Goal: Information Seeking & Learning: Compare options

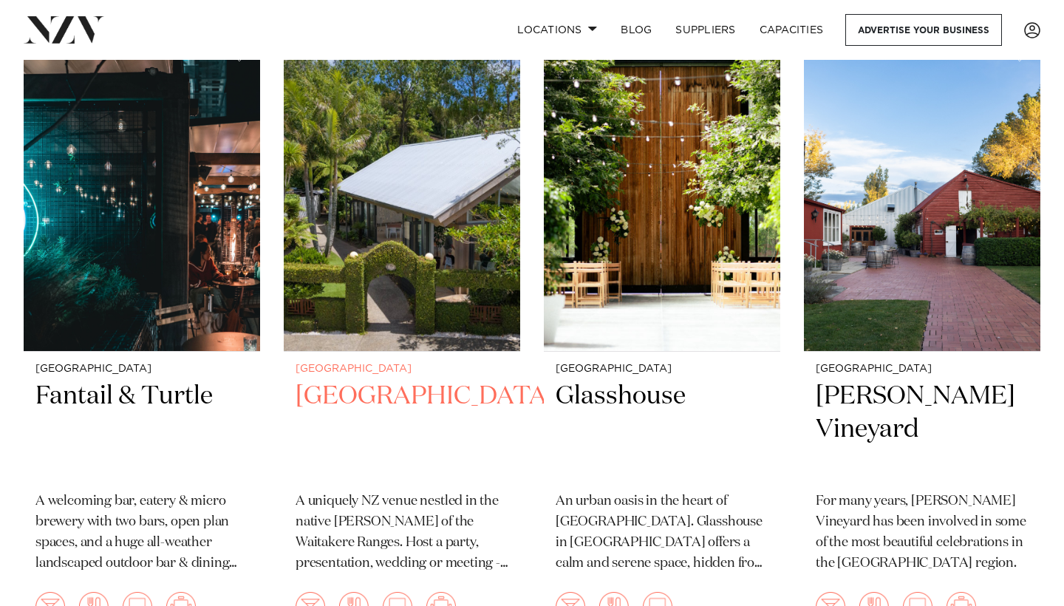
scroll to position [354, 0]
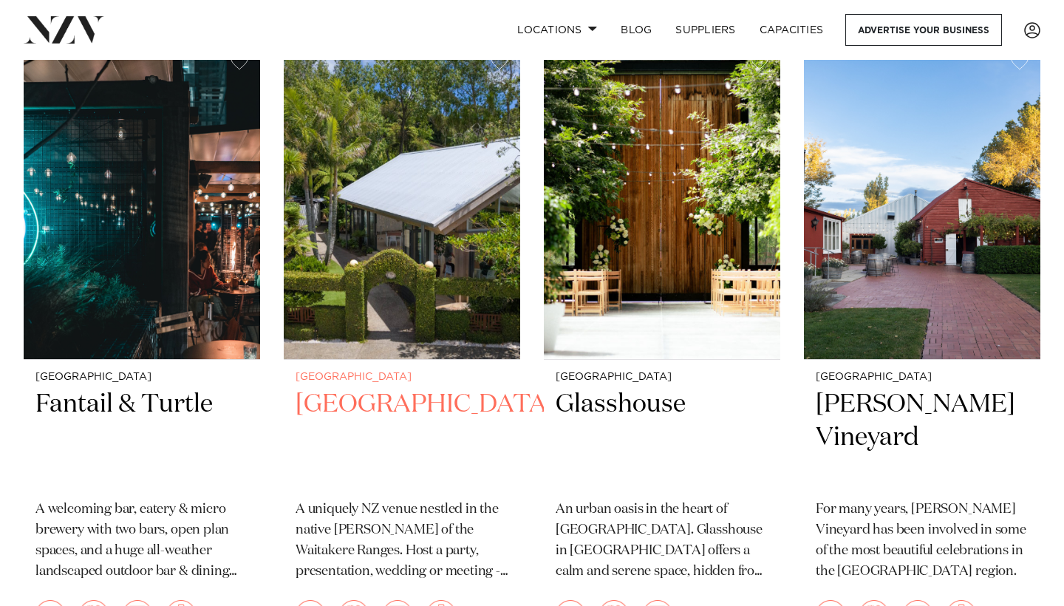
click at [393, 343] on img at bounding box center [402, 200] width 236 height 317
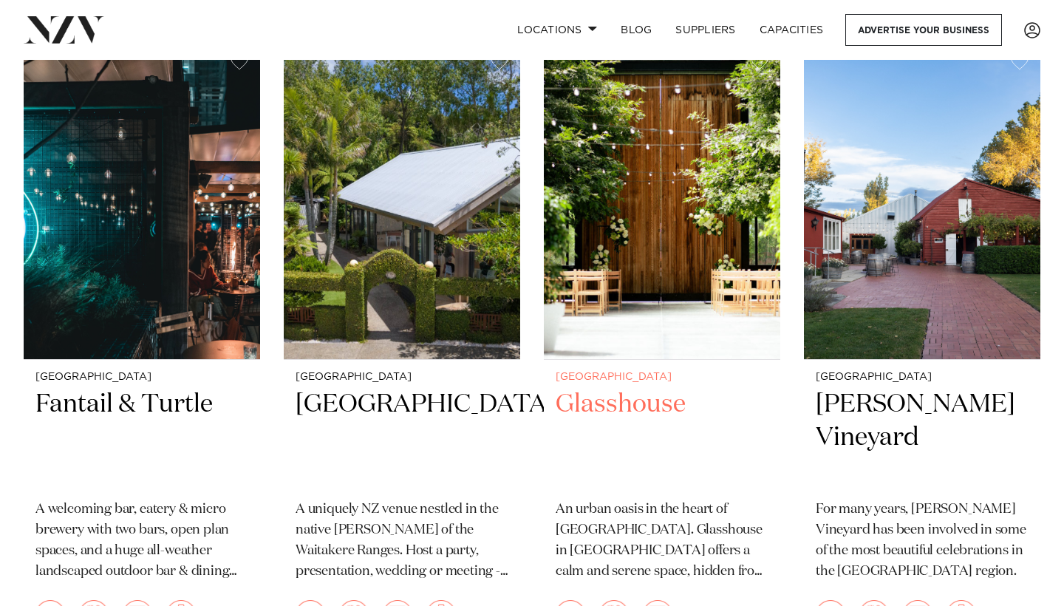
click at [661, 398] on h2 "Glasshouse" at bounding box center [662, 438] width 213 height 100
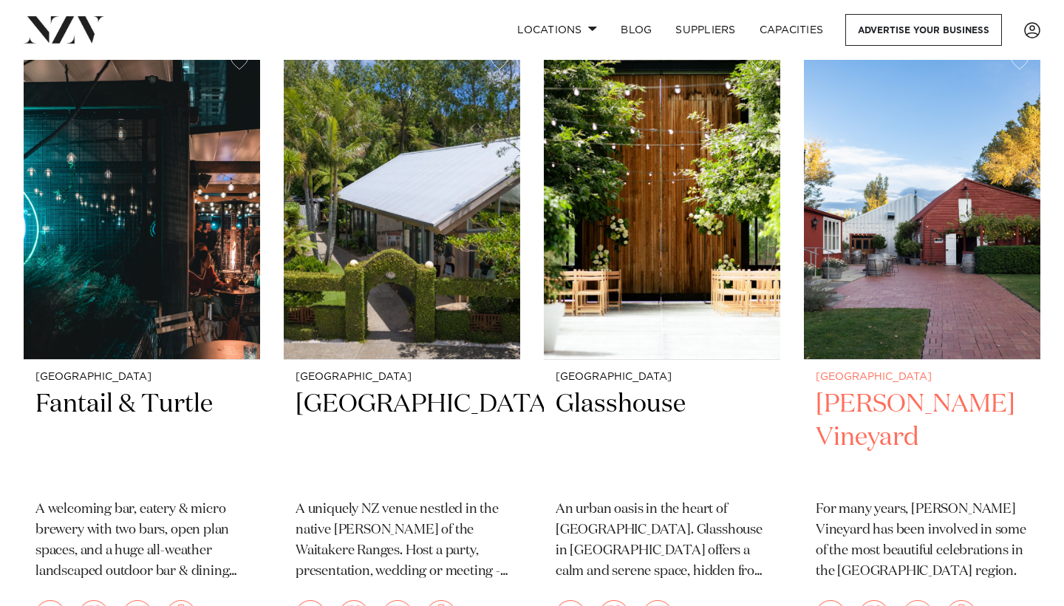
click at [960, 418] on h2 "Larcomb Vineyard" at bounding box center [922, 438] width 213 height 100
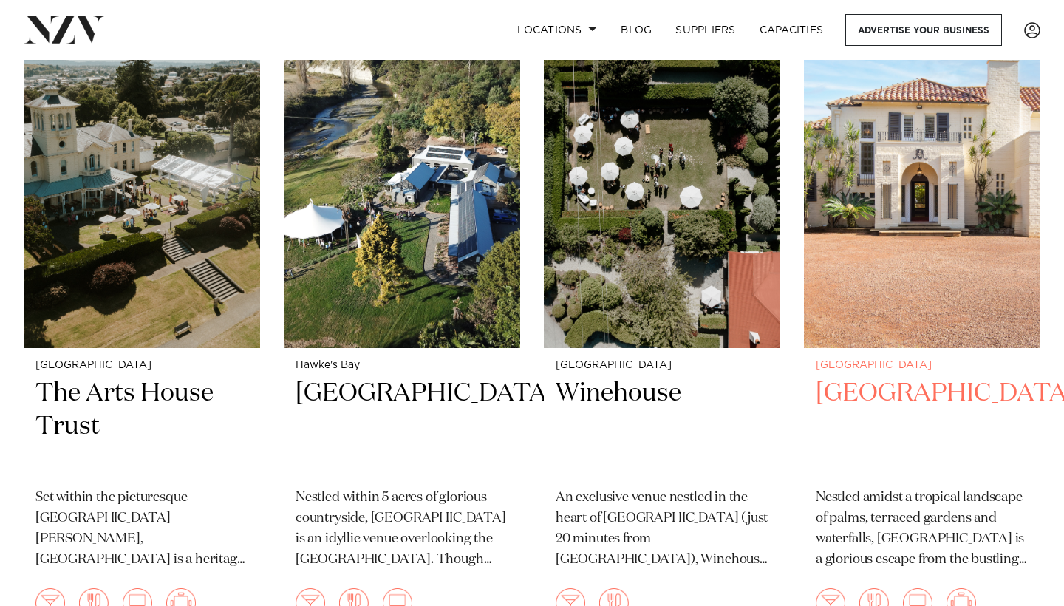
scroll to position [1004, 0]
click at [946, 270] on img at bounding box center [922, 188] width 236 height 317
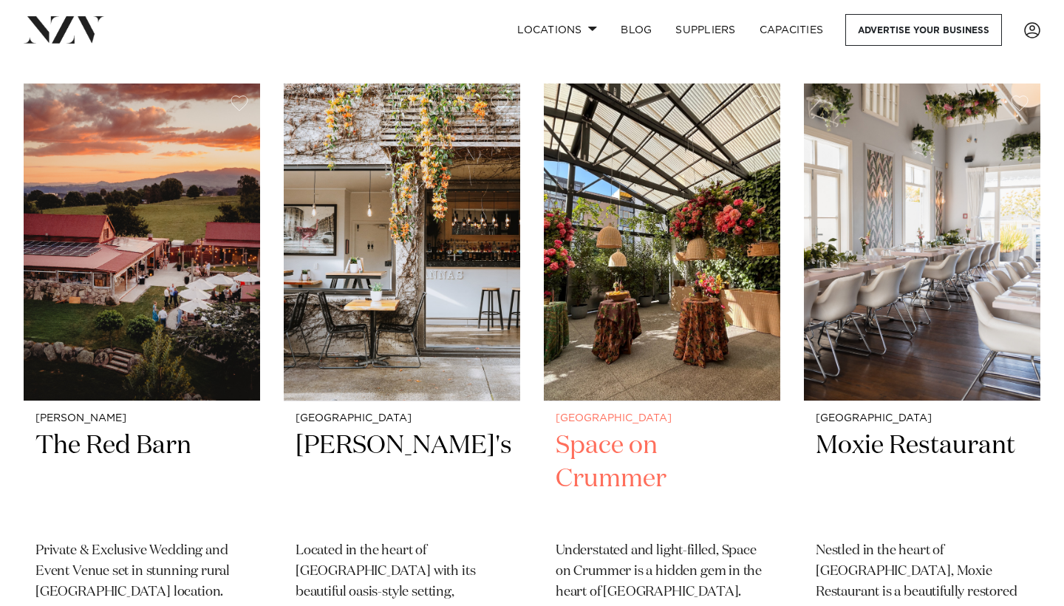
scroll to position [1590, 0]
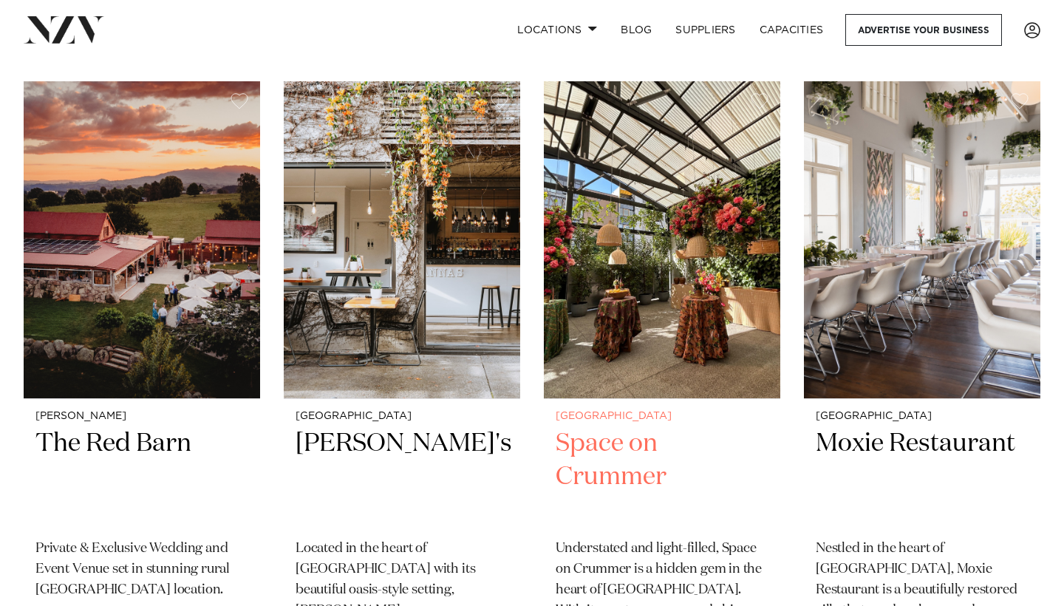
click at [639, 442] on h2 "Space on Crummer" at bounding box center [662, 477] width 213 height 100
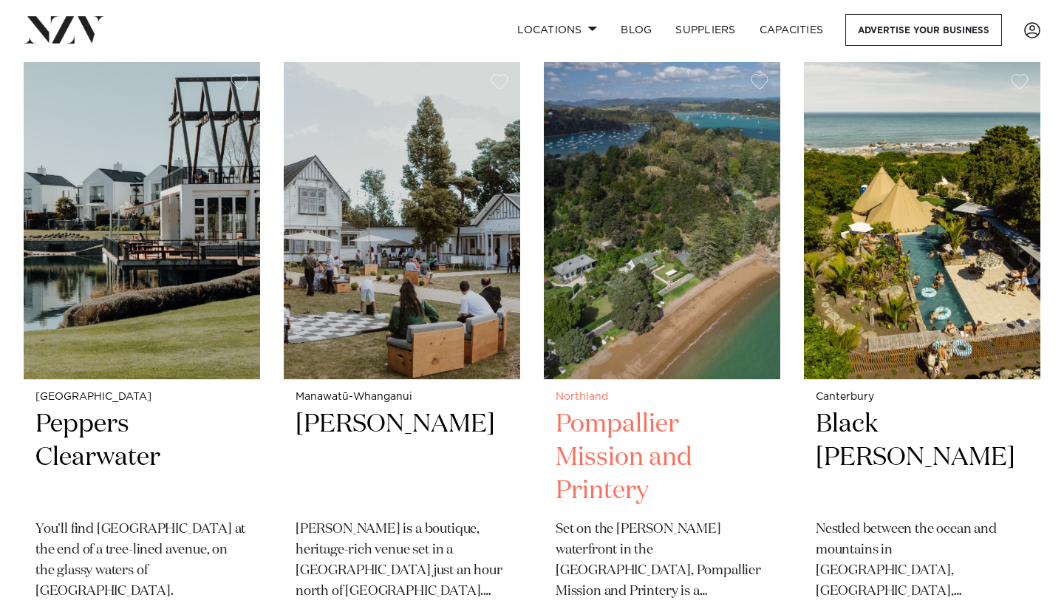
scroll to position [2922, 0]
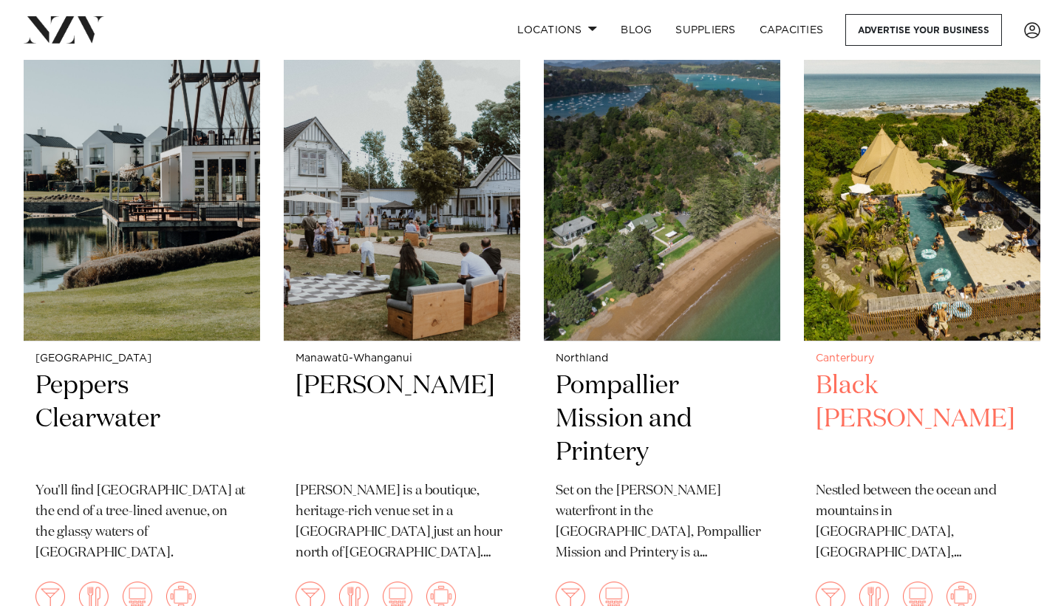
click at [888, 391] on h2 "Black Miller" at bounding box center [922, 420] width 213 height 100
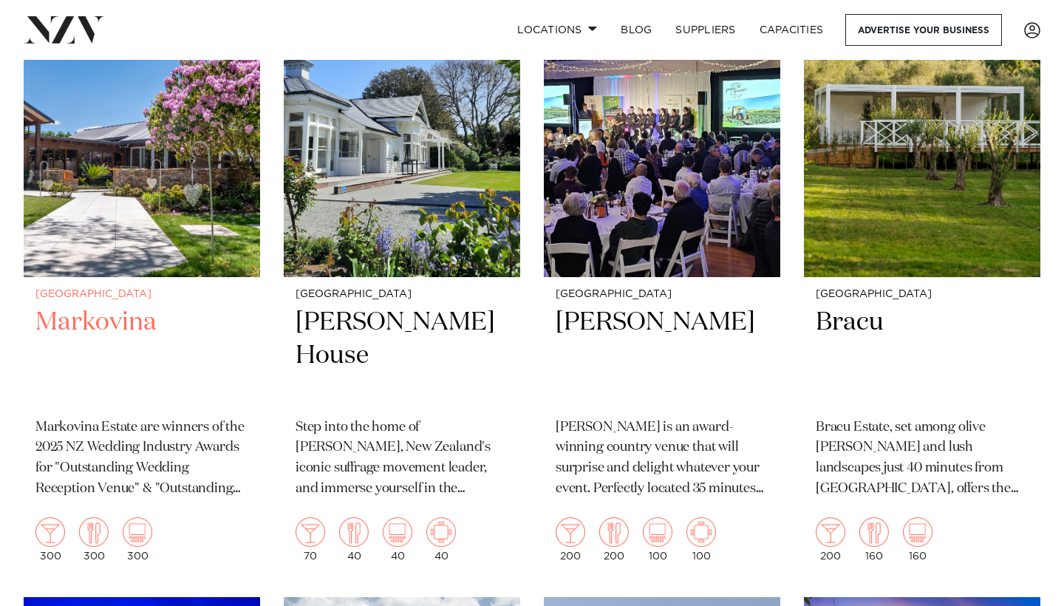
scroll to position [3613, 0]
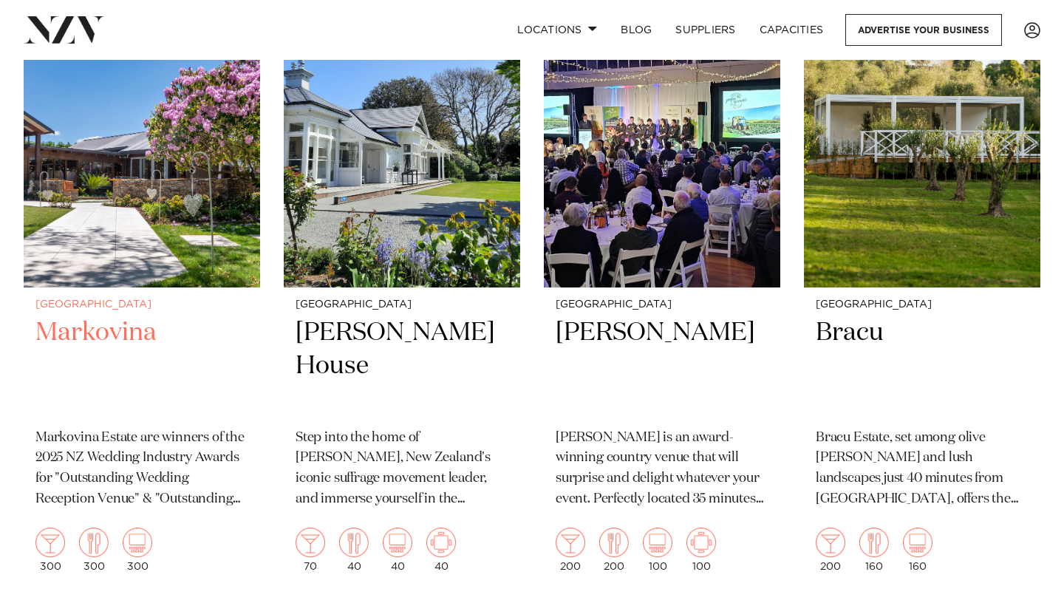
click at [174, 212] on img at bounding box center [142, 128] width 236 height 317
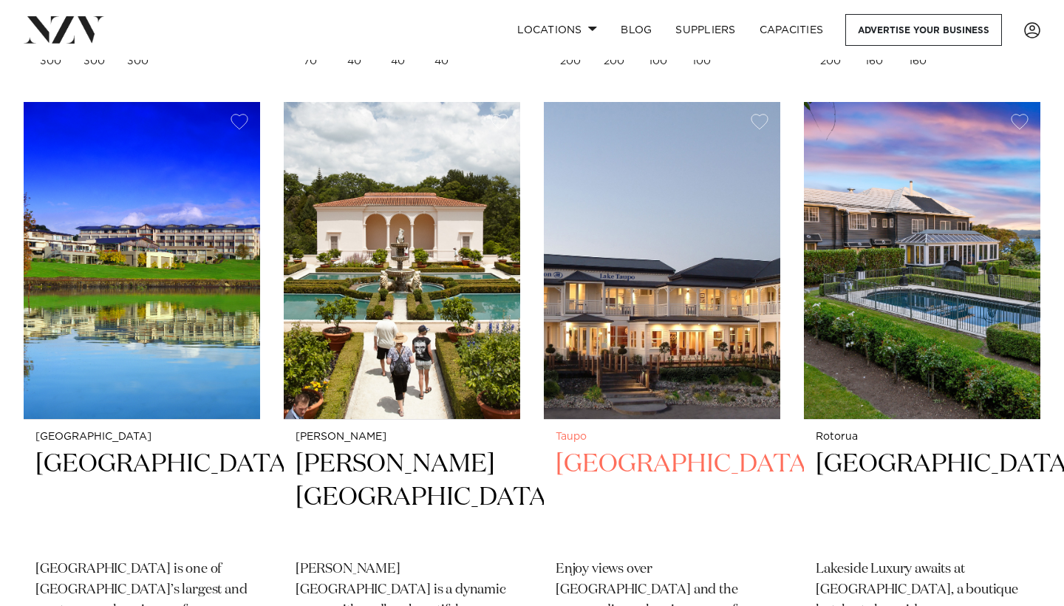
scroll to position [4120, 0]
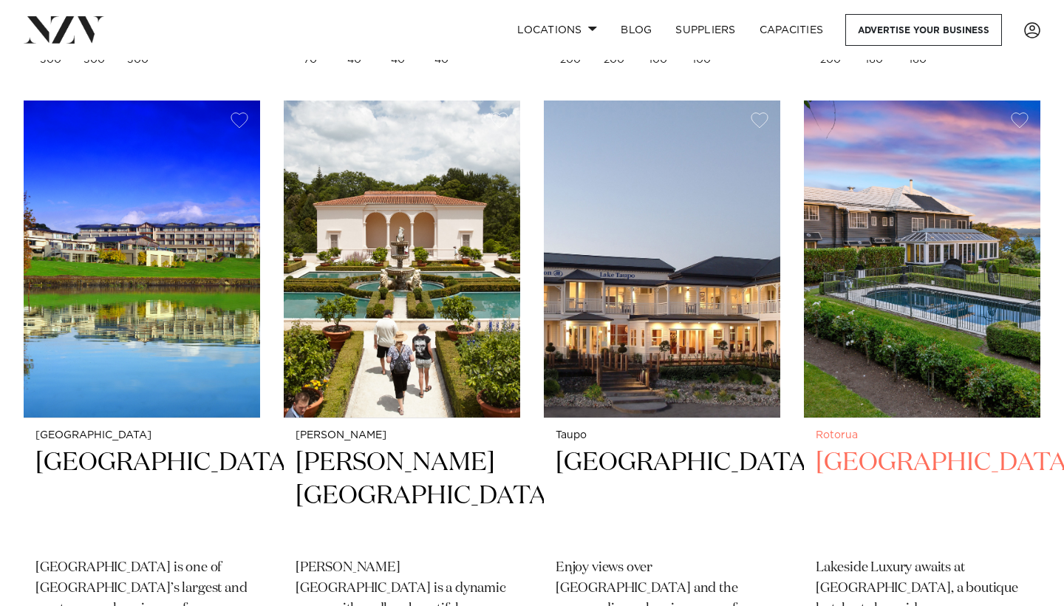
click at [898, 466] on h2 "Black Swan Lakeside Boutique Hotel" at bounding box center [922, 496] width 213 height 100
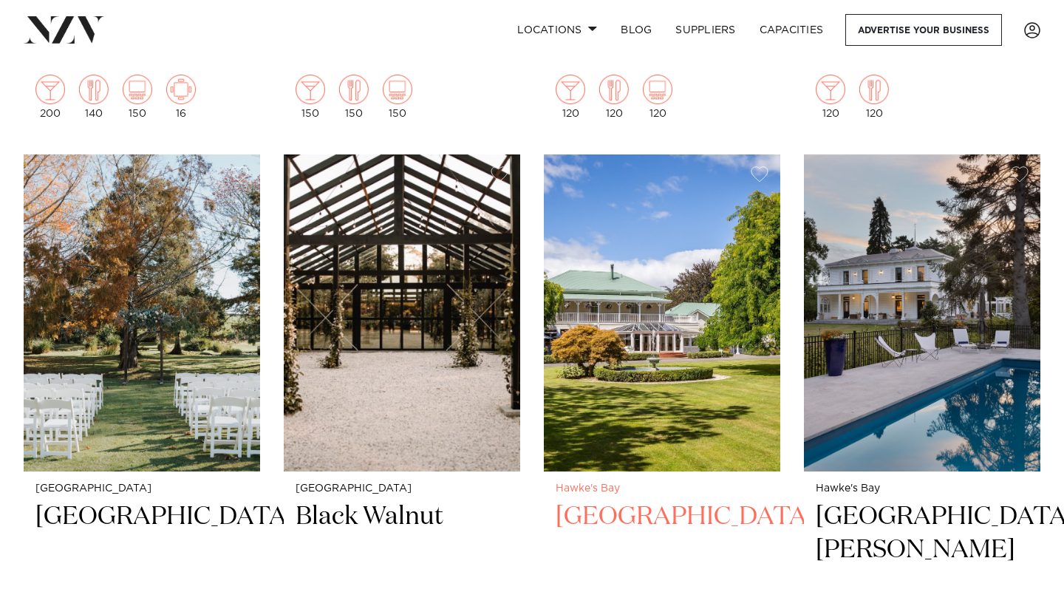
scroll to position [7313, 0]
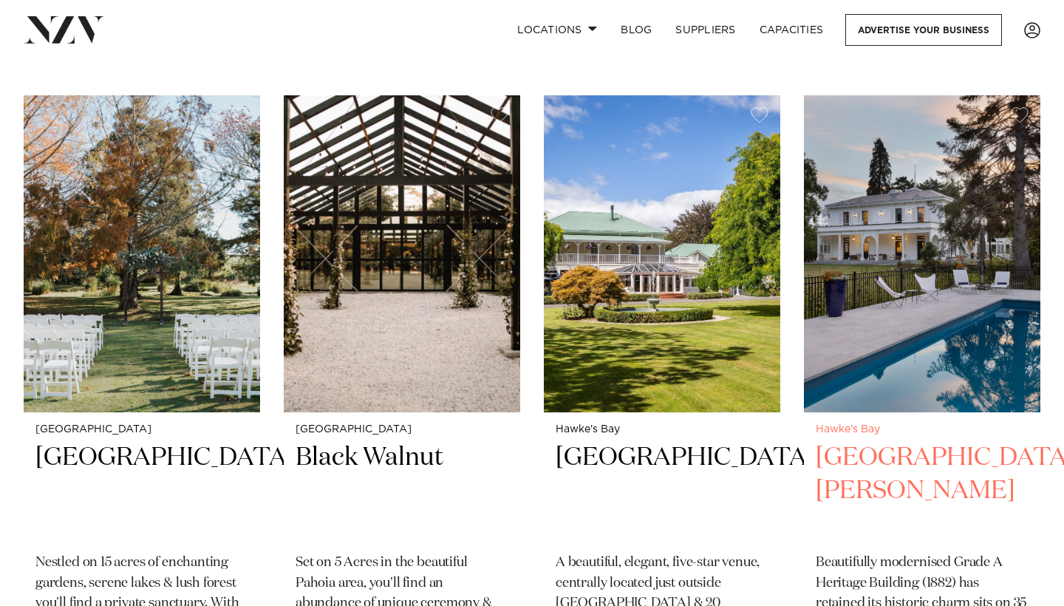
click at [944, 441] on h2 "Mt Vernon Villa" at bounding box center [922, 491] width 213 height 100
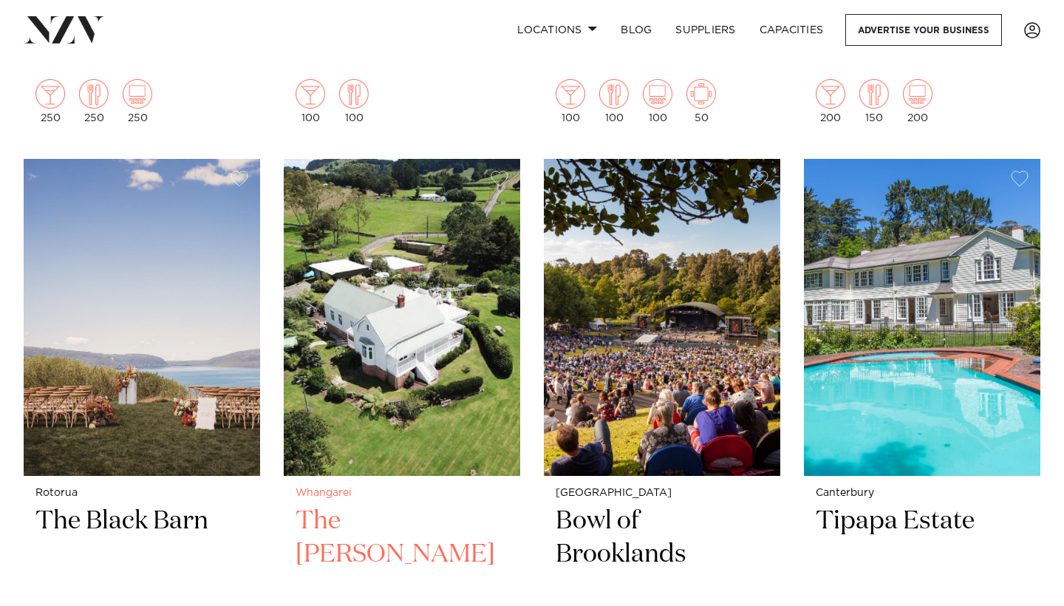
scroll to position [8525, 0]
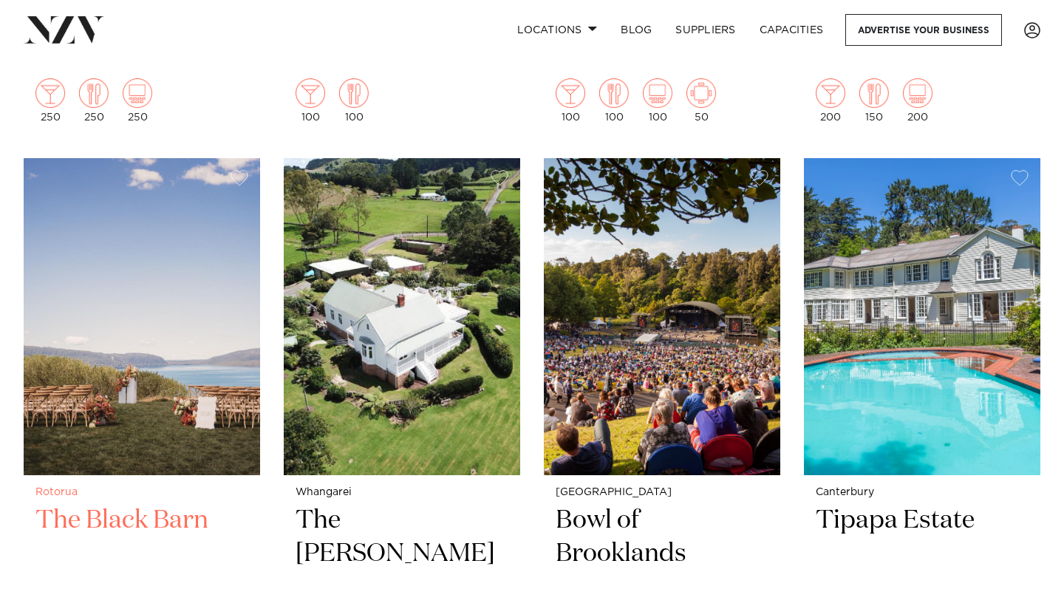
click at [132, 504] on h2 "The Black Barn" at bounding box center [141, 554] width 213 height 100
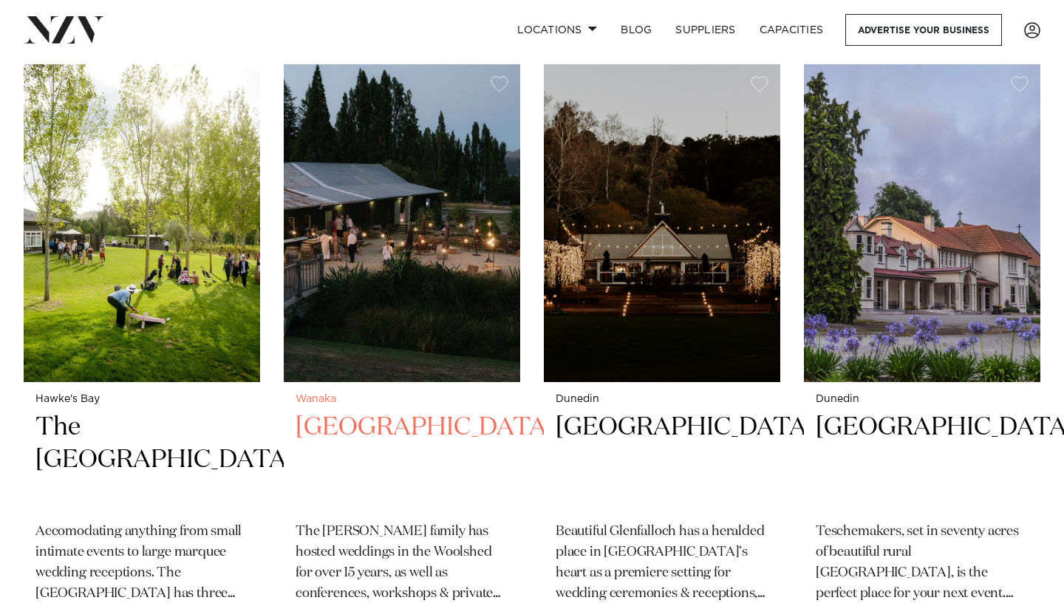
scroll to position [9236, 0]
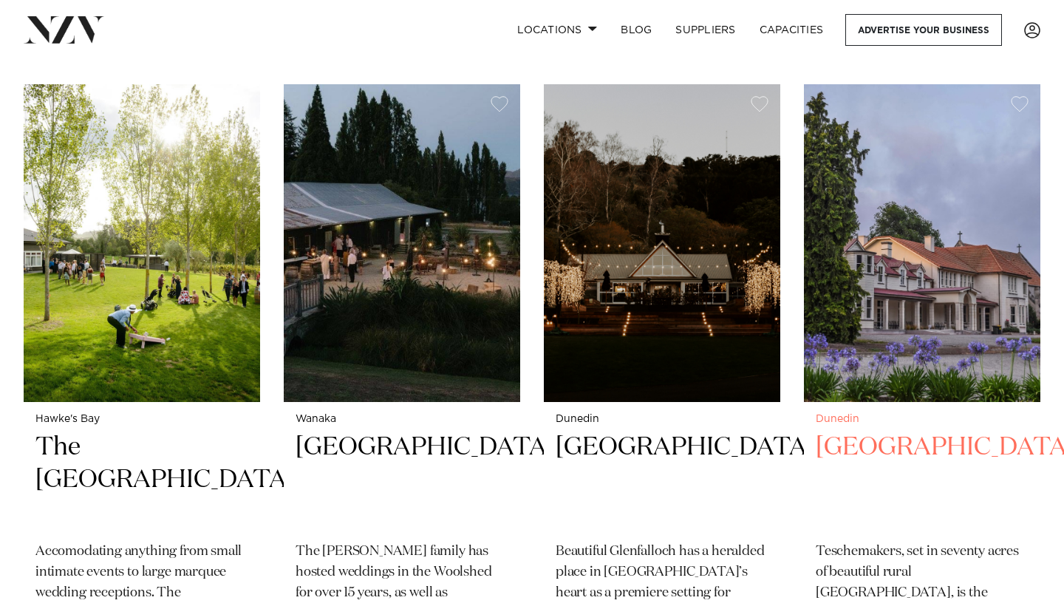
click at [897, 431] on h2 "Teschemakers Resort" at bounding box center [922, 481] width 213 height 100
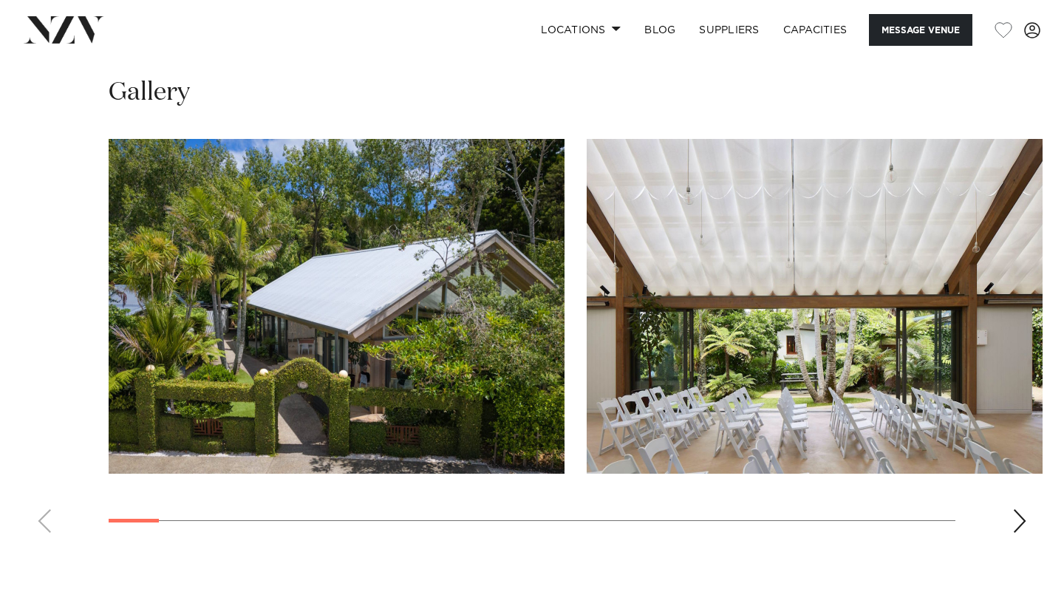
scroll to position [1735, 0]
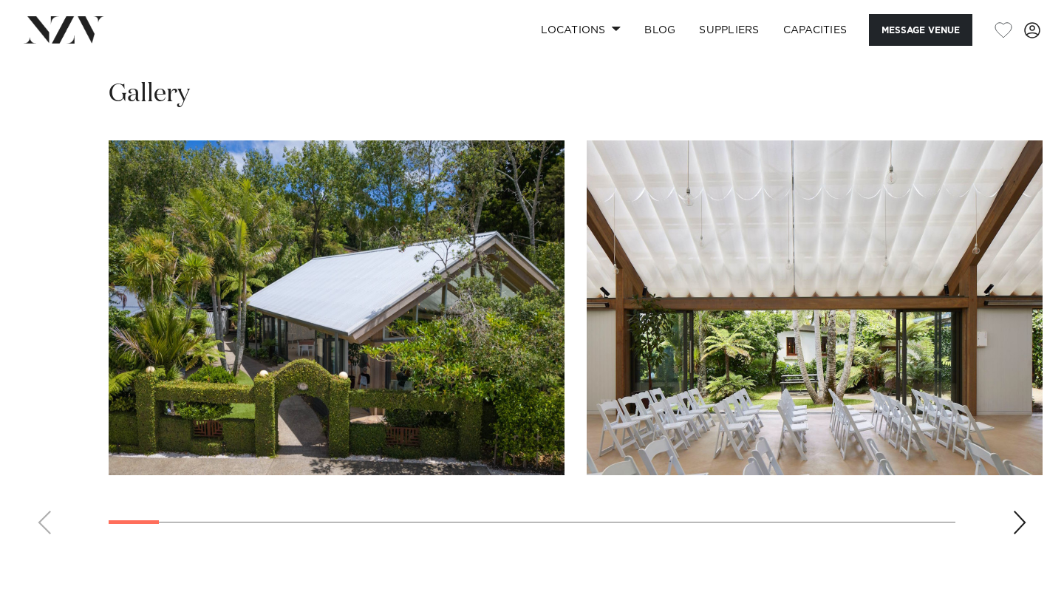
click at [476, 304] on img "1 / 30" at bounding box center [337, 307] width 456 height 335
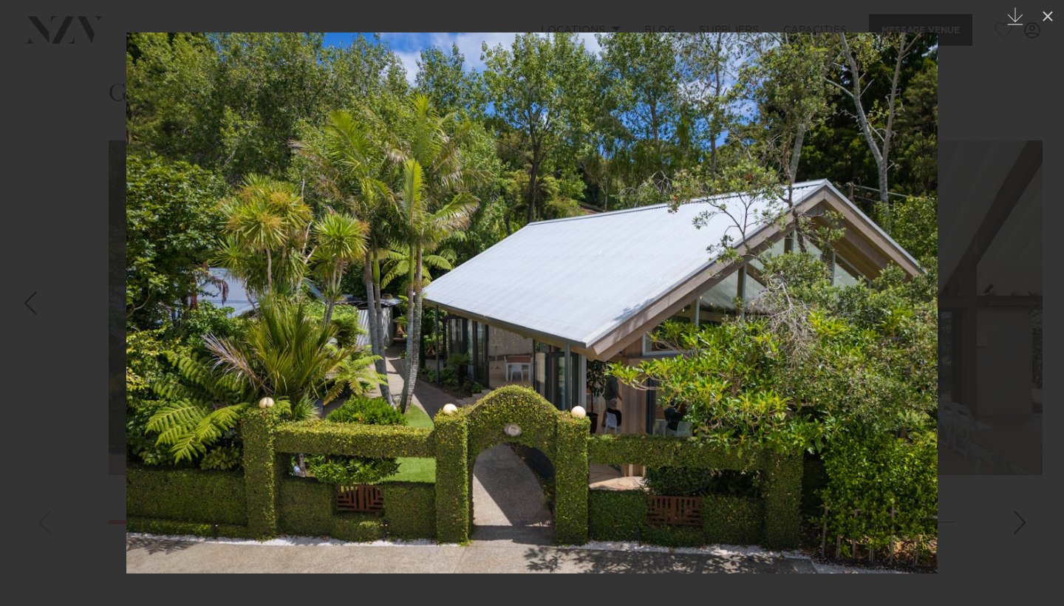
click at [1011, 317] on div at bounding box center [532, 303] width 1064 height 606
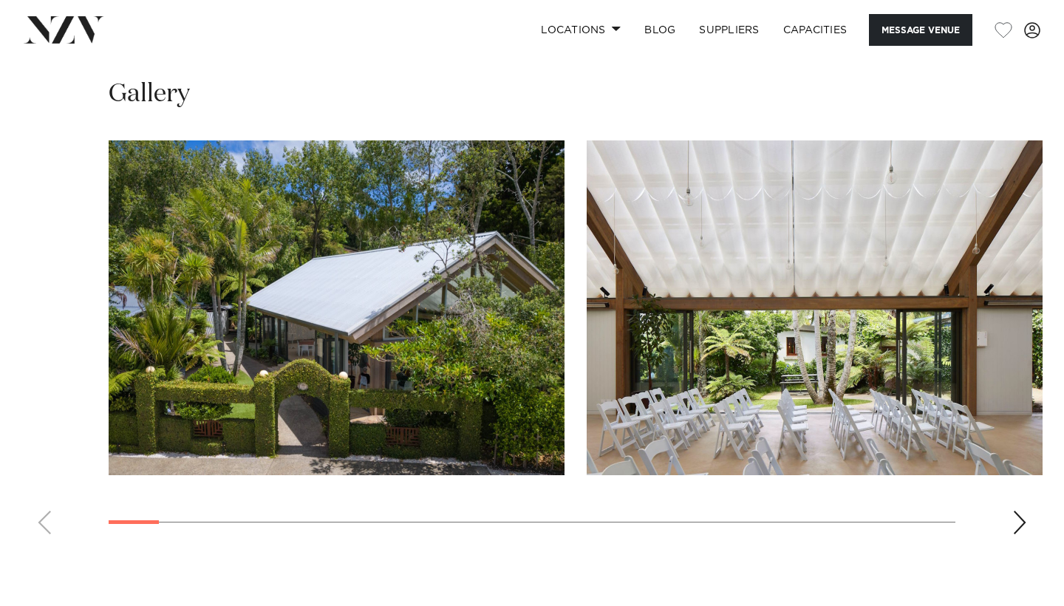
click at [910, 332] on img "2 / 30" at bounding box center [815, 307] width 456 height 335
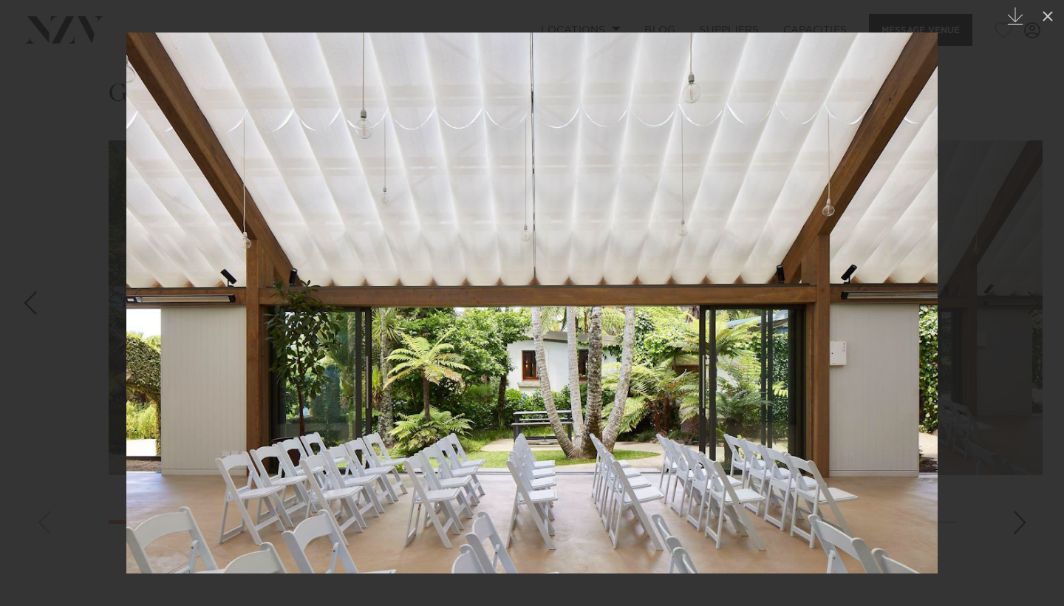
click at [1024, 300] on link at bounding box center [1039, 303] width 52 height 74
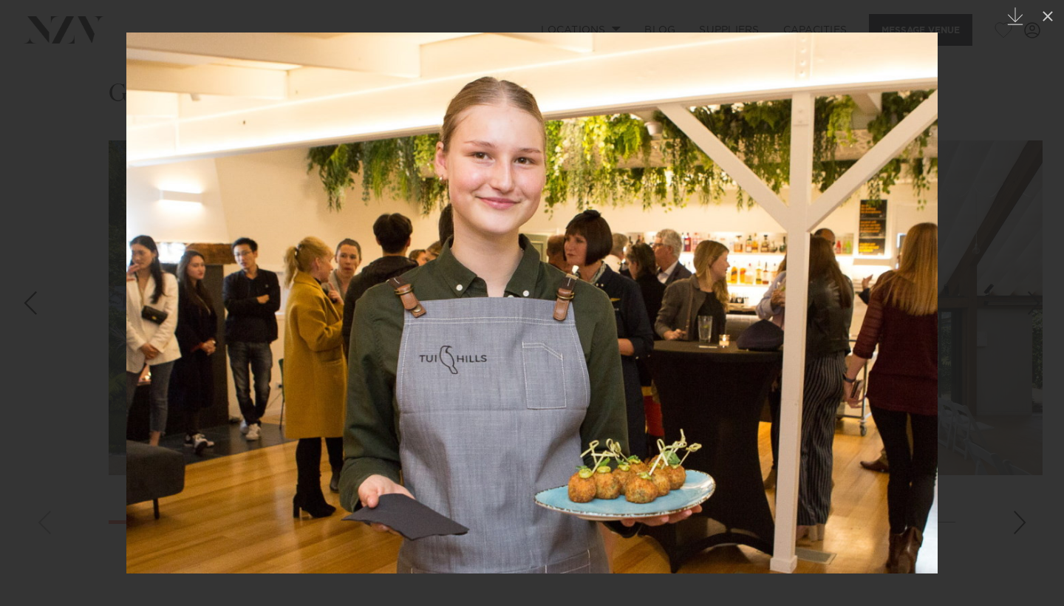
click at [1035, 316] on div "Next slide" at bounding box center [1034, 303] width 20 height 28
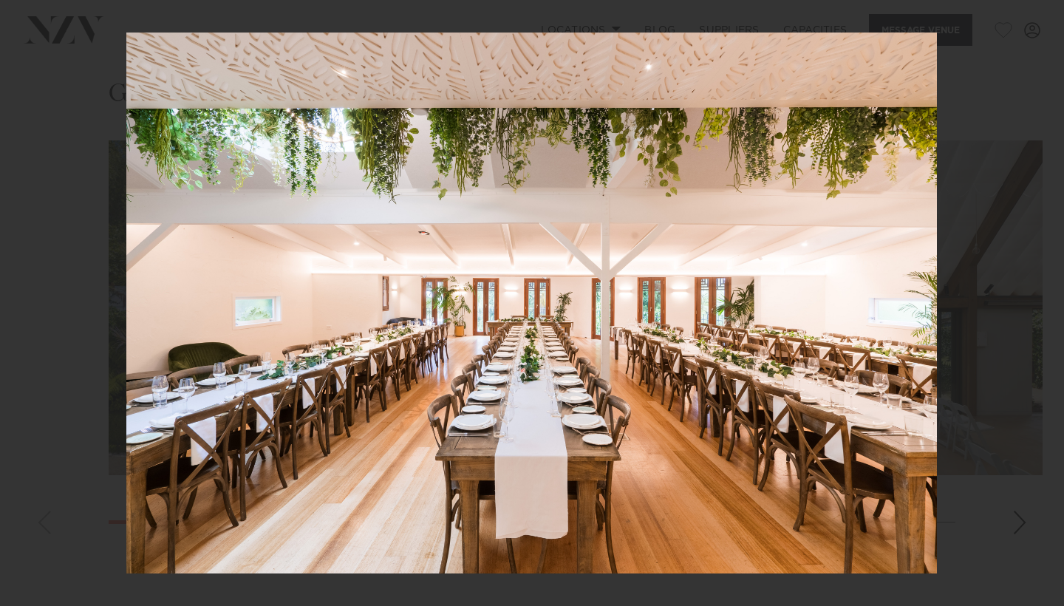
click at [1035, 316] on div "4 / 30 Created with Sketch." at bounding box center [532, 303] width 1064 height 606
click at [1004, 299] on div at bounding box center [532, 303] width 1064 height 606
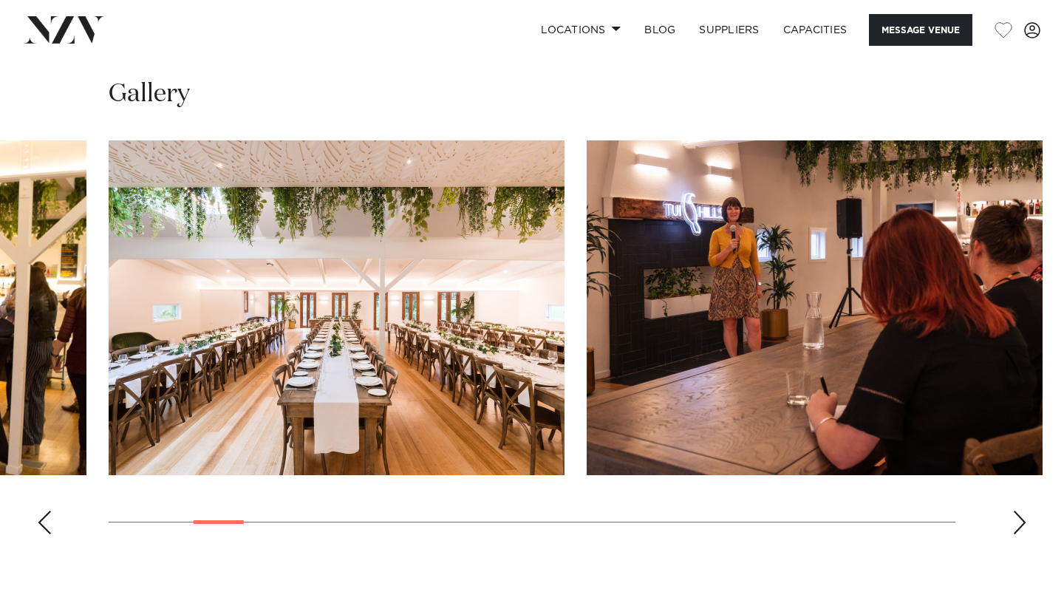
click at [1018, 511] on div "Next slide" at bounding box center [1020, 523] width 15 height 24
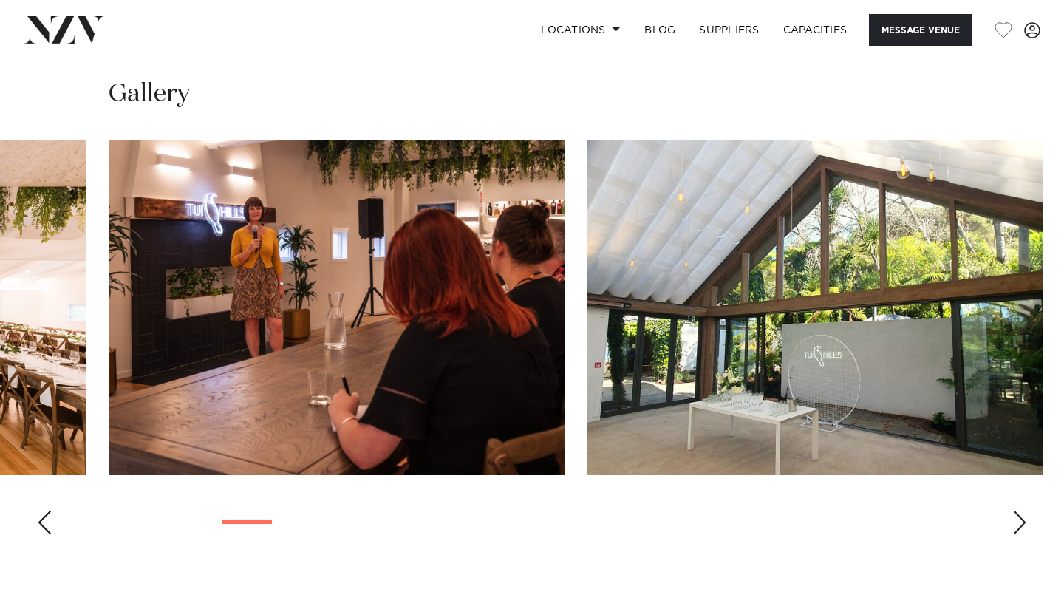
click at [1018, 511] on div "Next slide" at bounding box center [1020, 523] width 15 height 24
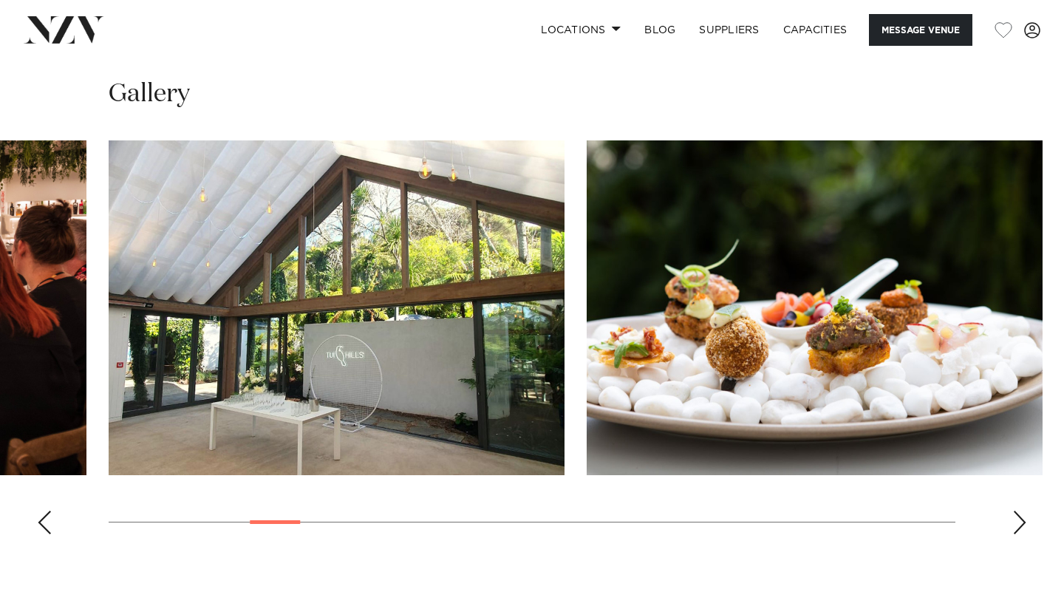
click at [1018, 511] on div "Next slide" at bounding box center [1020, 523] width 15 height 24
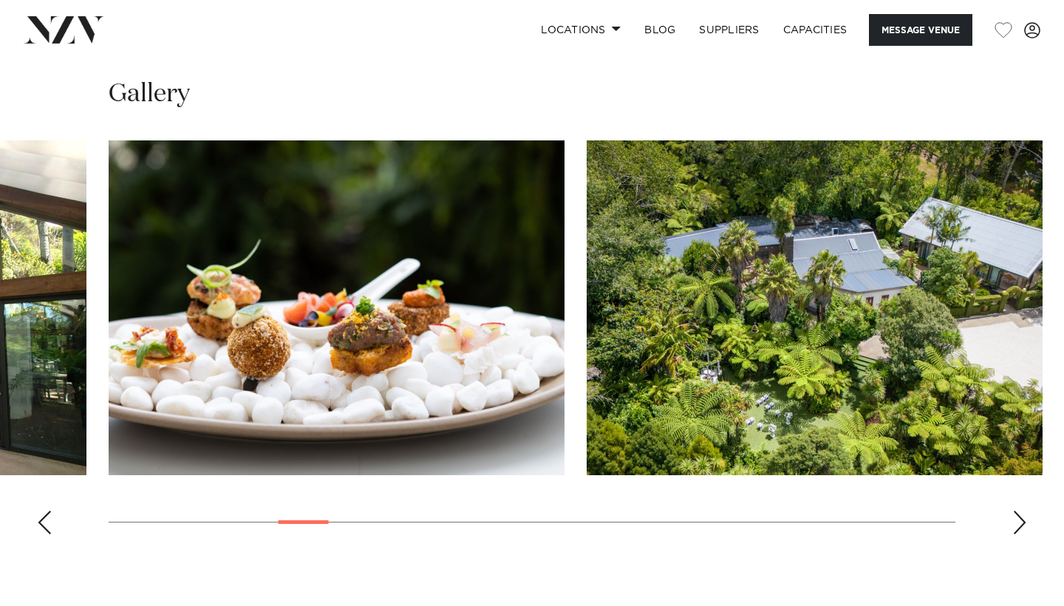
click at [1018, 511] on div "Next slide" at bounding box center [1020, 523] width 15 height 24
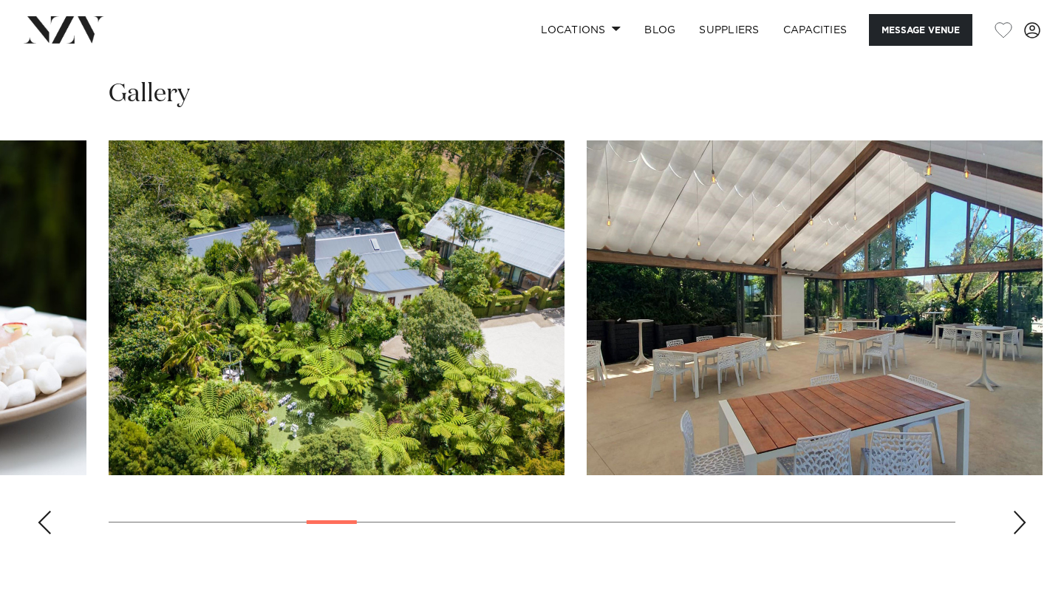
click at [1018, 511] on div "Next slide" at bounding box center [1020, 523] width 15 height 24
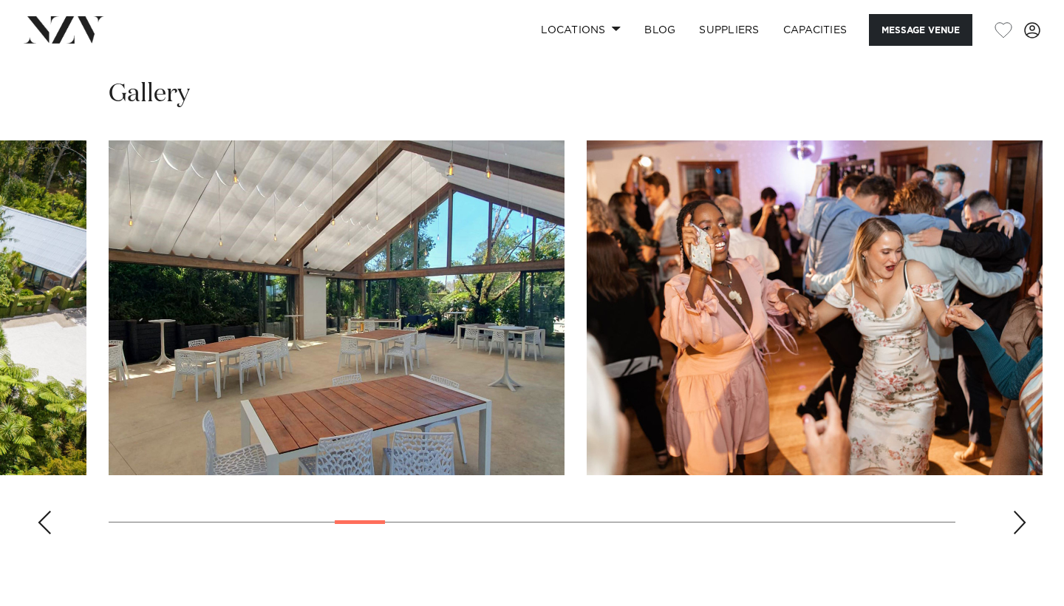
click at [1018, 511] on div "Next slide" at bounding box center [1020, 523] width 15 height 24
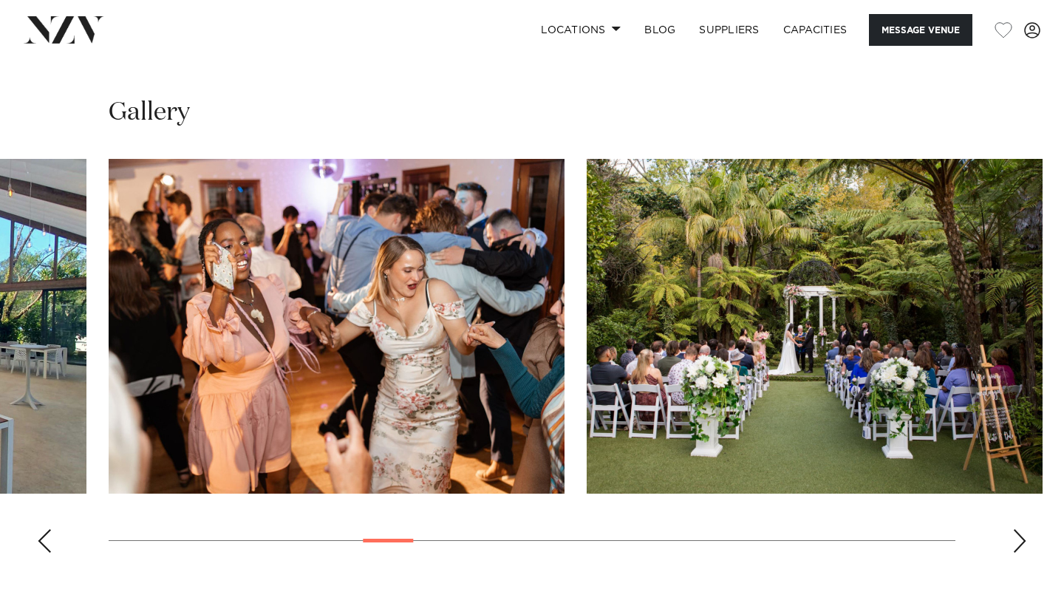
scroll to position [1718, 0]
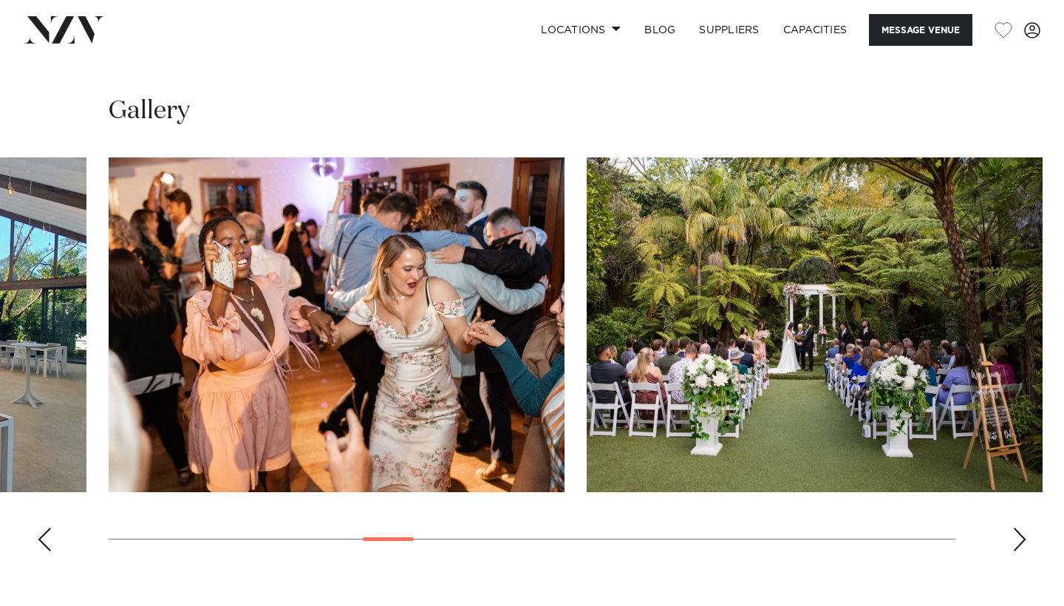
click at [1019, 528] on div "Next slide" at bounding box center [1020, 540] width 15 height 24
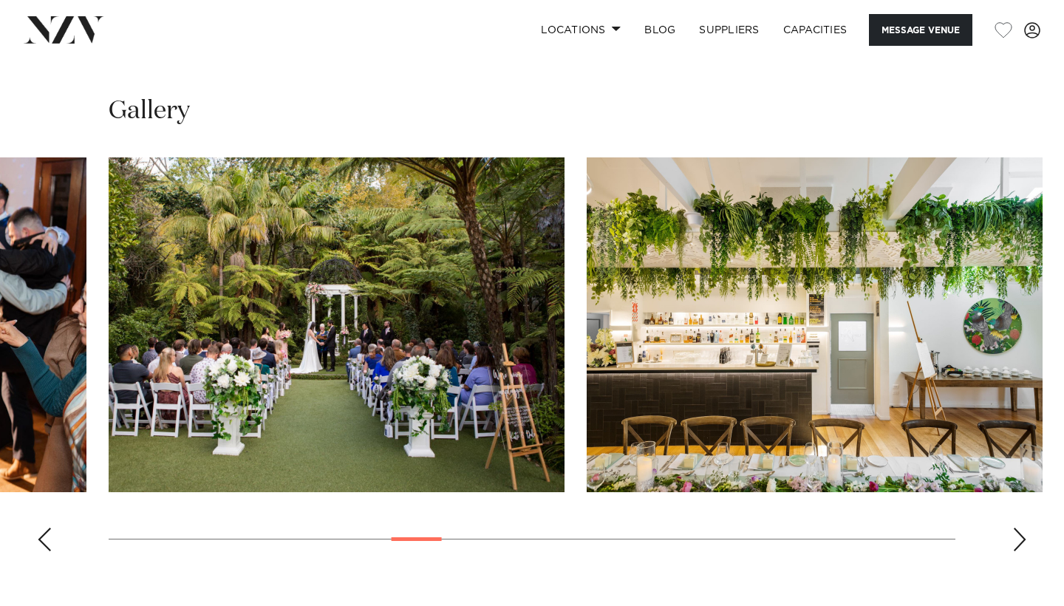
click at [1019, 528] on div "Next slide" at bounding box center [1020, 540] width 15 height 24
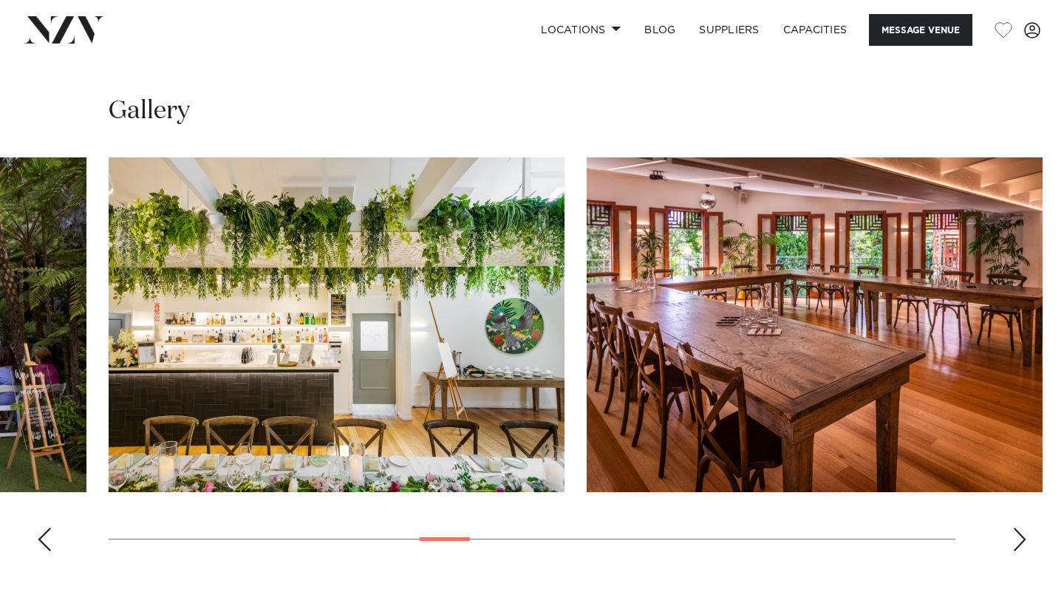
click at [1019, 528] on div "Next slide" at bounding box center [1020, 540] width 15 height 24
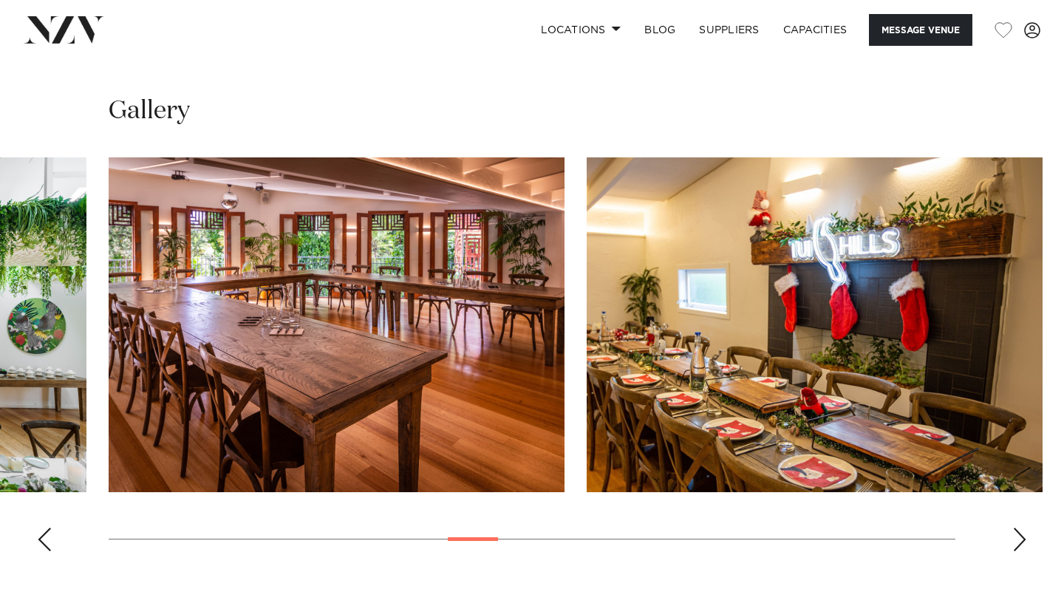
click at [1019, 528] on div "Next slide" at bounding box center [1020, 540] width 15 height 24
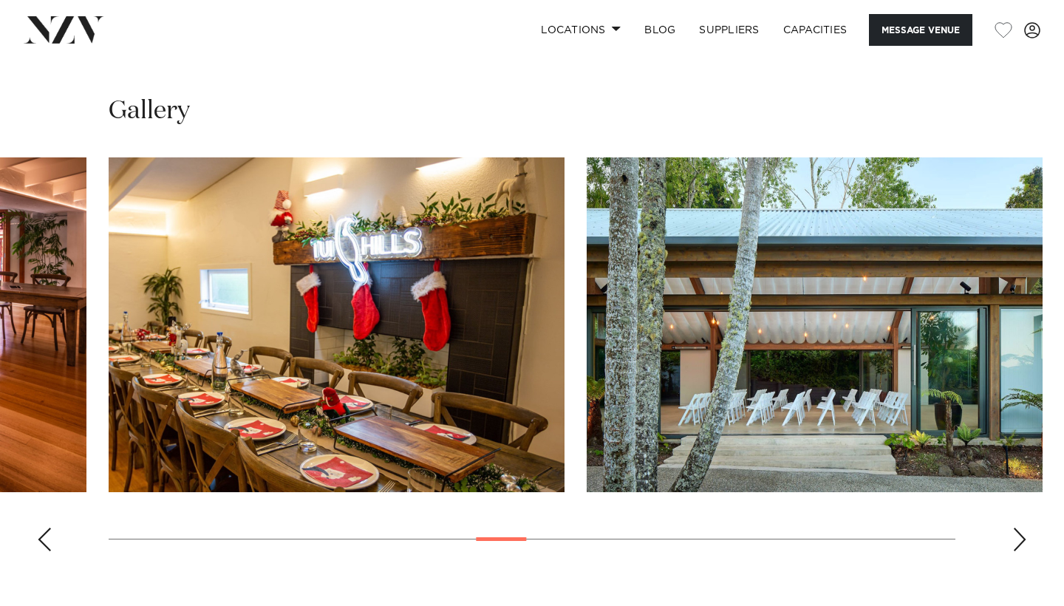
click at [1019, 528] on div "Next slide" at bounding box center [1020, 540] width 15 height 24
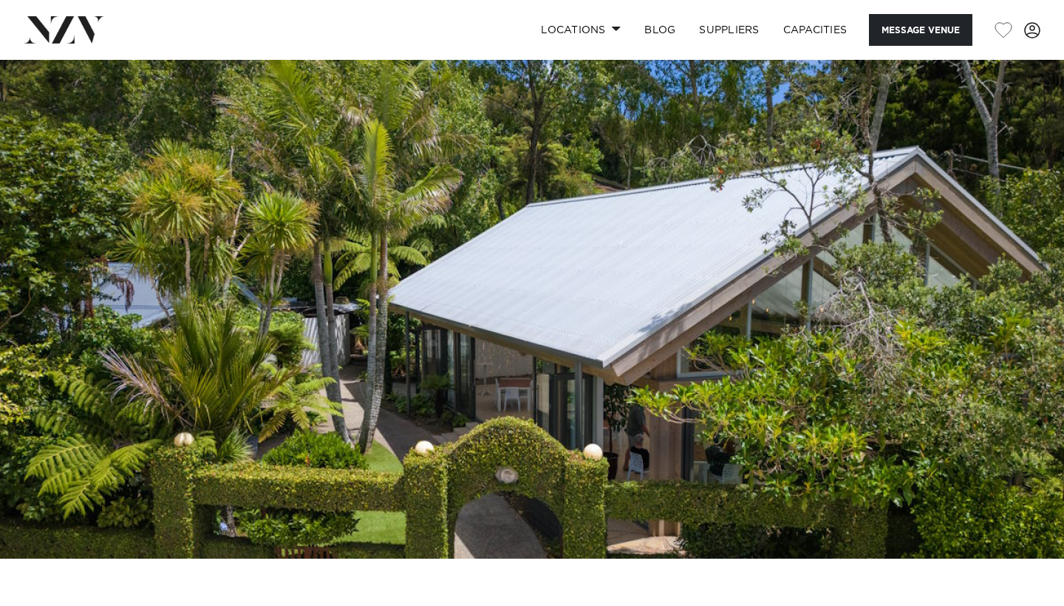
scroll to position [0, 0]
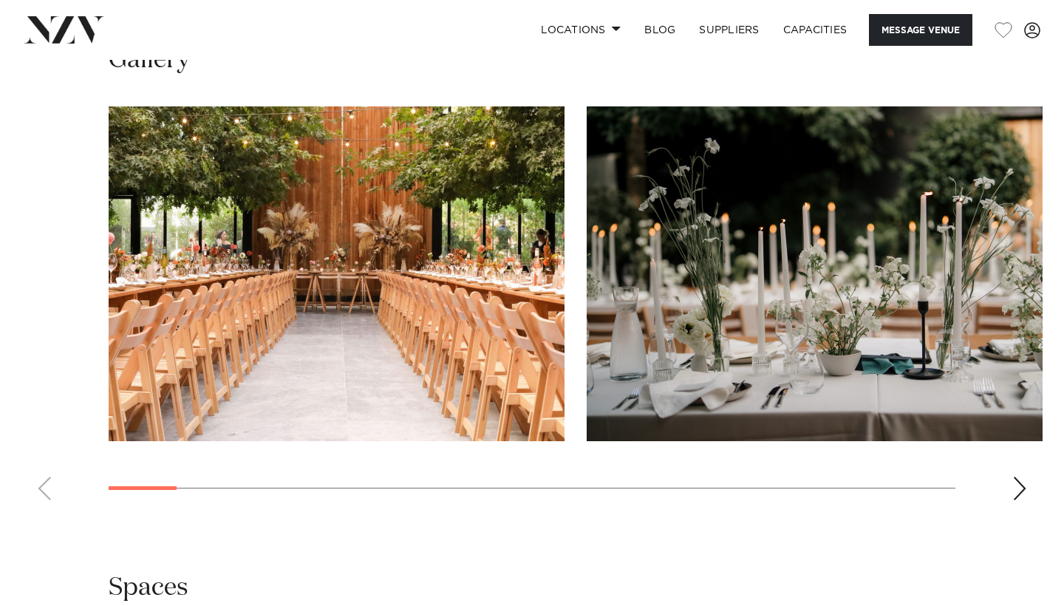
scroll to position [1423, 0]
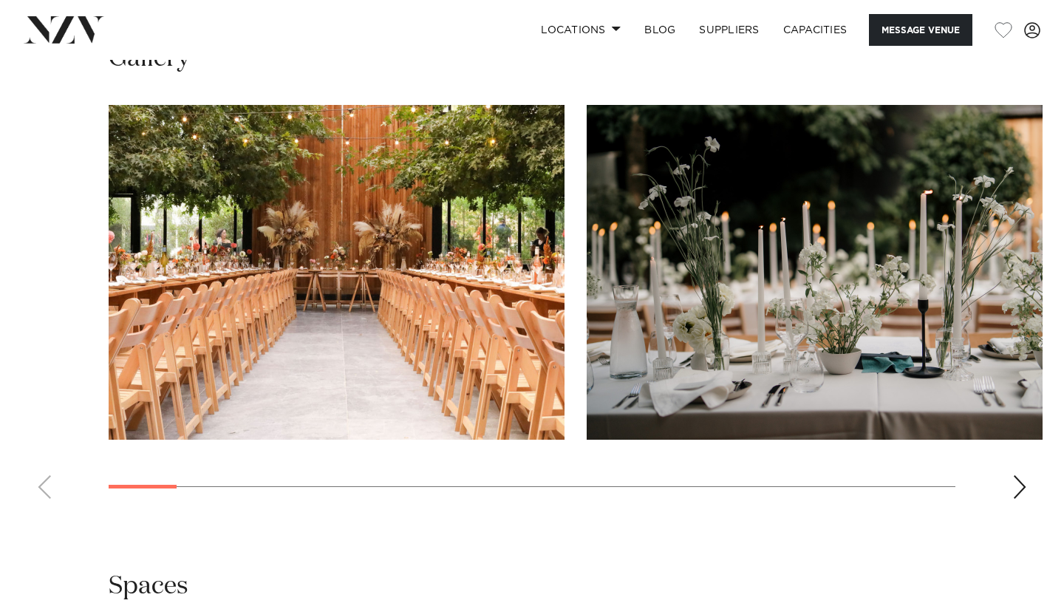
click at [1021, 501] on swiper-container at bounding box center [532, 308] width 1064 height 406
click at [1017, 487] on div "Next slide" at bounding box center [1020, 487] width 15 height 24
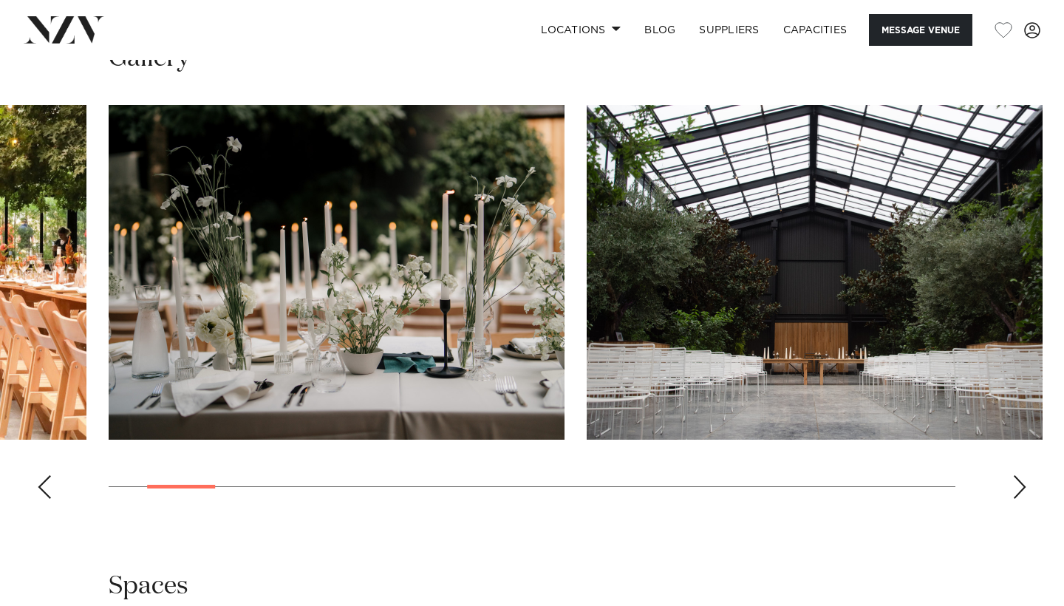
click at [1017, 487] on div "Next slide" at bounding box center [1020, 487] width 15 height 24
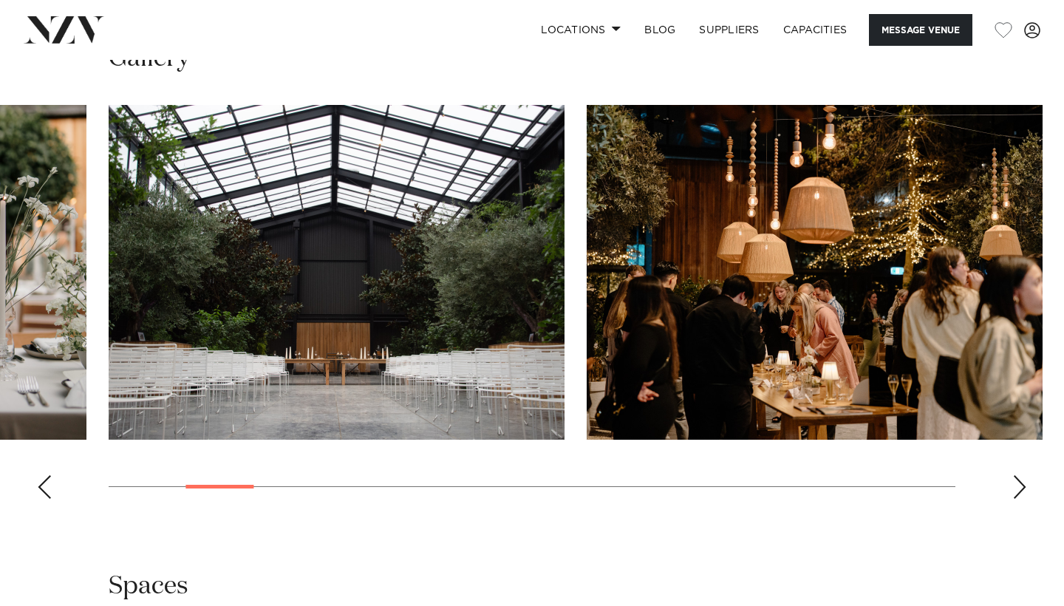
click at [1017, 487] on div "Next slide" at bounding box center [1020, 487] width 15 height 24
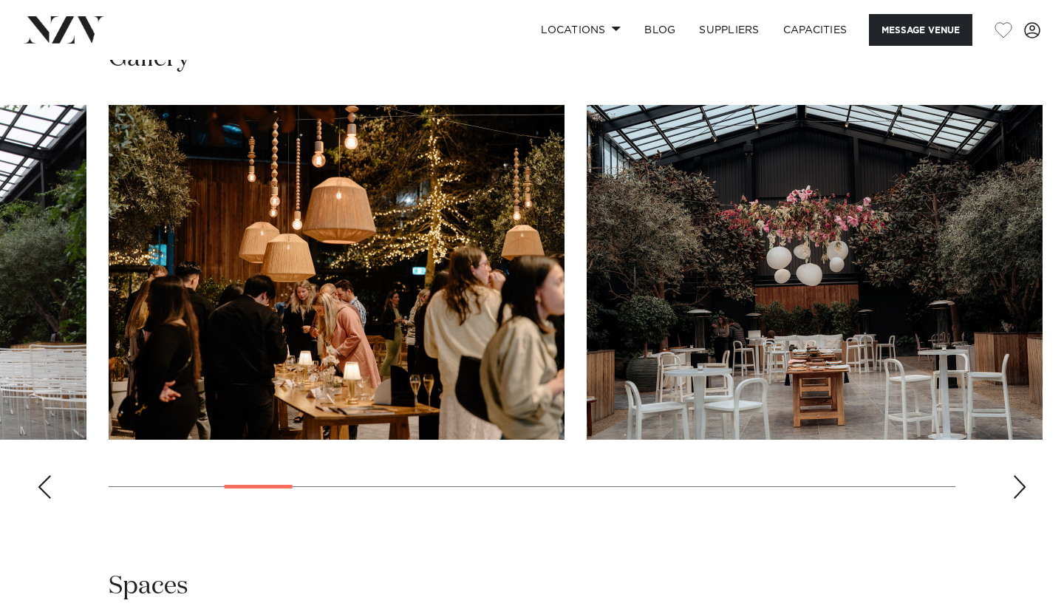
click at [1017, 487] on div "Next slide" at bounding box center [1020, 487] width 15 height 24
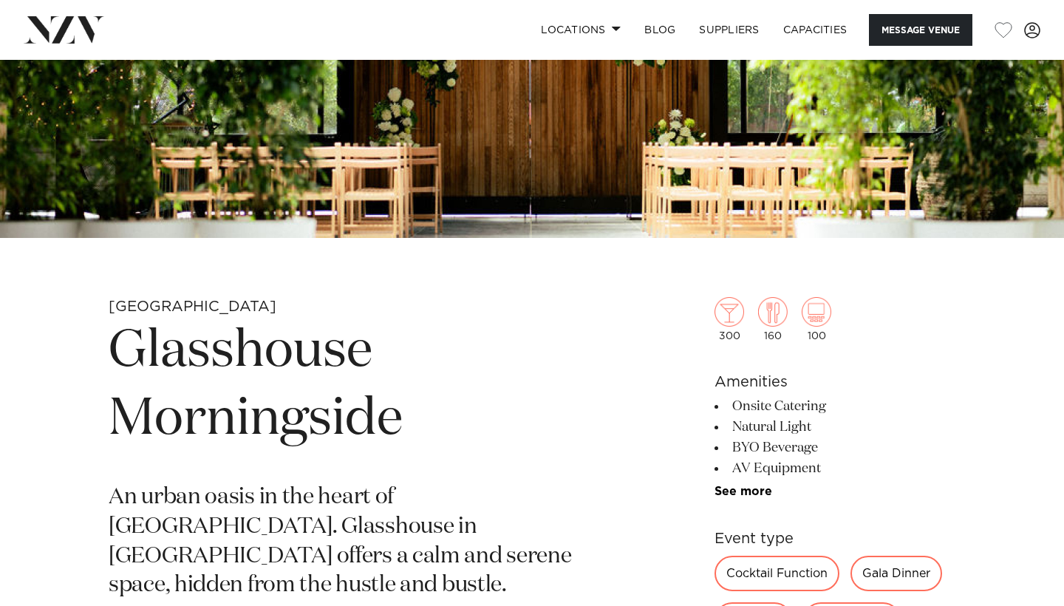
scroll to position [308, 0]
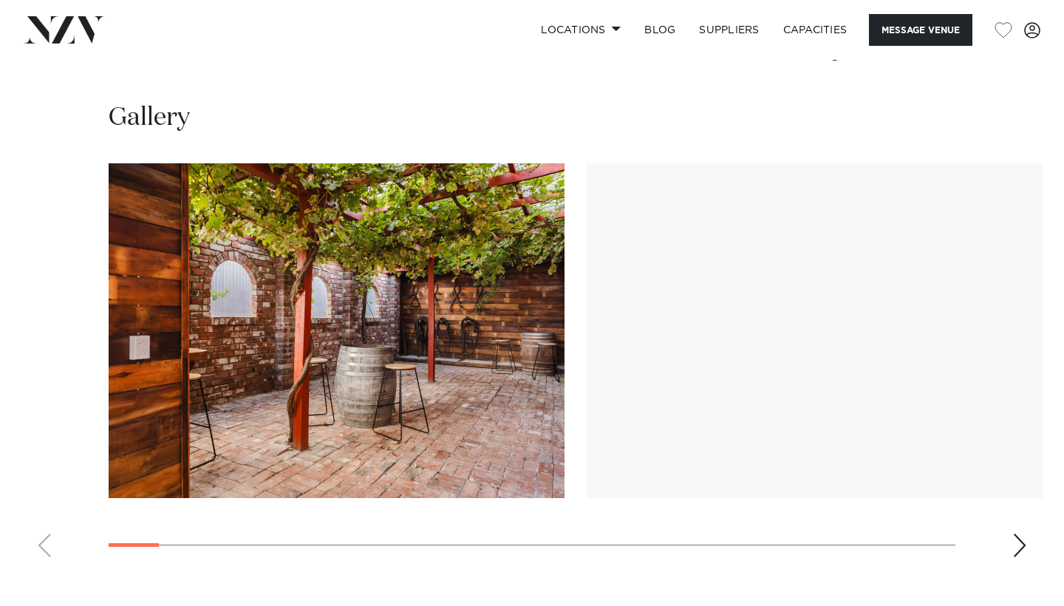
scroll to position [1403, 0]
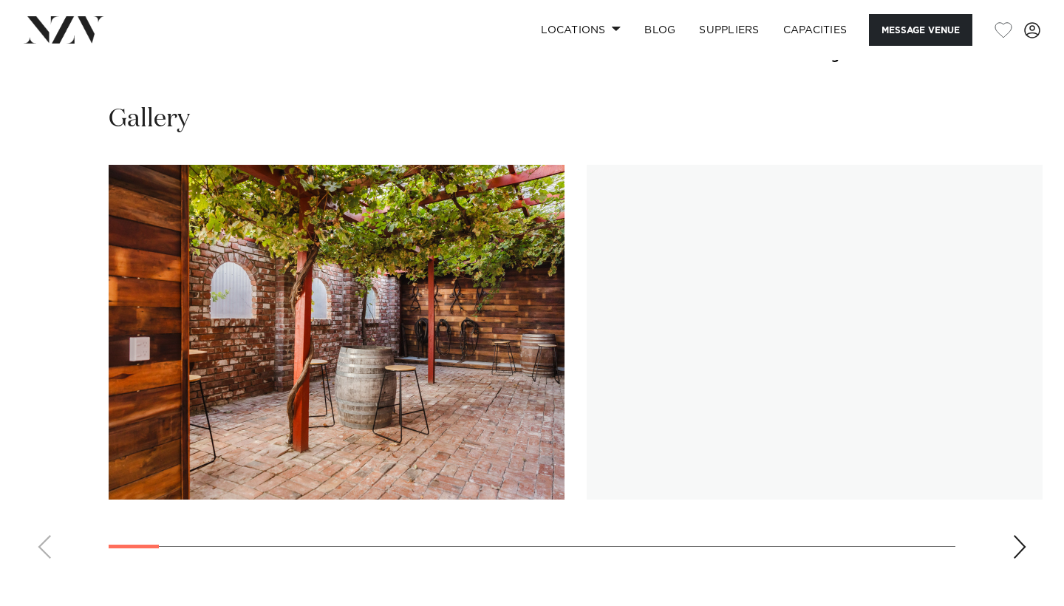
click at [1019, 542] on div "Next slide" at bounding box center [1020, 547] width 15 height 24
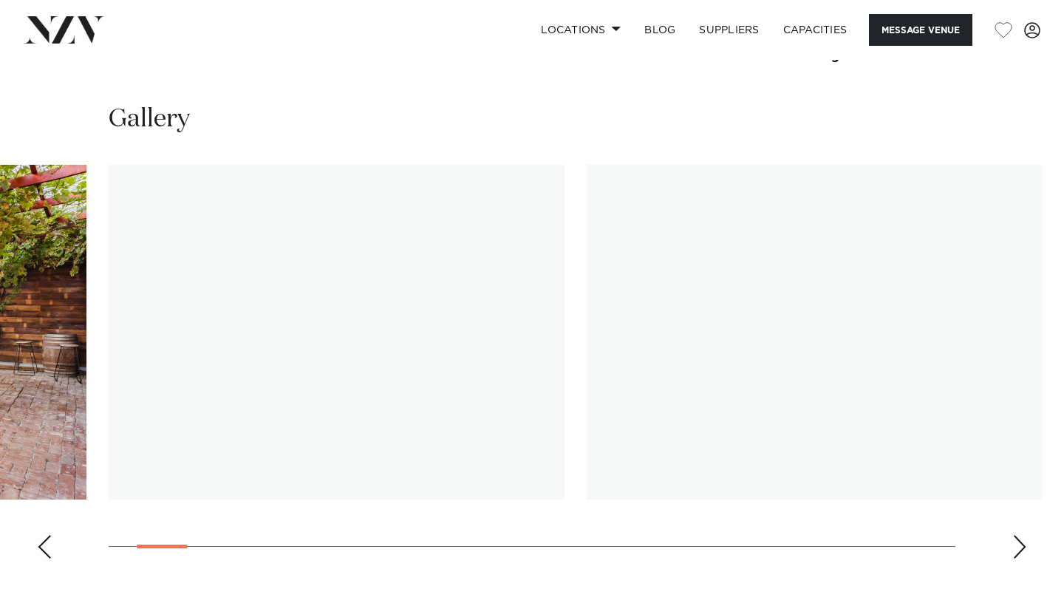
click at [353, 423] on img "2 / 30" at bounding box center [337, 332] width 456 height 335
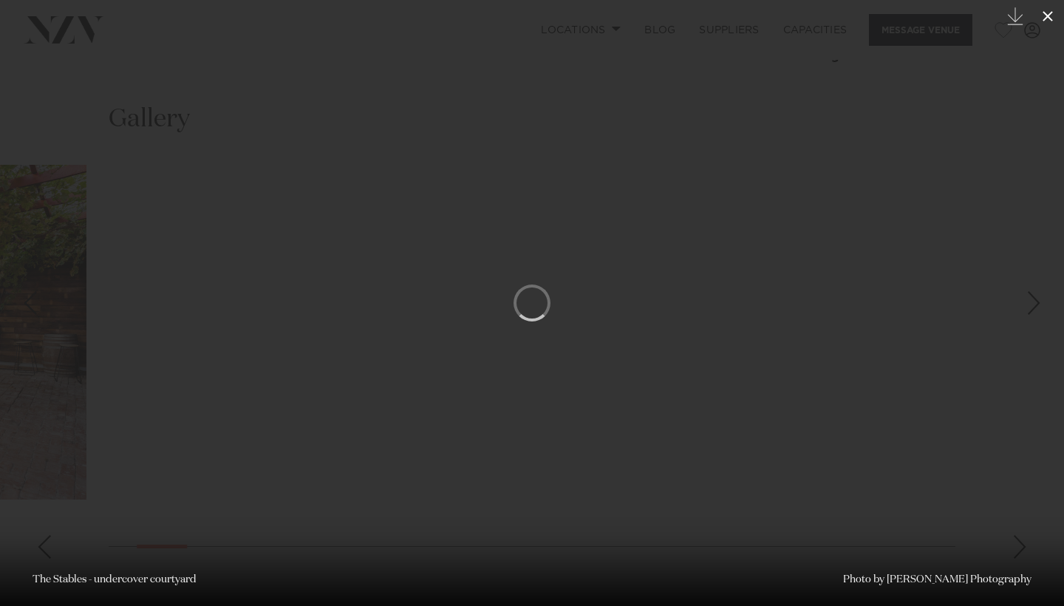
click at [1045, 18] on icon at bounding box center [1048, 16] width 18 height 18
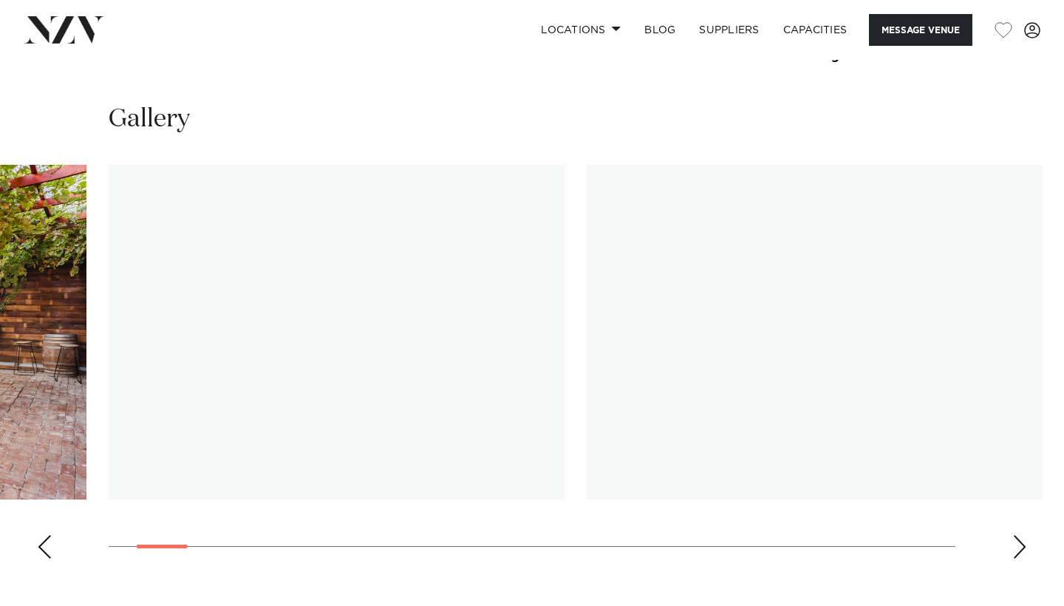
click at [898, 297] on img "3 / 30" at bounding box center [815, 332] width 456 height 335
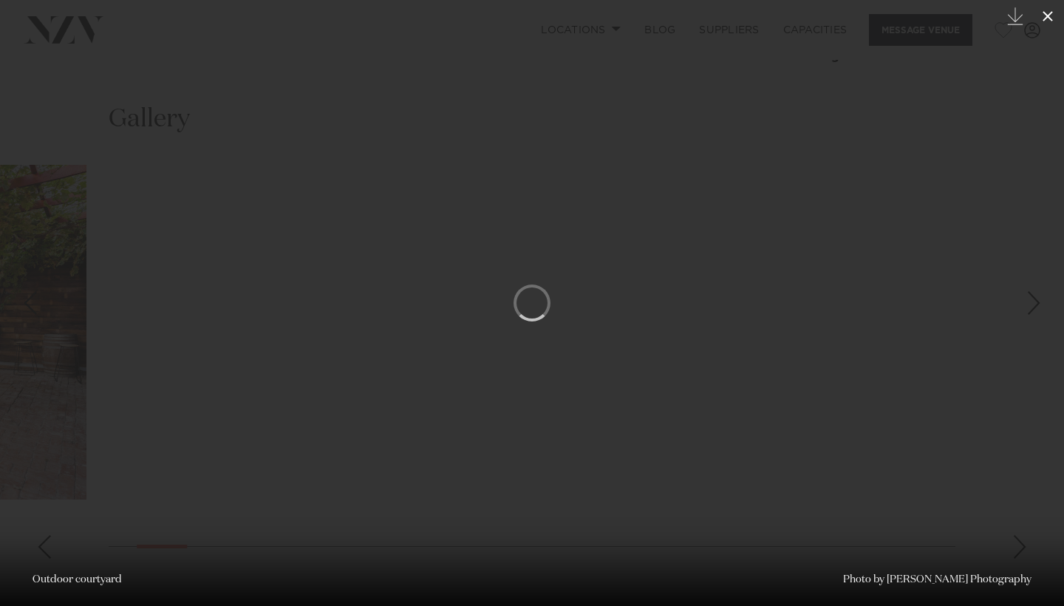
click at [1037, 18] on button at bounding box center [1048, 16] width 33 height 33
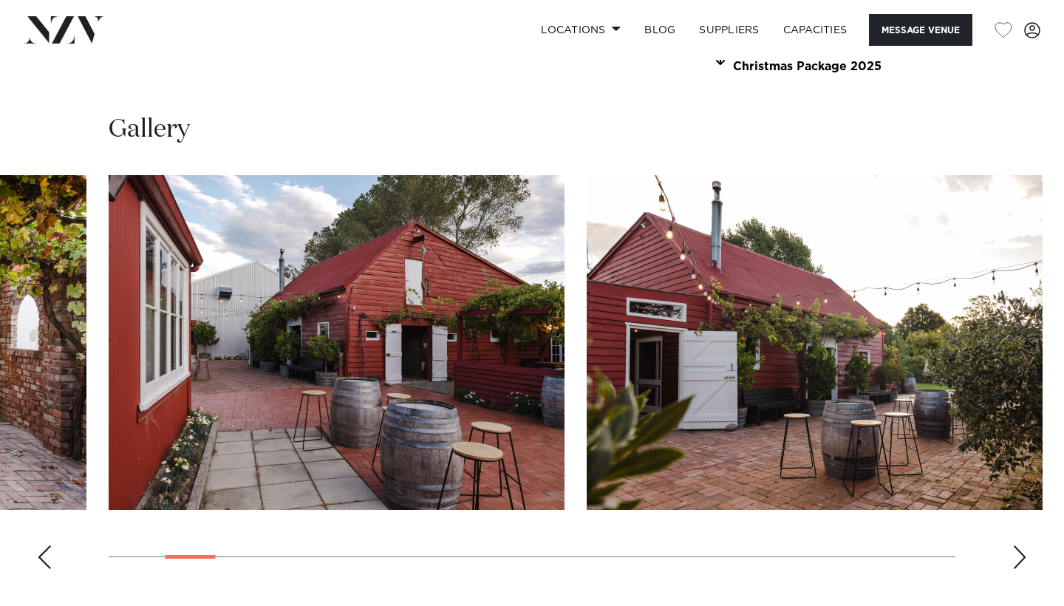
scroll to position [1392, 0]
click at [1017, 553] on div "Next slide" at bounding box center [1020, 558] width 15 height 24
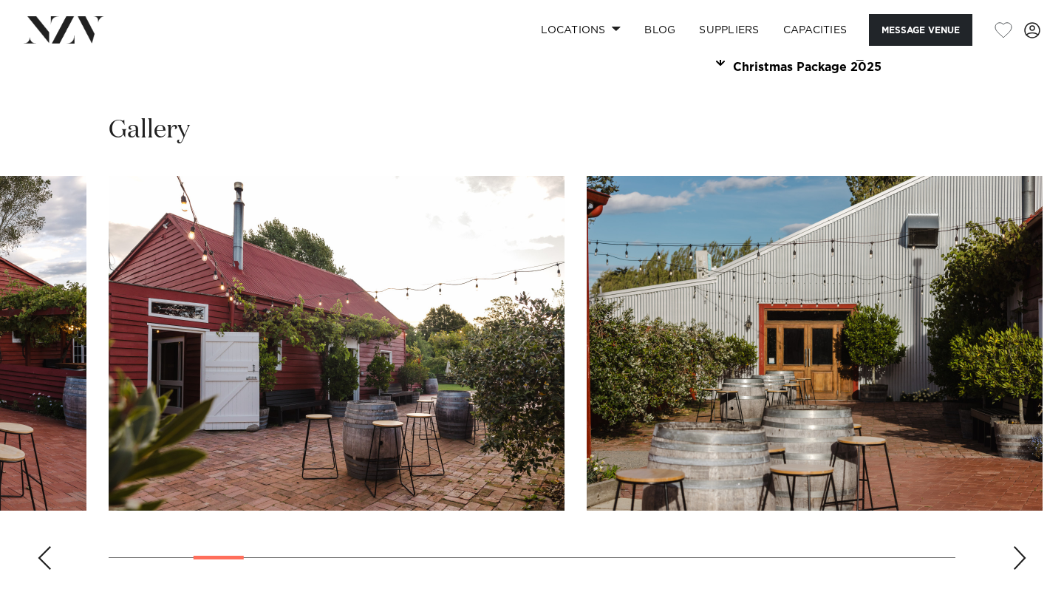
click at [1017, 553] on div "Next slide" at bounding box center [1020, 558] width 15 height 24
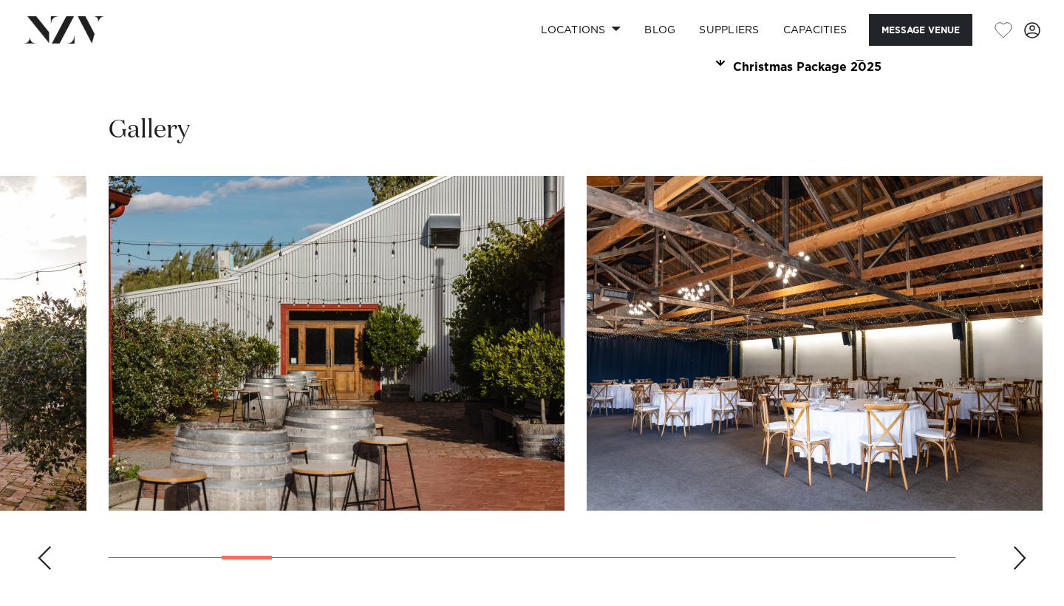
click at [1017, 554] on div "Next slide" at bounding box center [1020, 558] width 15 height 24
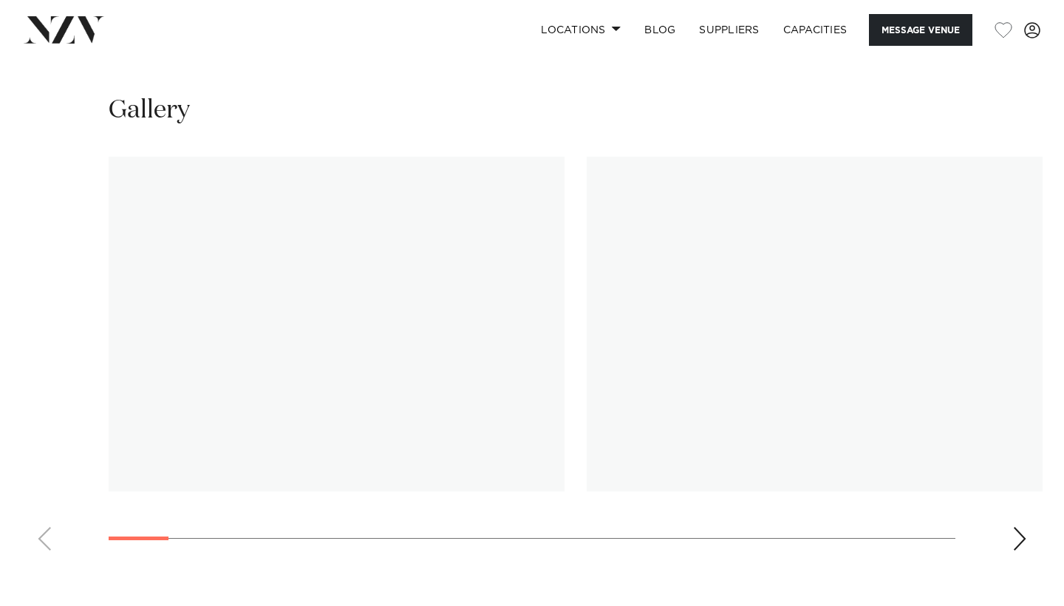
scroll to position [1344, 0]
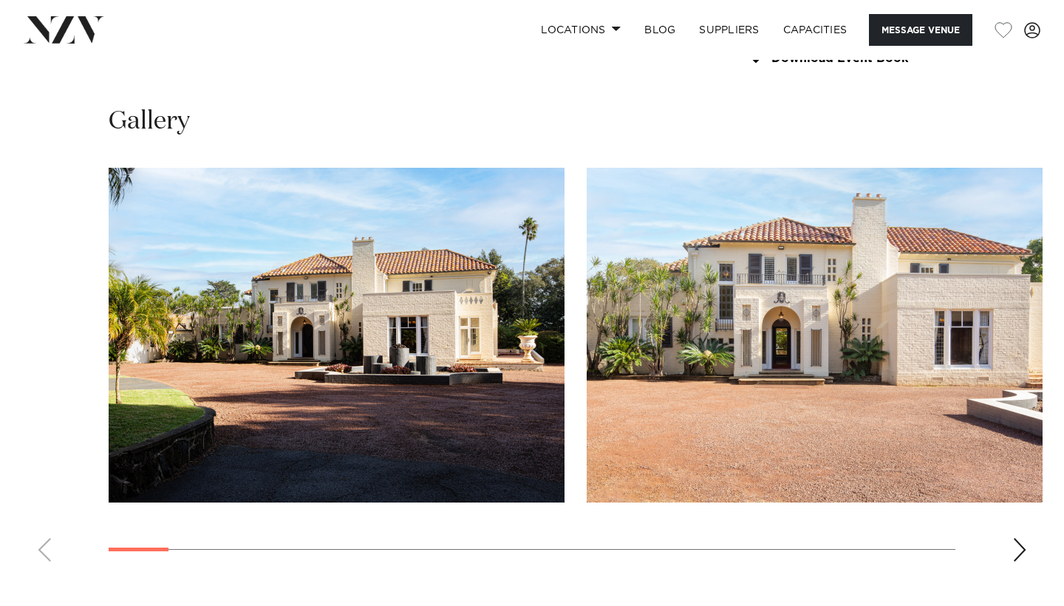
scroll to position [1345, 0]
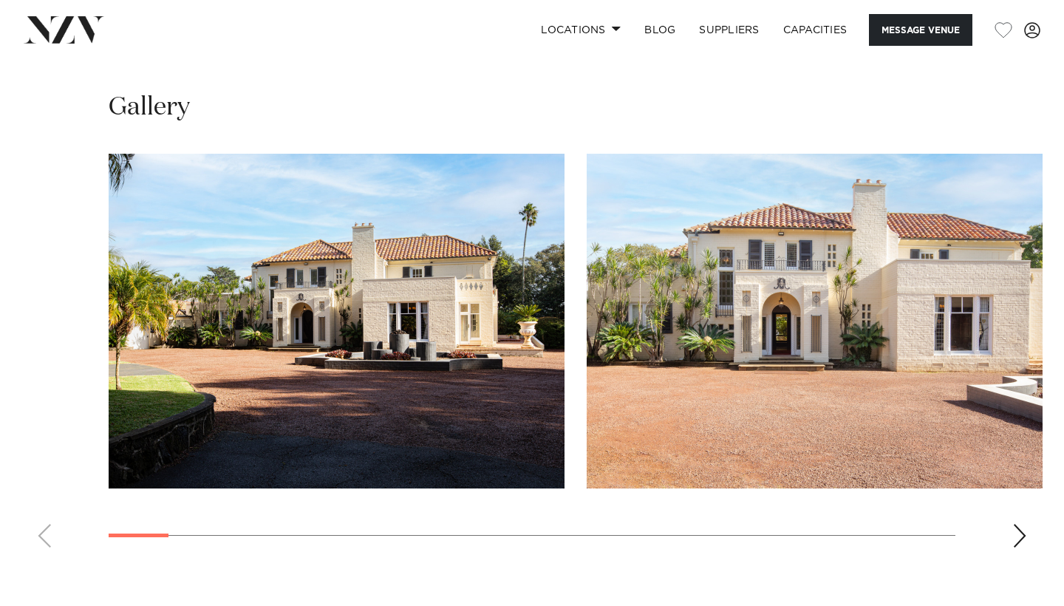
click at [1017, 524] on div "Next slide" at bounding box center [1020, 536] width 15 height 24
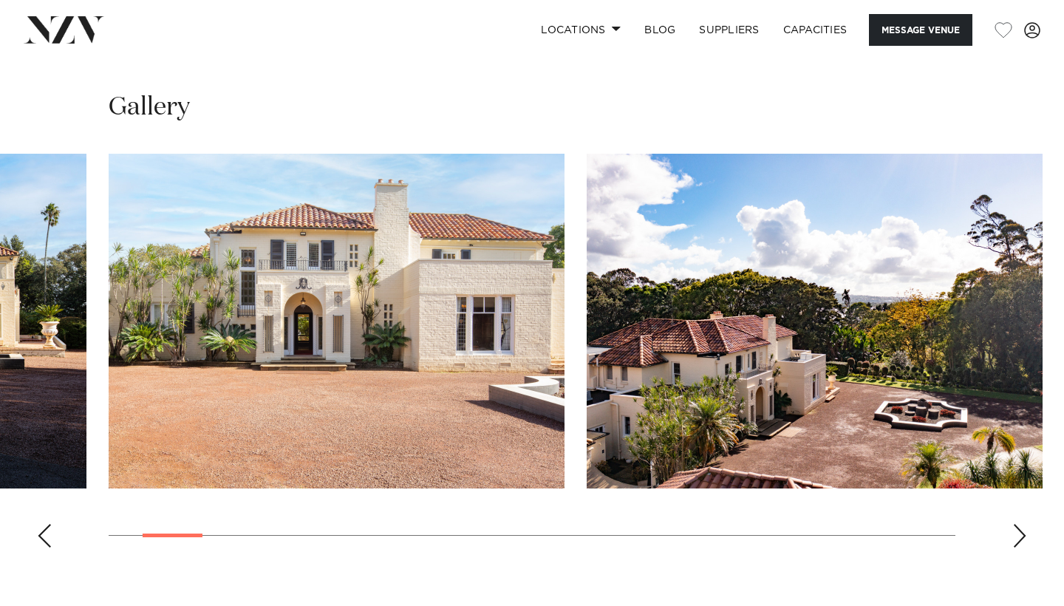
click at [1017, 524] on div "Next slide" at bounding box center [1020, 536] width 15 height 24
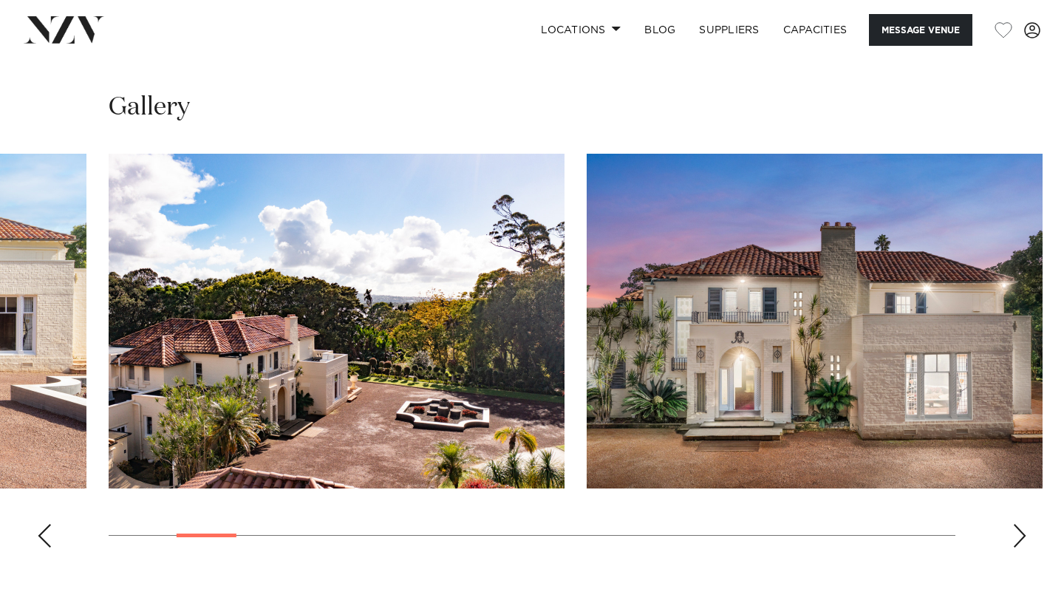
click at [1017, 524] on div "Next slide" at bounding box center [1020, 536] width 15 height 24
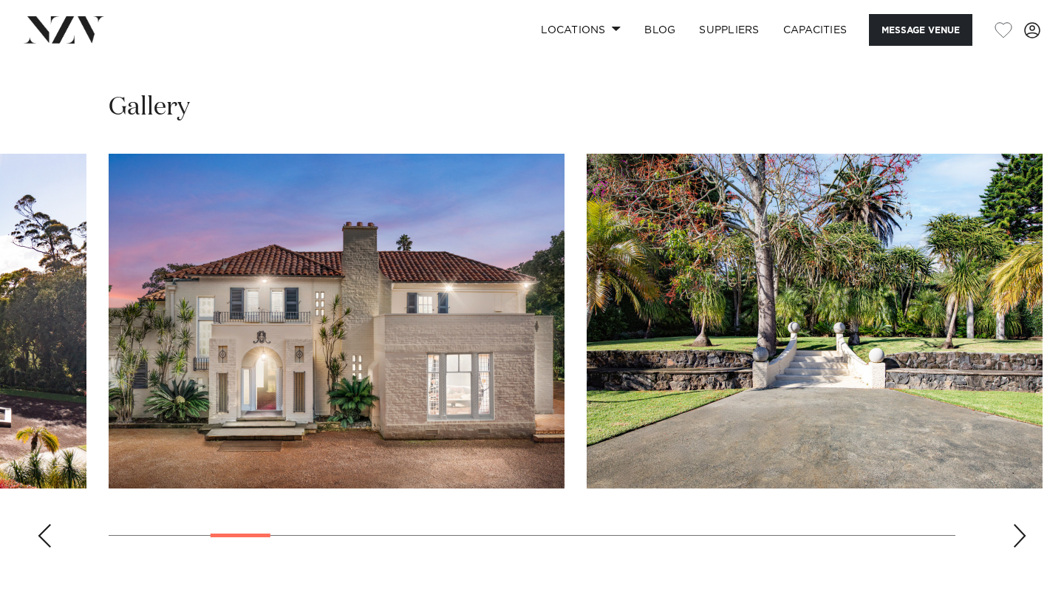
click at [1017, 524] on div "Next slide" at bounding box center [1020, 536] width 15 height 24
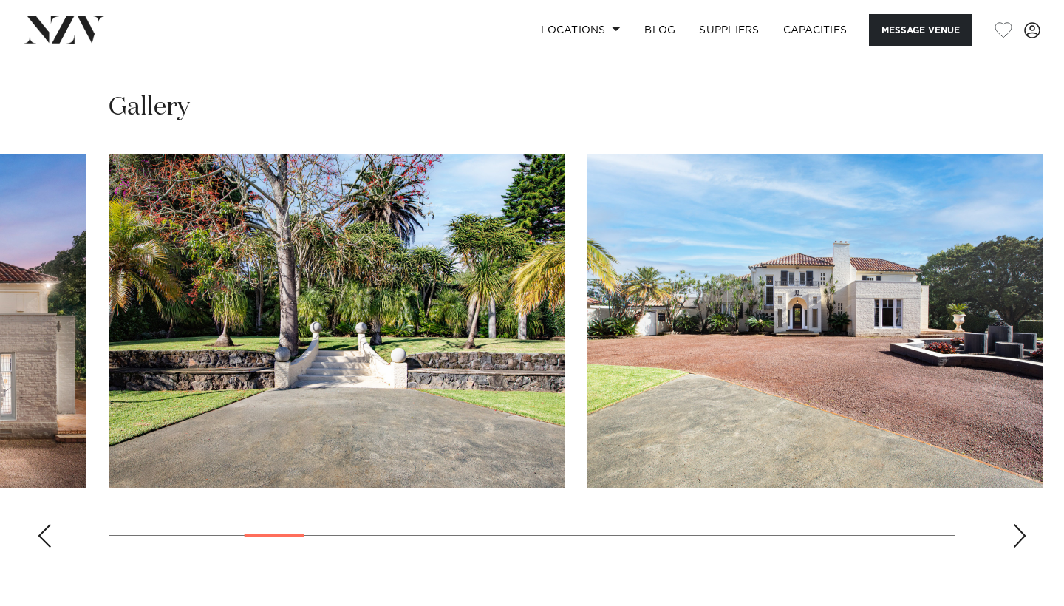
click at [1017, 524] on div "Next slide" at bounding box center [1020, 536] width 15 height 24
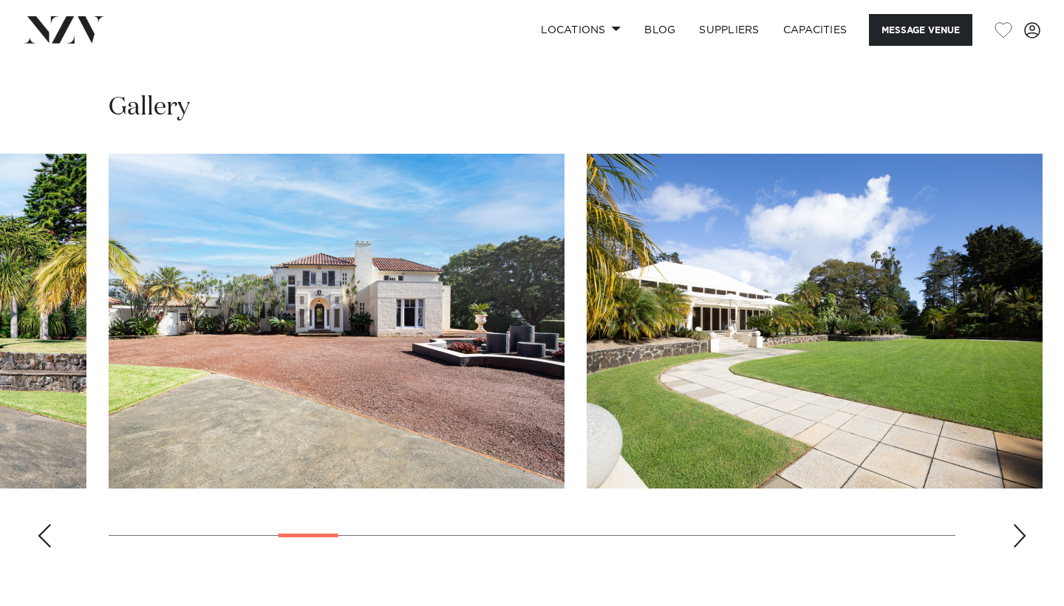
click at [1017, 524] on div "Next slide" at bounding box center [1020, 536] width 15 height 24
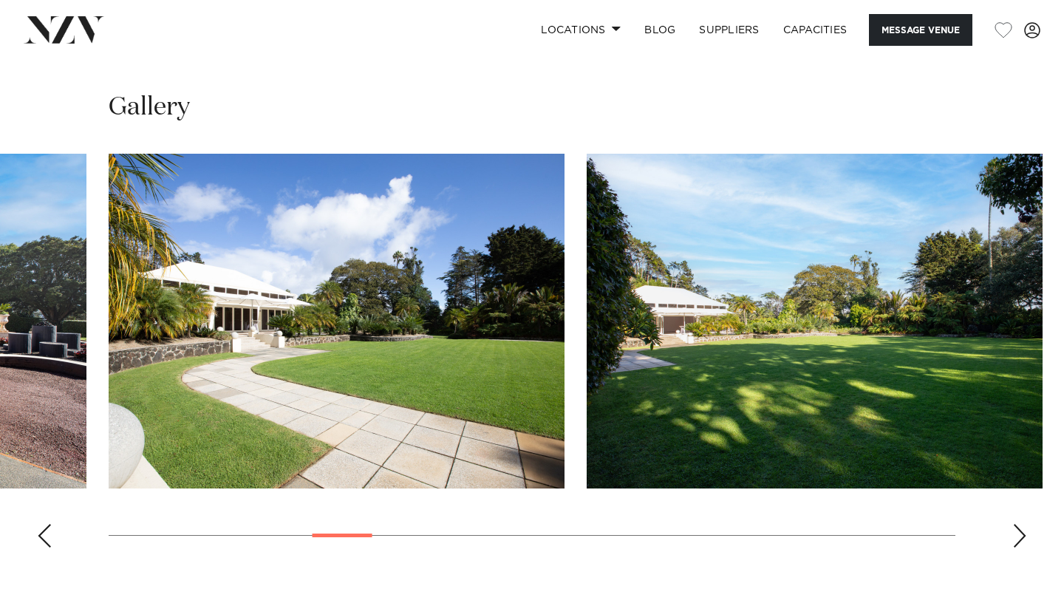
click at [1017, 524] on div "Next slide" at bounding box center [1020, 536] width 15 height 24
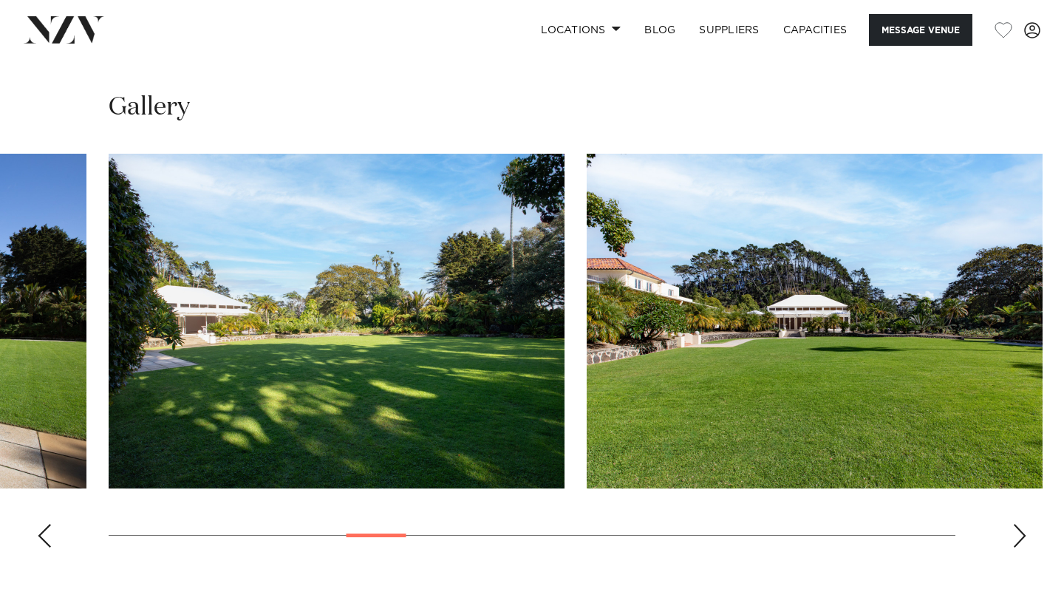
click at [1017, 524] on div "Next slide" at bounding box center [1020, 536] width 15 height 24
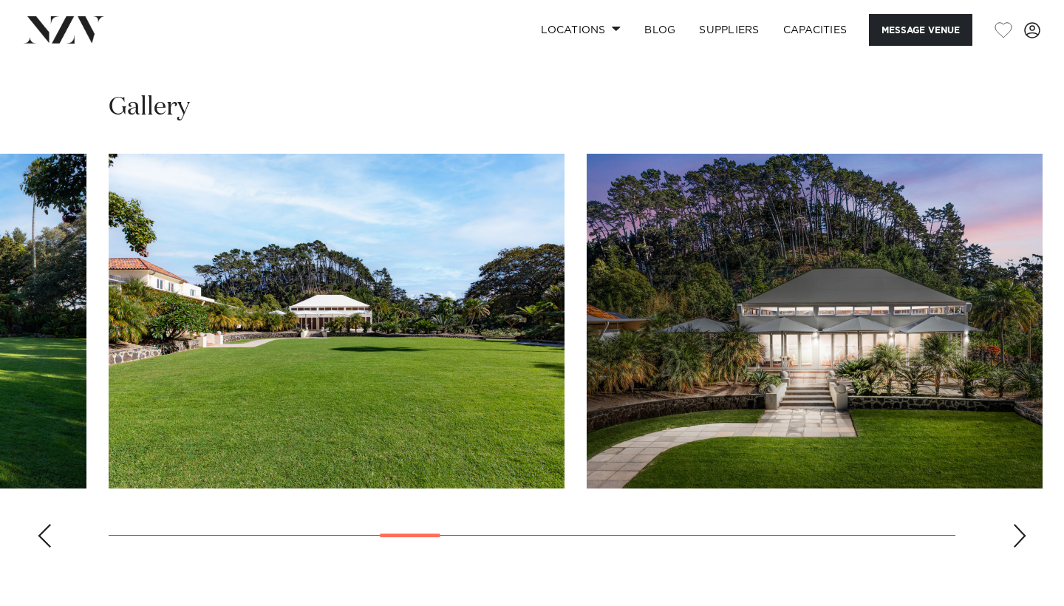
click at [1017, 524] on div "Next slide" at bounding box center [1020, 536] width 15 height 24
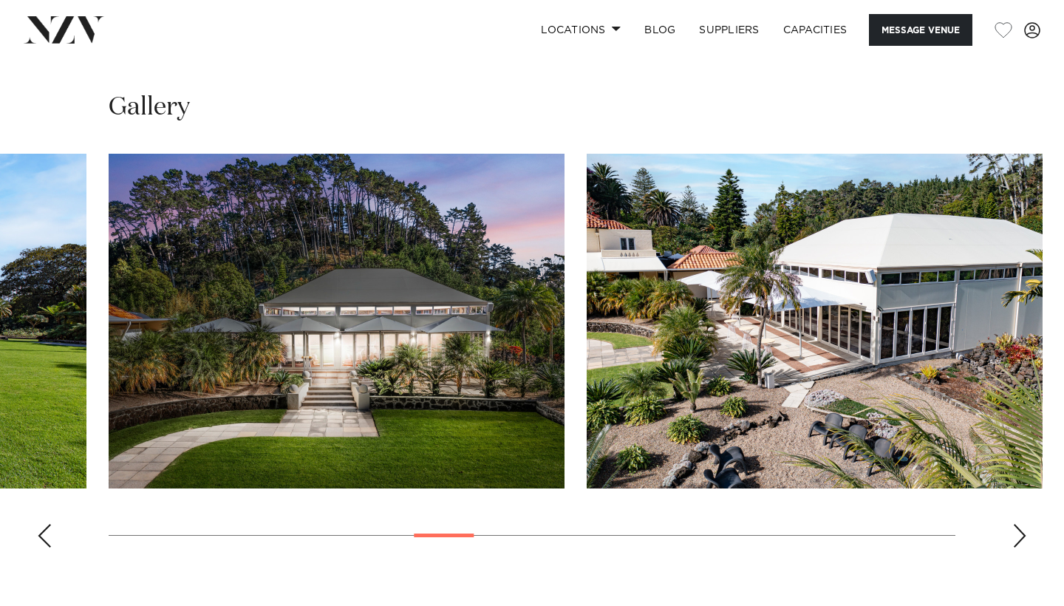
click at [1017, 524] on div "Next slide" at bounding box center [1020, 536] width 15 height 24
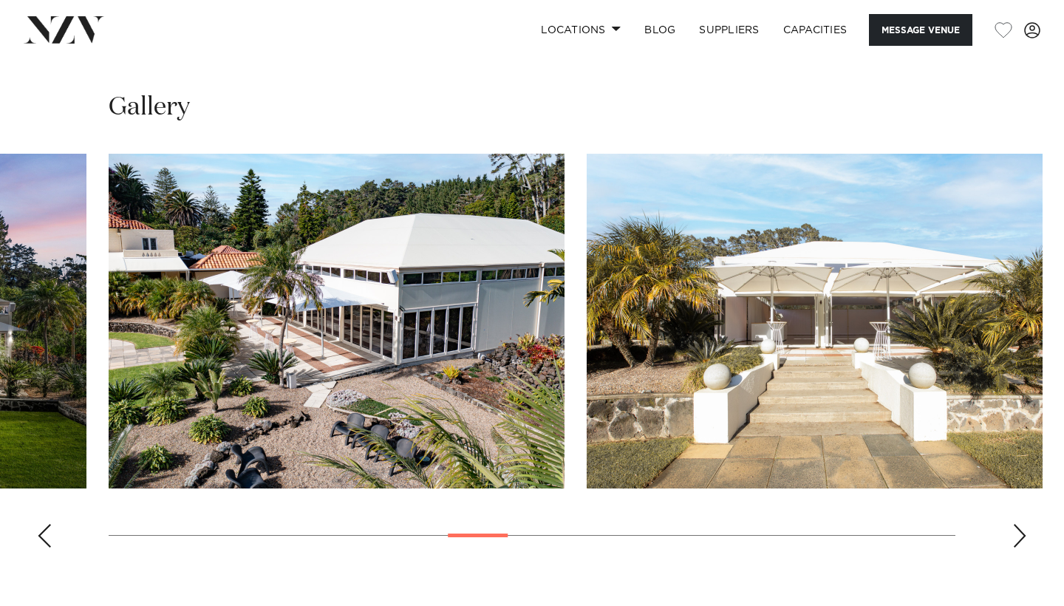
click at [1017, 524] on div "Next slide" at bounding box center [1020, 536] width 15 height 24
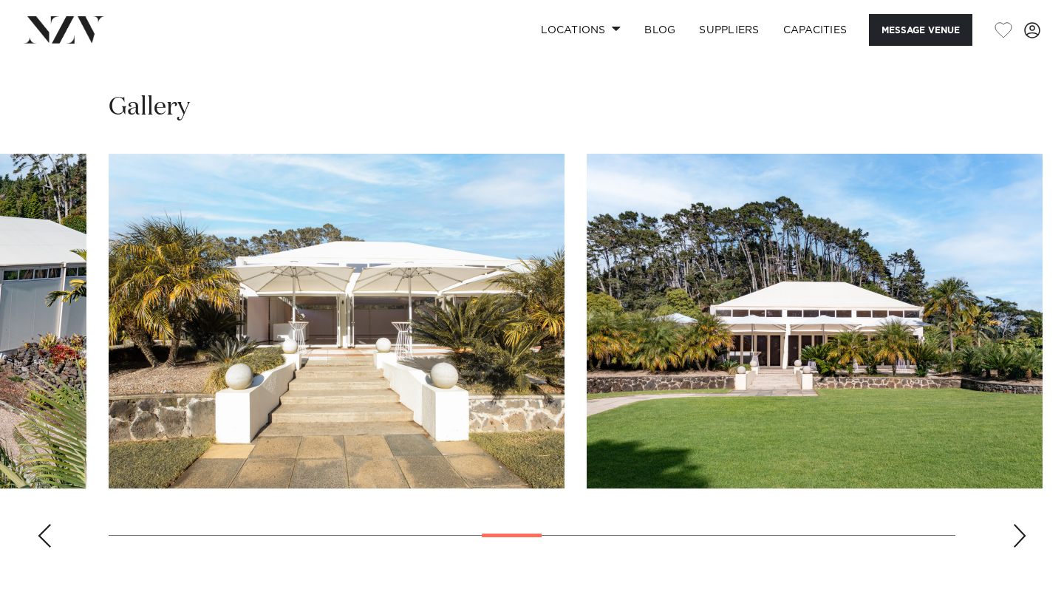
click at [1017, 524] on div "Next slide" at bounding box center [1020, 536] width 15 height 24
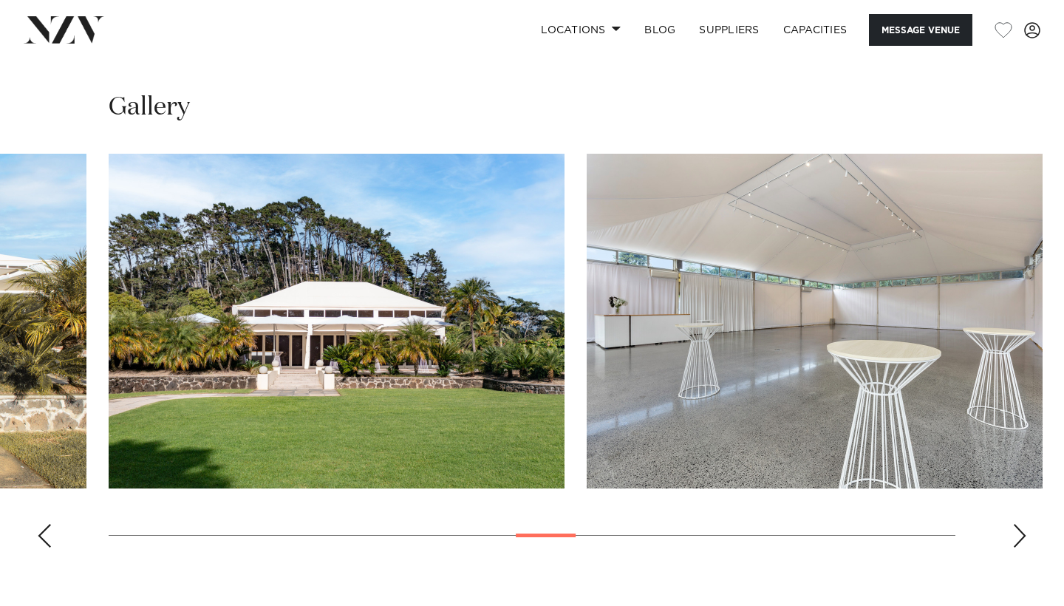
click at [1017, 524] on div "Next slide" at bounding box center [1020, 536] width 15 height 24
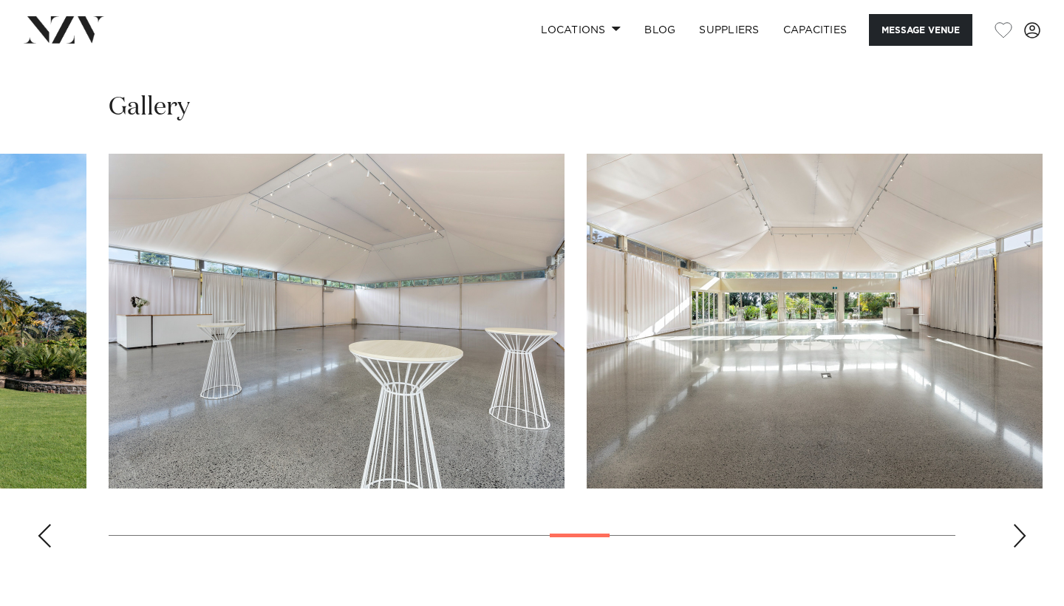
click at [1017, 524] on div "Next slide" at bounding box center [1020, 536] width 15 height 24
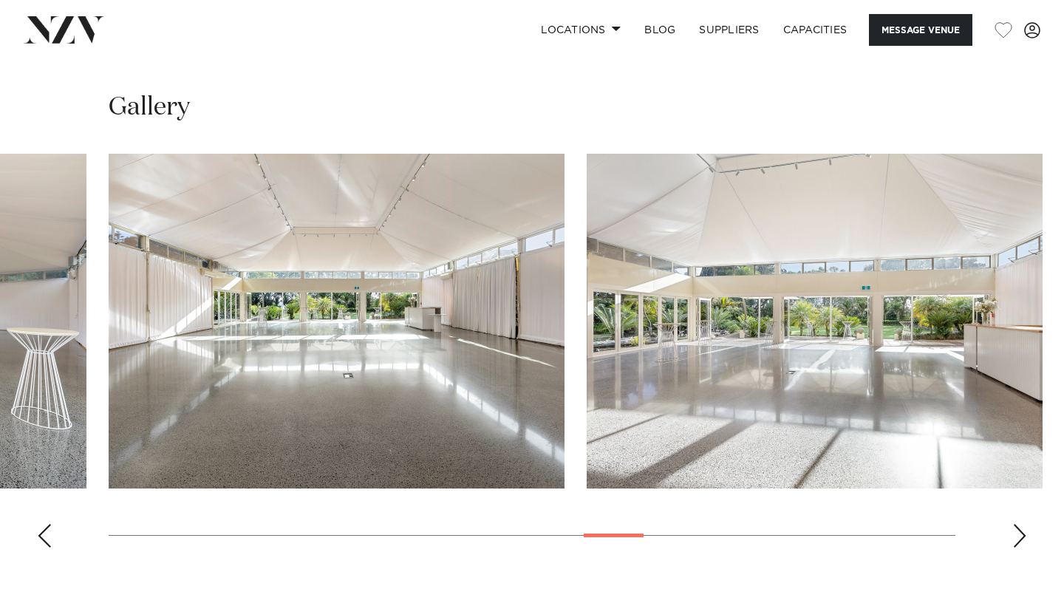
click at [1017, 524] on div "Next slide" at bounding box center [1020, 536] width 15 height 24
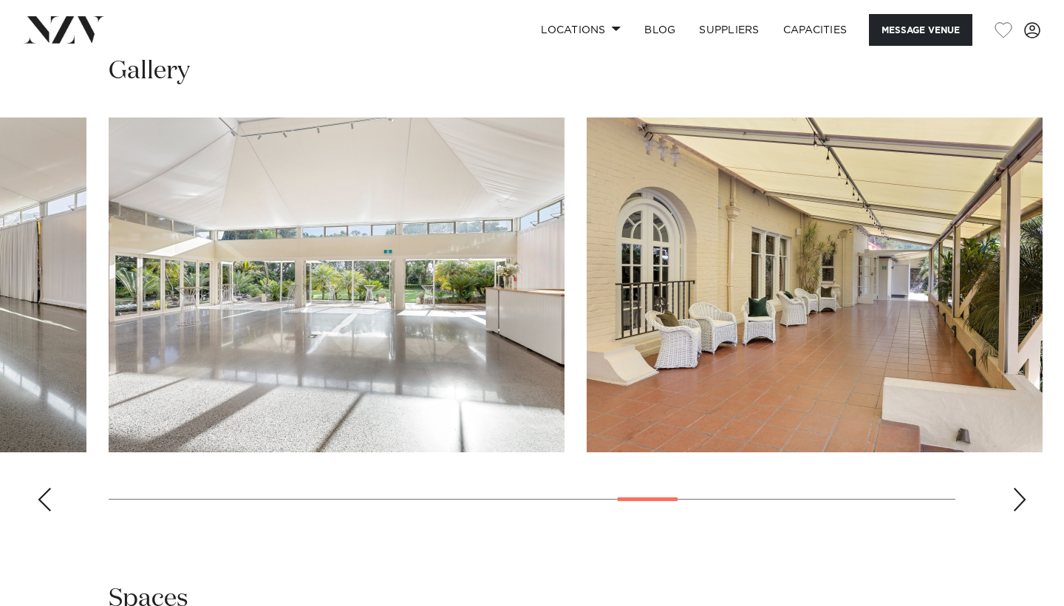
scroll to position [1384, 0]
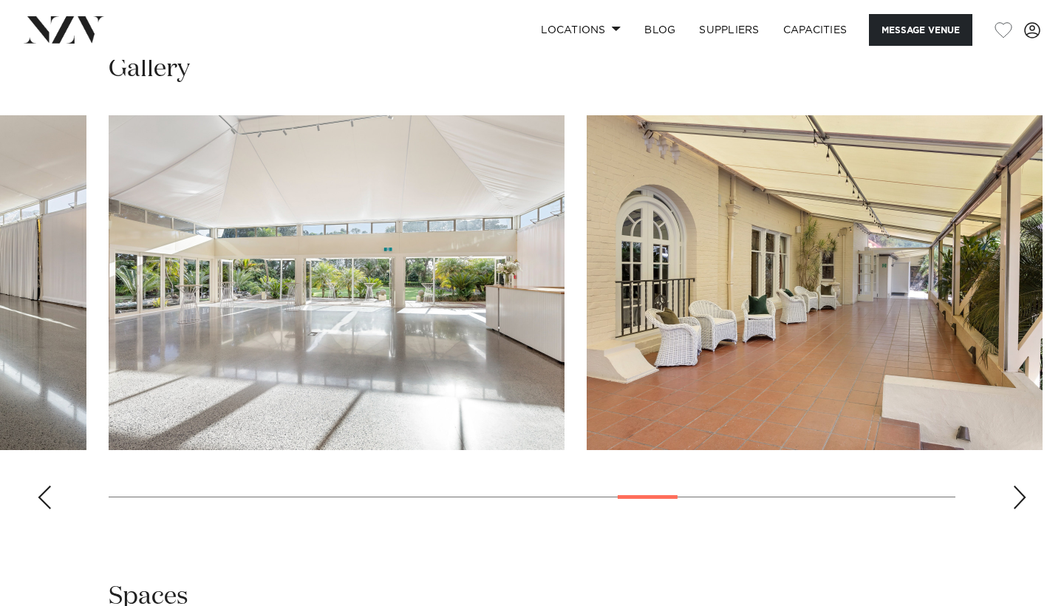
click at [1019, 486] on div "Next slide" at bounding box center [1020, 498] width 15 height 24
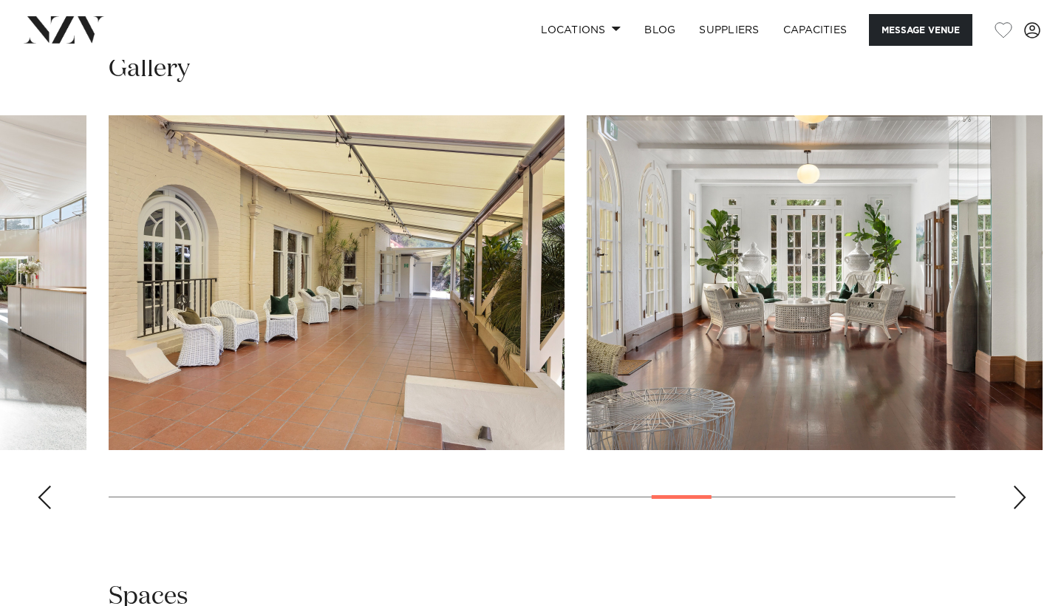
click at [1019, 486] on div "Next slide" at bounding box center [1020, 498] width 15 height 24
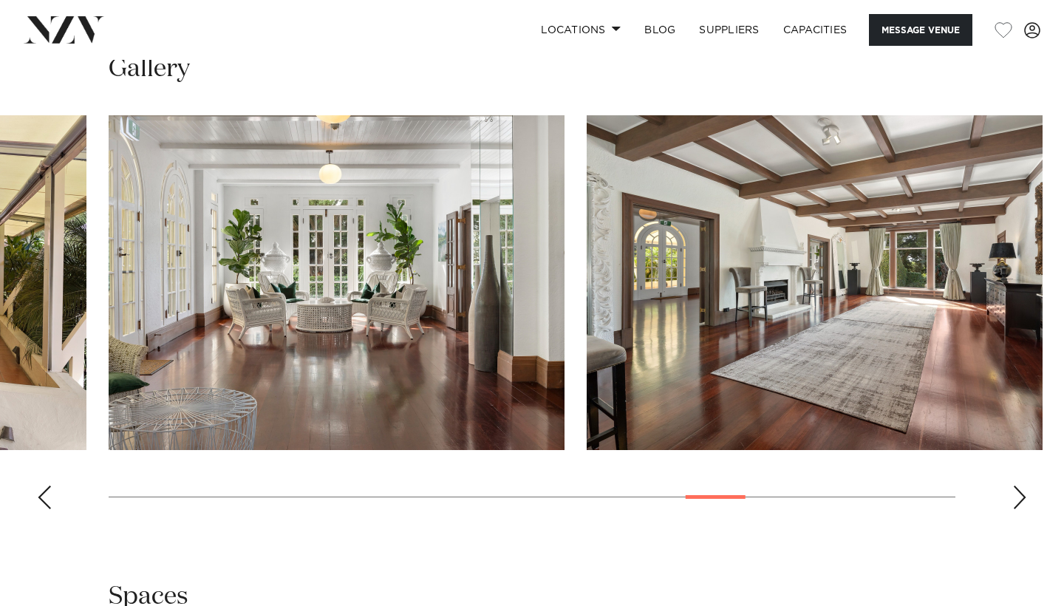
click at [1019, 486] on div "Next slide" at bounding box center [1020, 498] width 15 height 24
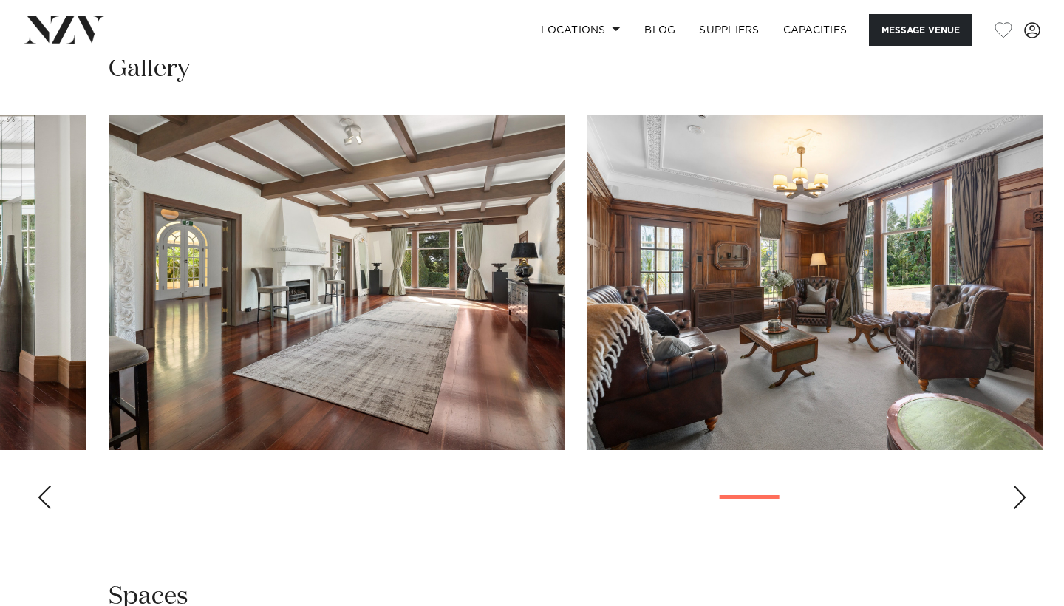
click at [1019, 486] on div "Next slide" at bounding box center [1020, 498] width 15 height 24
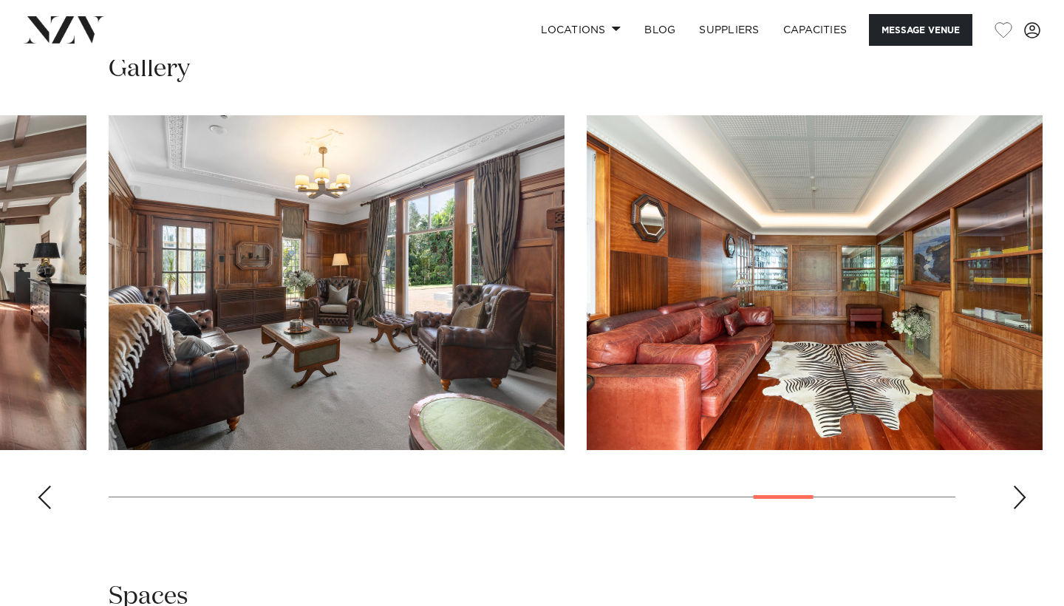
click at [1021, 486] on div "Next slide" at bounding box center [1020, 498] width 15 height 24
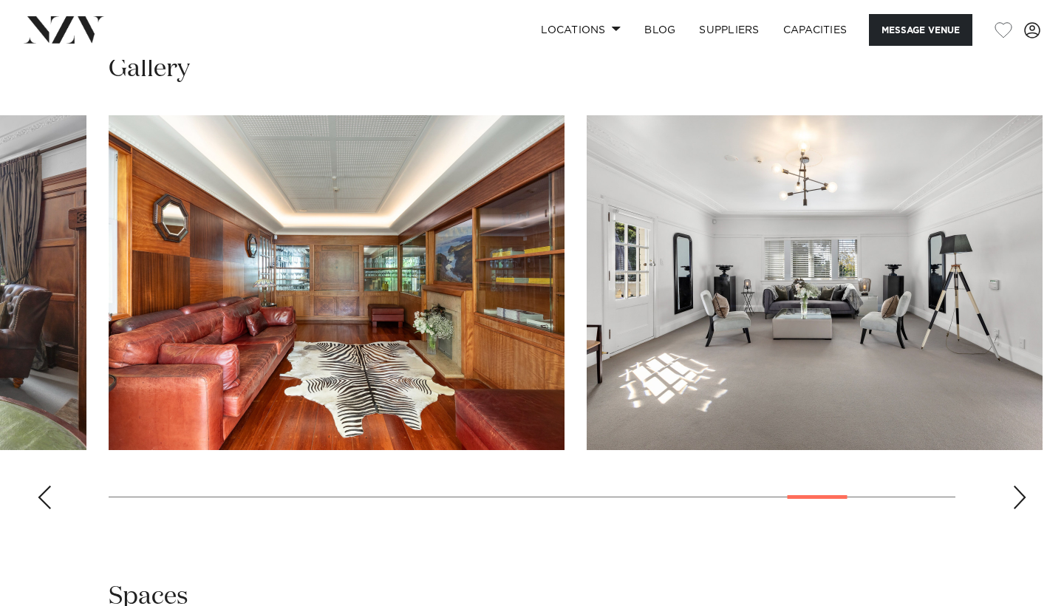
click at [1021, 486] on div "Next slide" at bounding box center [1020, 498] width 15 height 24
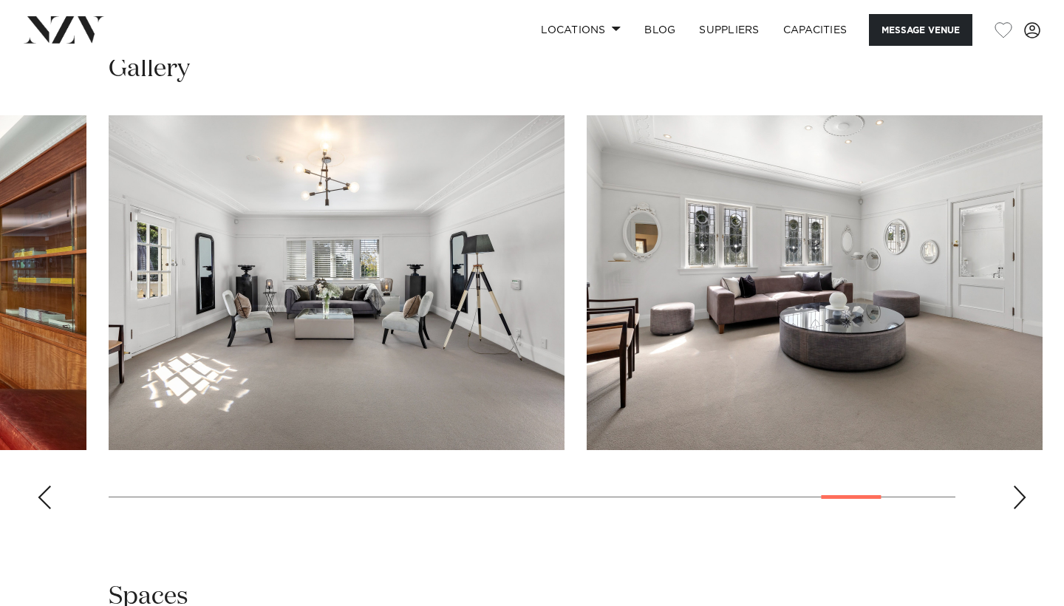
click at [1021, 486] on div "Next slide" at bounding box center [1020, 498] width 15 height 24
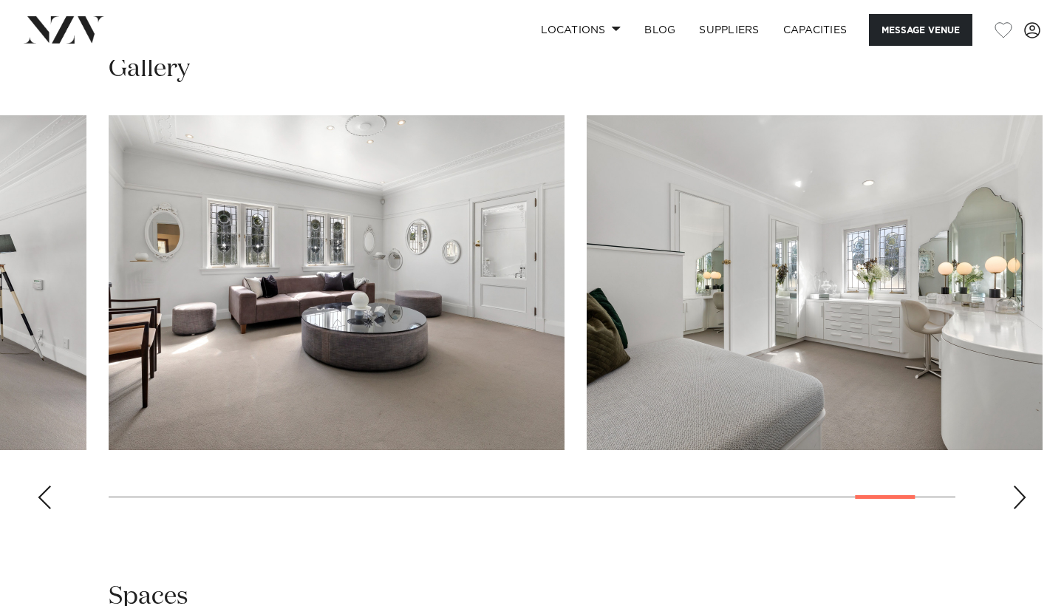
click at [1021, 486] on div "Next slide" at bounding box center [1020, 498] width 15 height 24
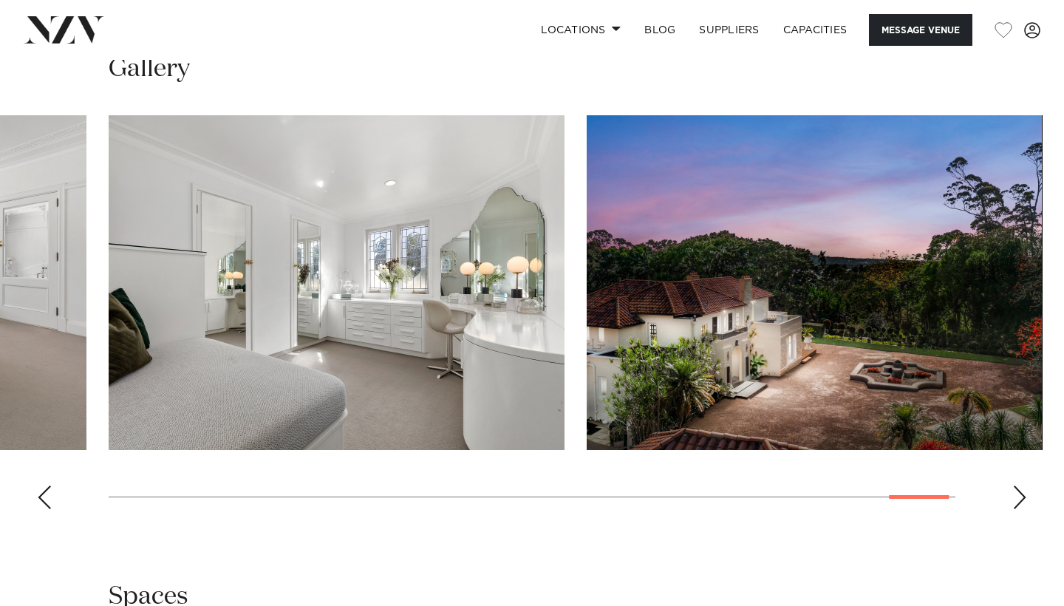
click at [1021, 486] on div "Next slide" at bounding box center [1020, 498] width 15 height 24
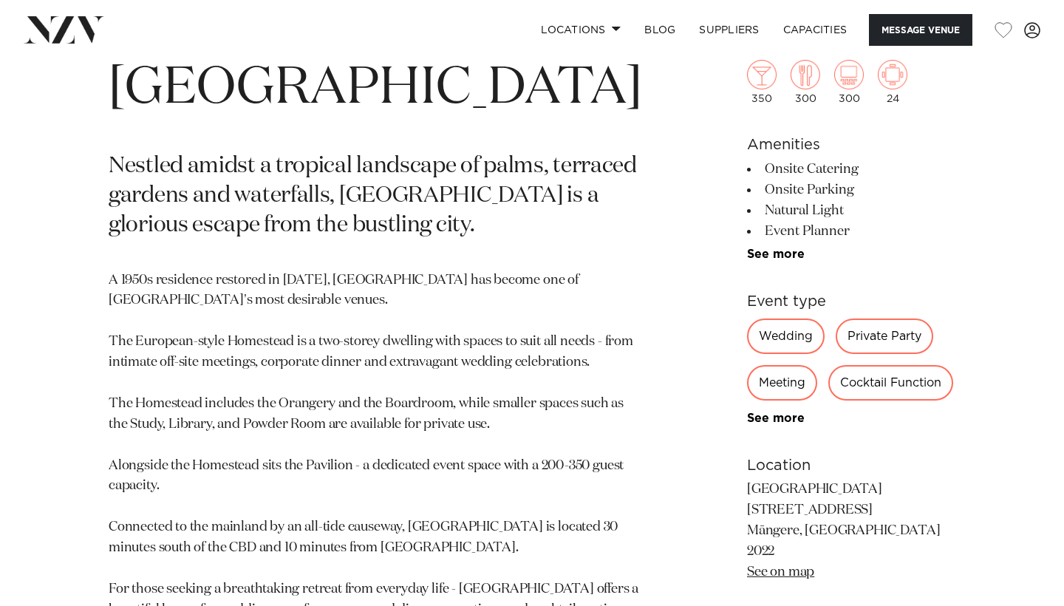
scroll to position [578, 0]
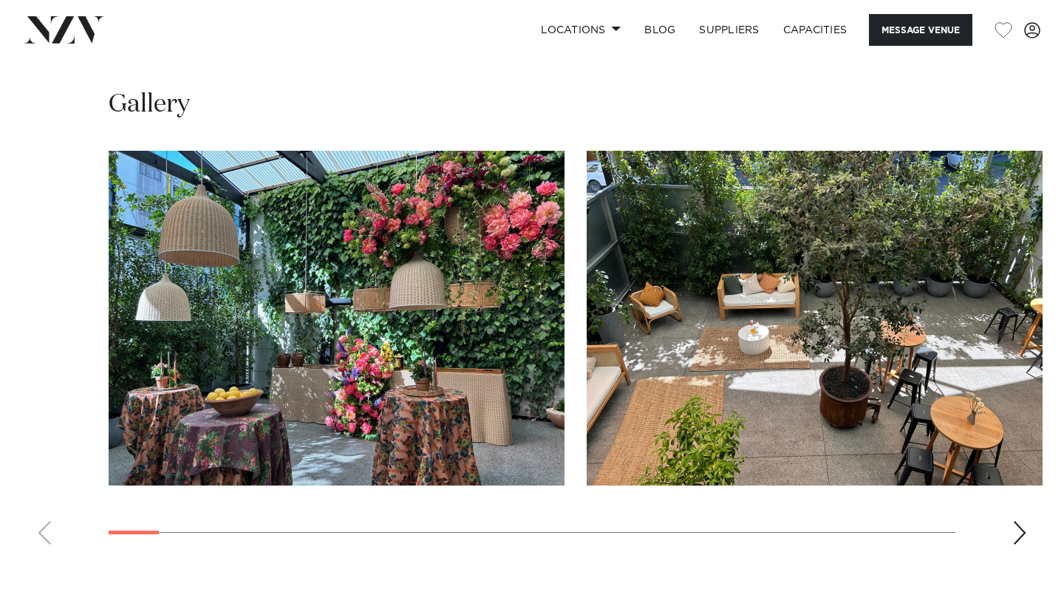
scroll to position [1282, 0]
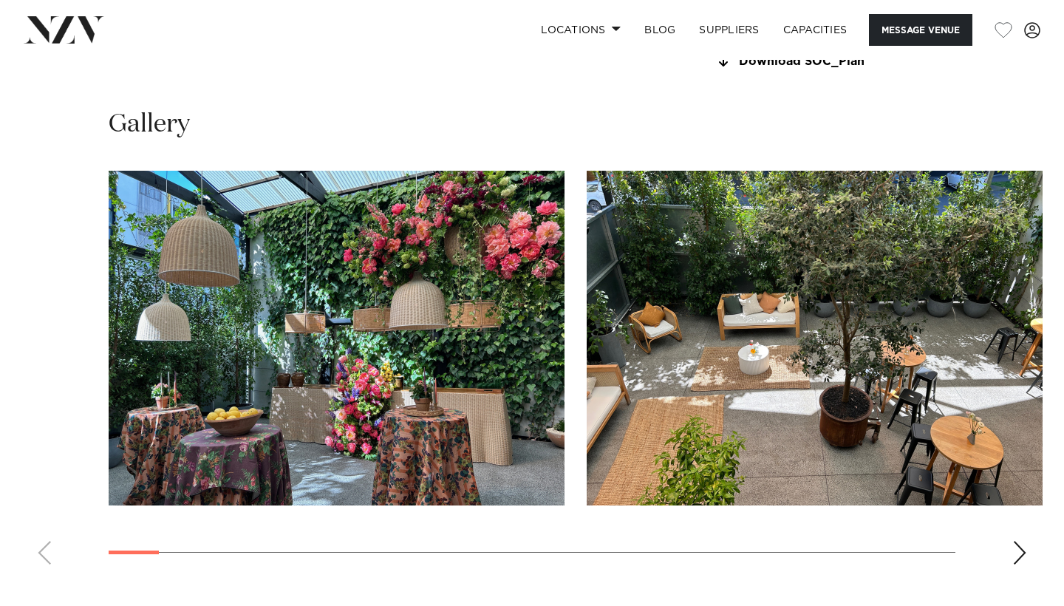
click at [1014, 549] on div "Next slide" at bounding box center [1020, 553] width 15 height 24
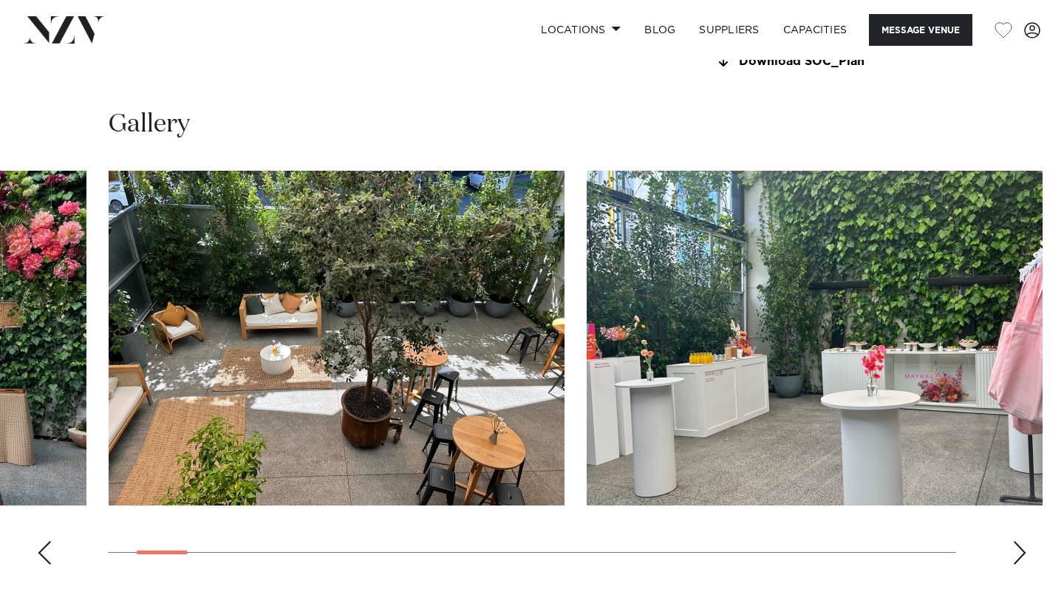
click at [1014, 548] on div "Next slide" at bounding box center [1020, 553] width 15 height 24
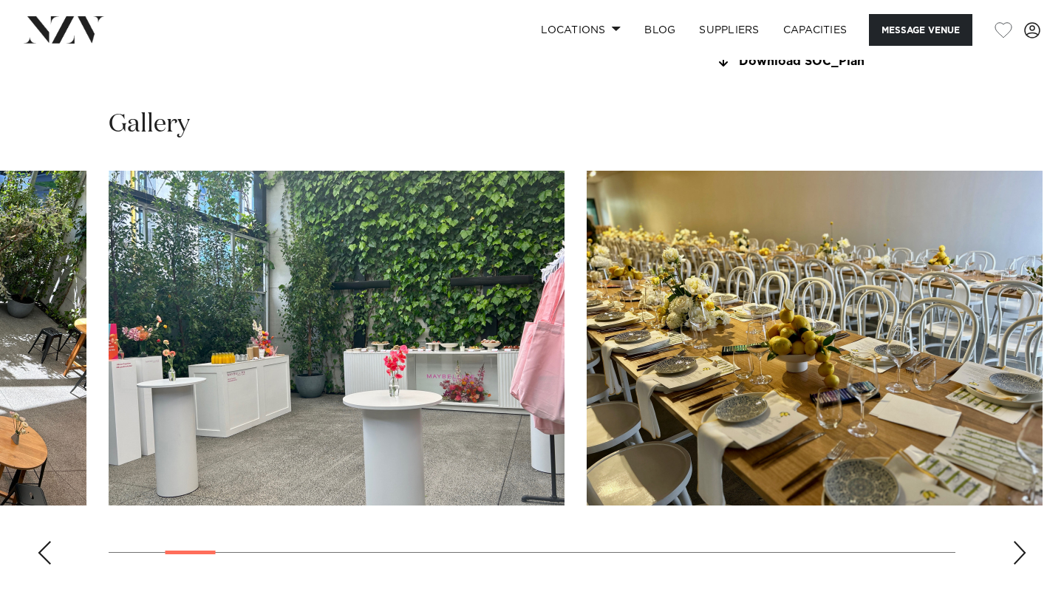
click at [1014, 548] on div "Next slide" at bounding box center [1020, 553] width 15 height 24
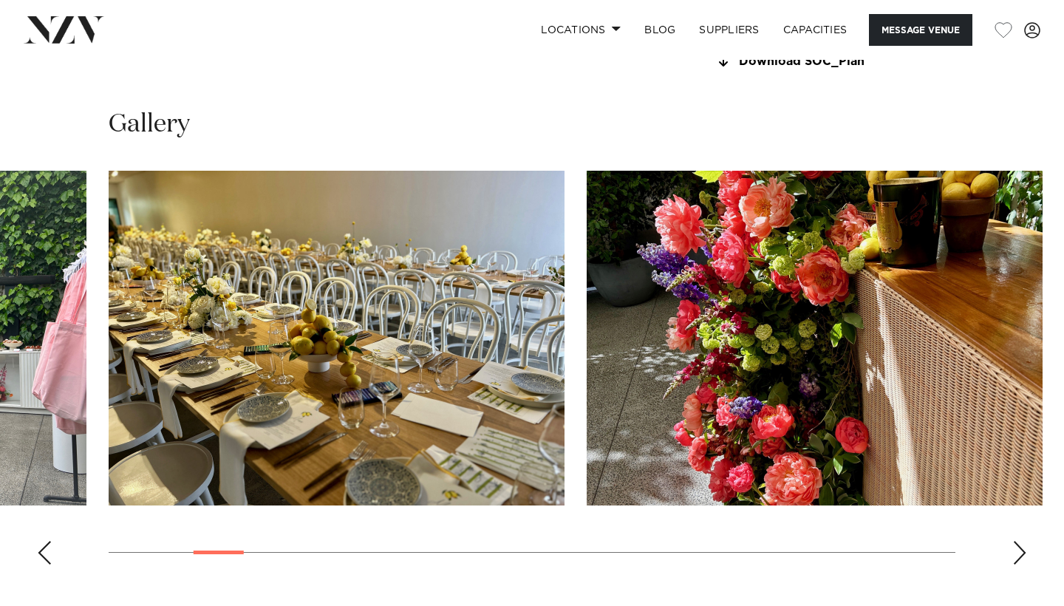
click at [1014, 548] on div "Next slide" at bounding box center [1020, 553] width 15 height 24
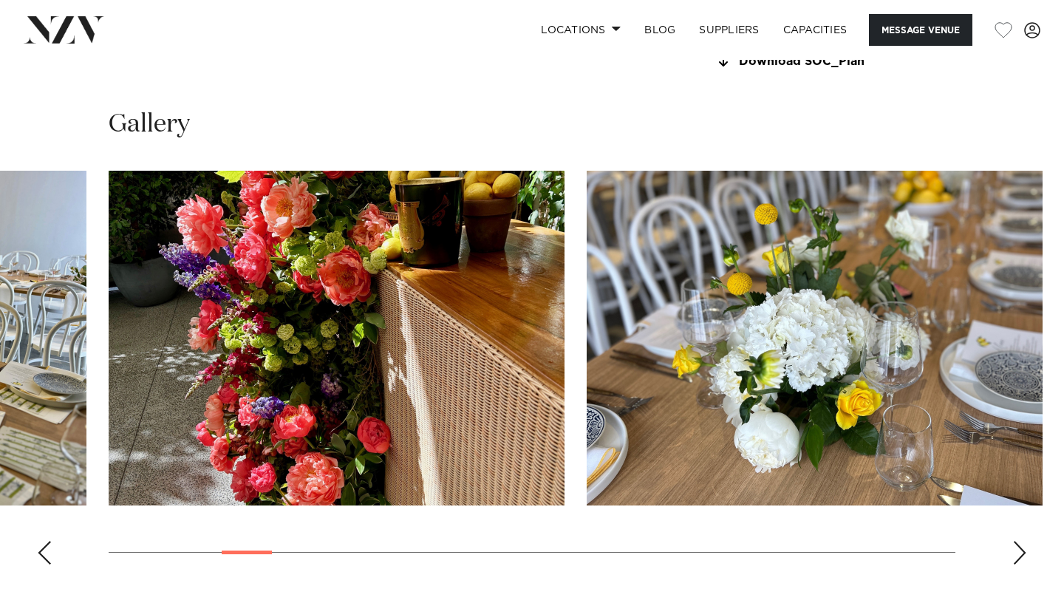
click at [1014, 548] on div "Next slide" at bounding box center [1020, 553] width 15 height 24
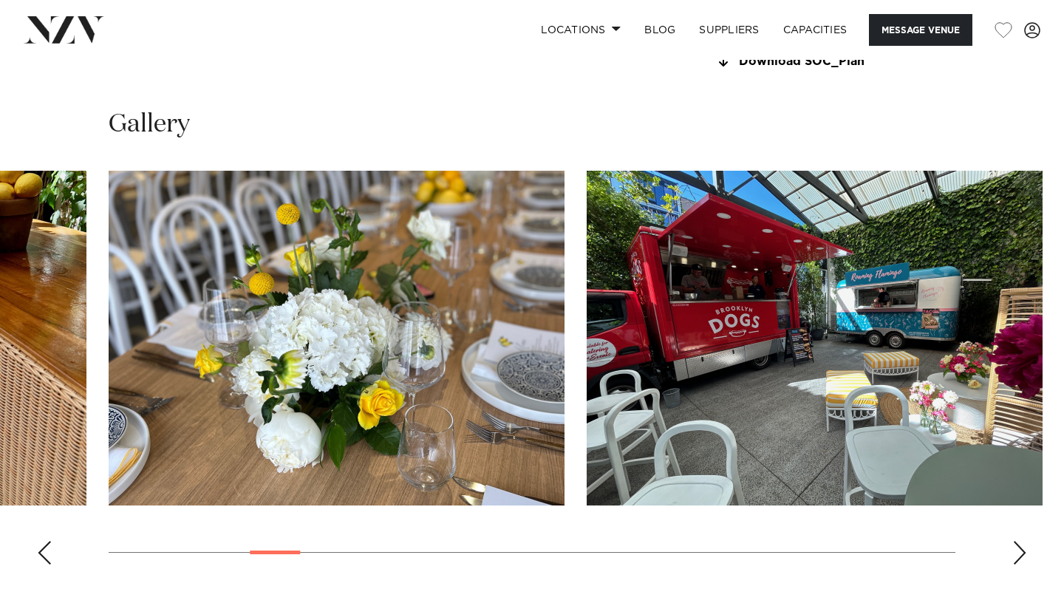
click at [1014, 548] on div "Next slide" at bounding box center [1020, 553] width 15 height 24
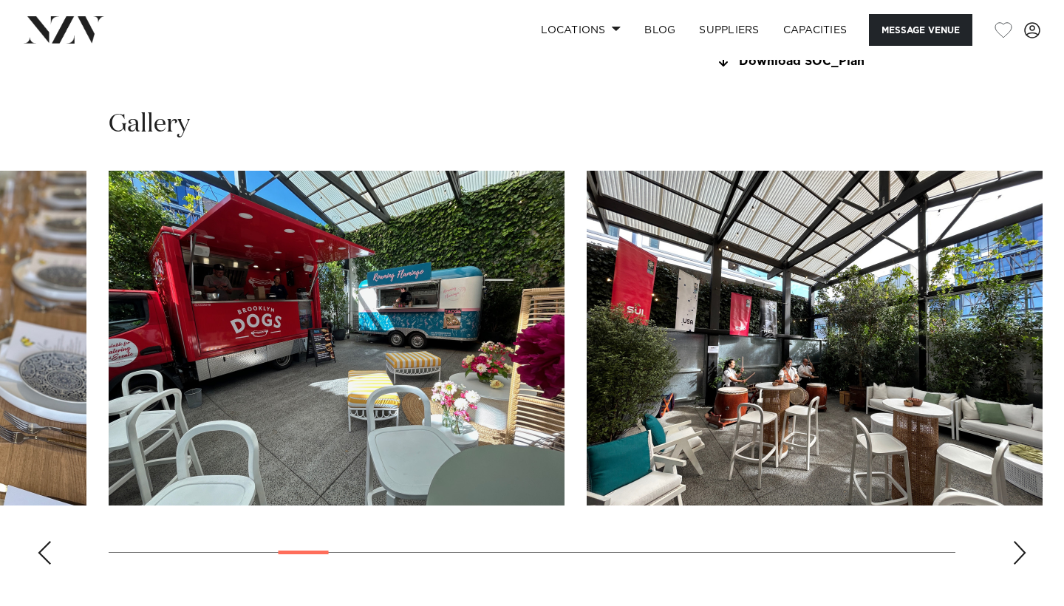
click at [1014, 548] on div "Next slide" at bounding box center [1020, 553] width 15 height 24
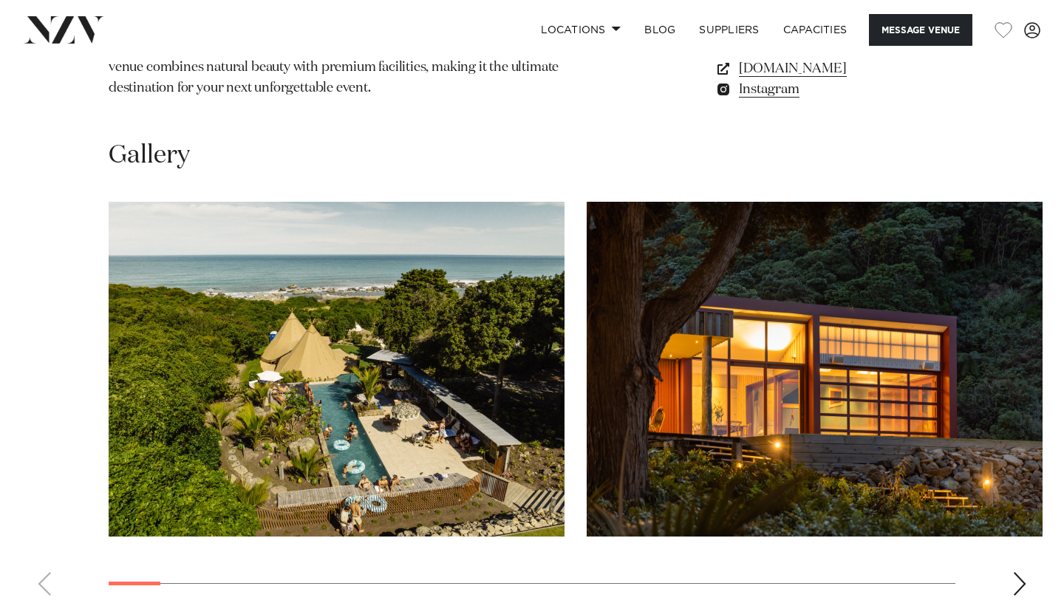
scroll to position [1279, 0]
click at [1024, 572] on div "Next slide" at bounding box center [1020, 584] width 15 height 24
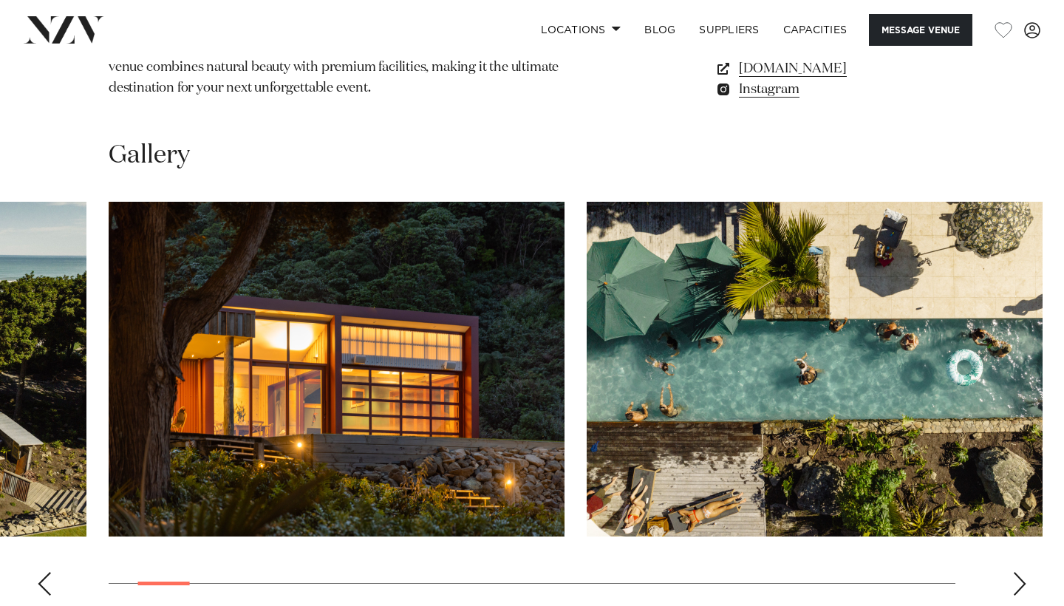
click at [1024, 572] on div "Next slide" at bounding box center [1020, 584] width 15 height 24
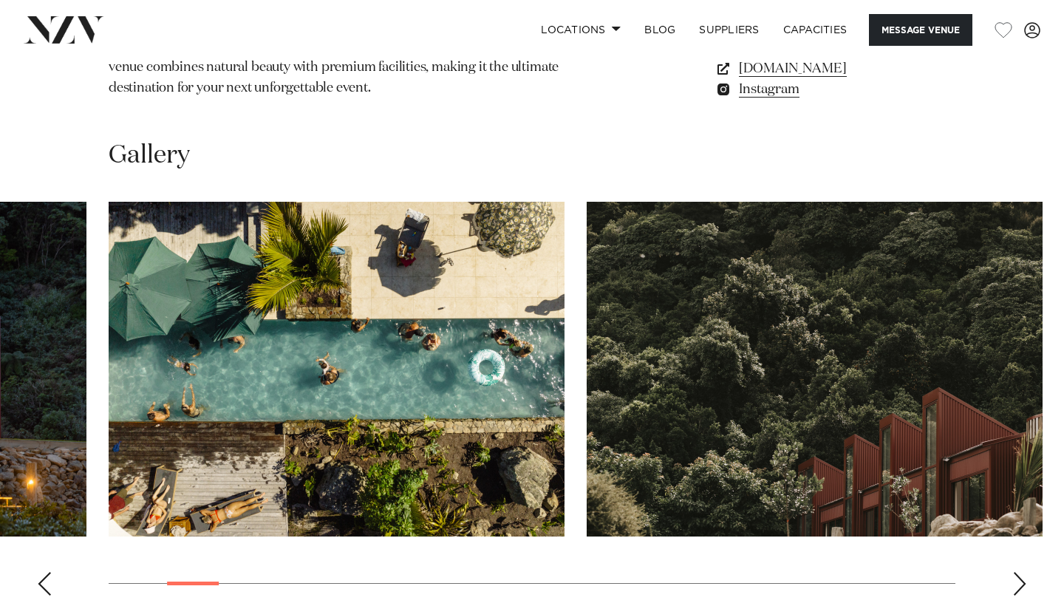
click at [1024, 572] on div "Next slide" at bounding box center [1020, 584] width 15 height 24
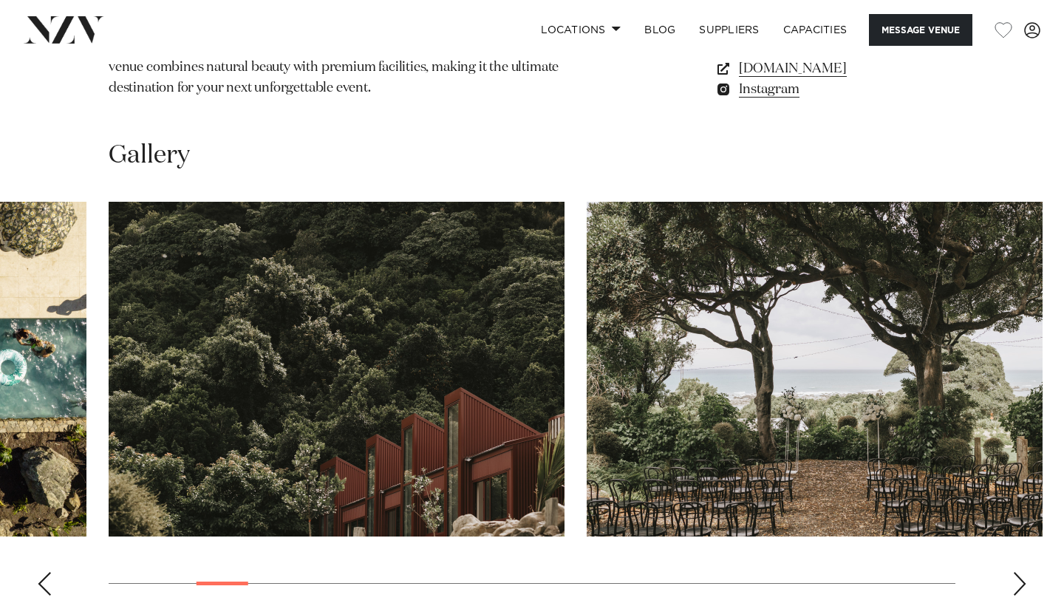
click at [1024, 572] on div "Next slide" at bounding box center [1020, 584] width 15 height 24
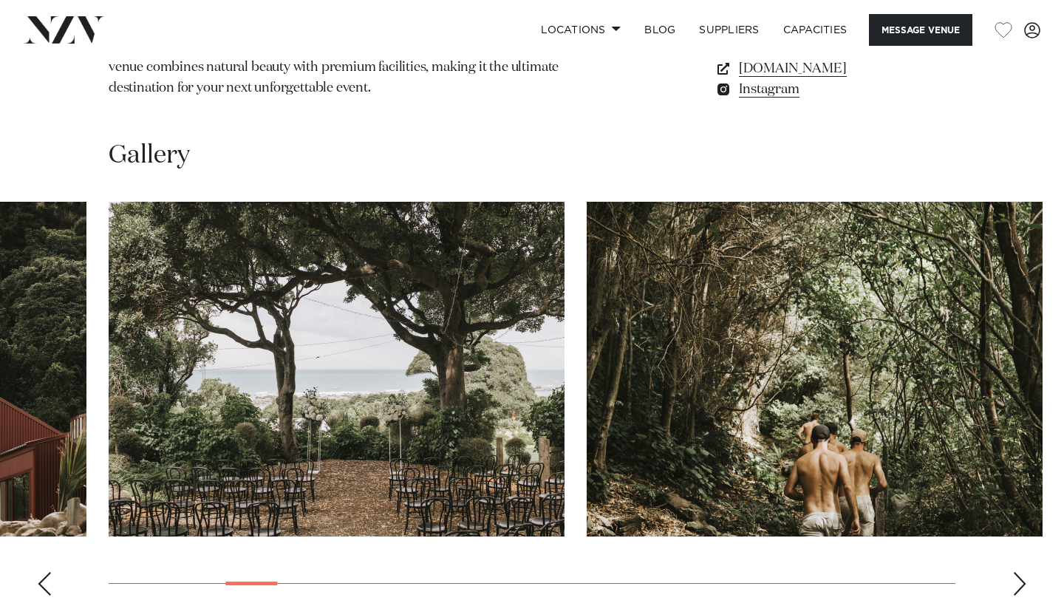
click at [1024, 572] on div "Next slide" at bounding box center [1020, 584] width 15 height 24
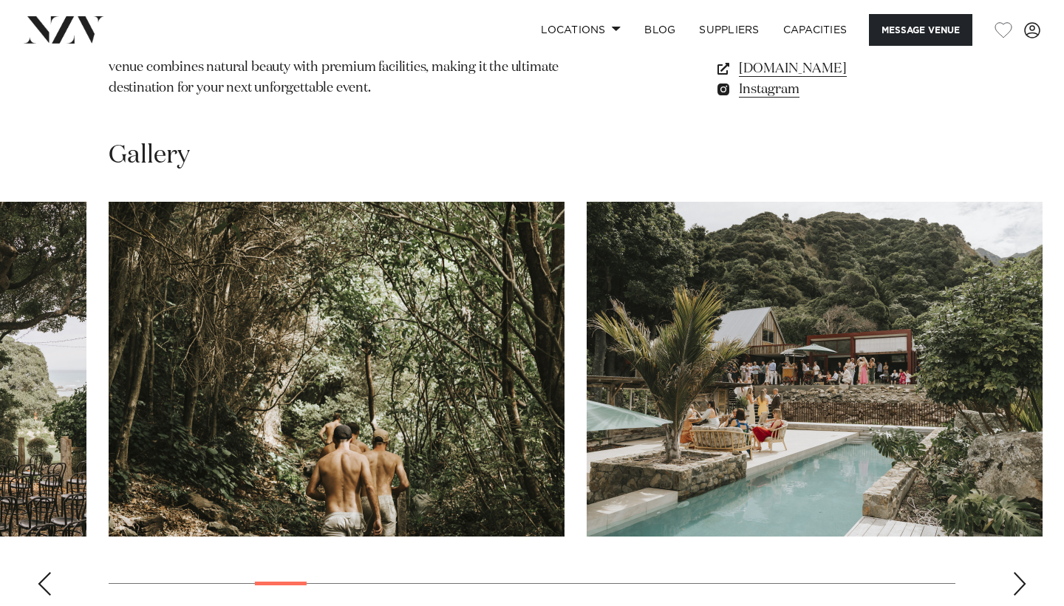
click at [1024, 572] on div "Next slide" at bounding box center [1020, 584] width 15 height 24
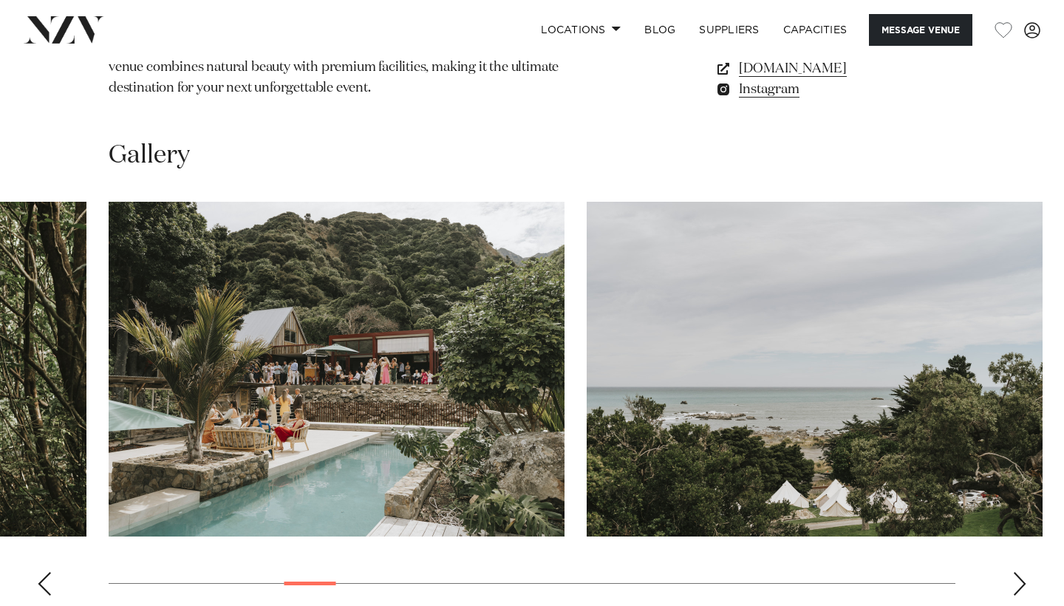
click at [1024, 572] on div "Next slide" at bounding box center [1020, 584] width 15 height 24
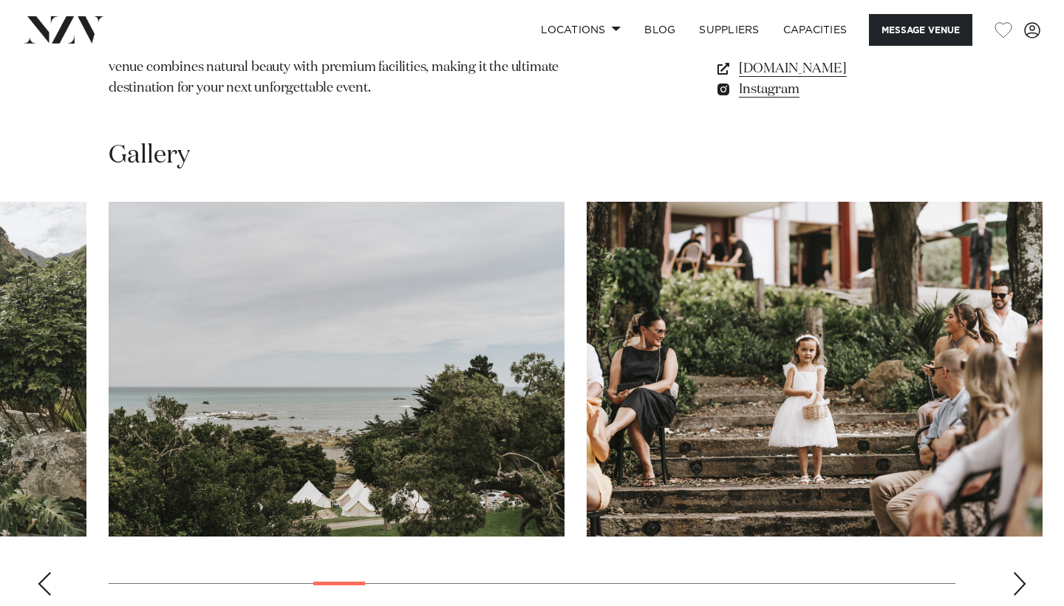
click at [1024, 572] on div "Next slide" at bounding box center [1020, 584] width 15 height 24
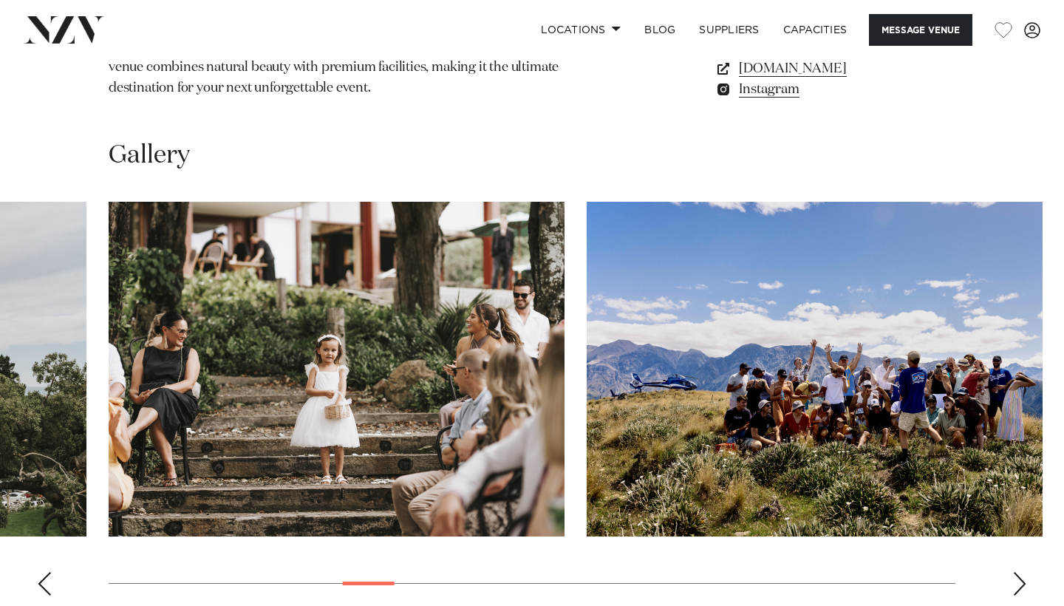
click at [1024, 572] on div "Next slide" at bounding box center [1020, 584] width 15 height 24
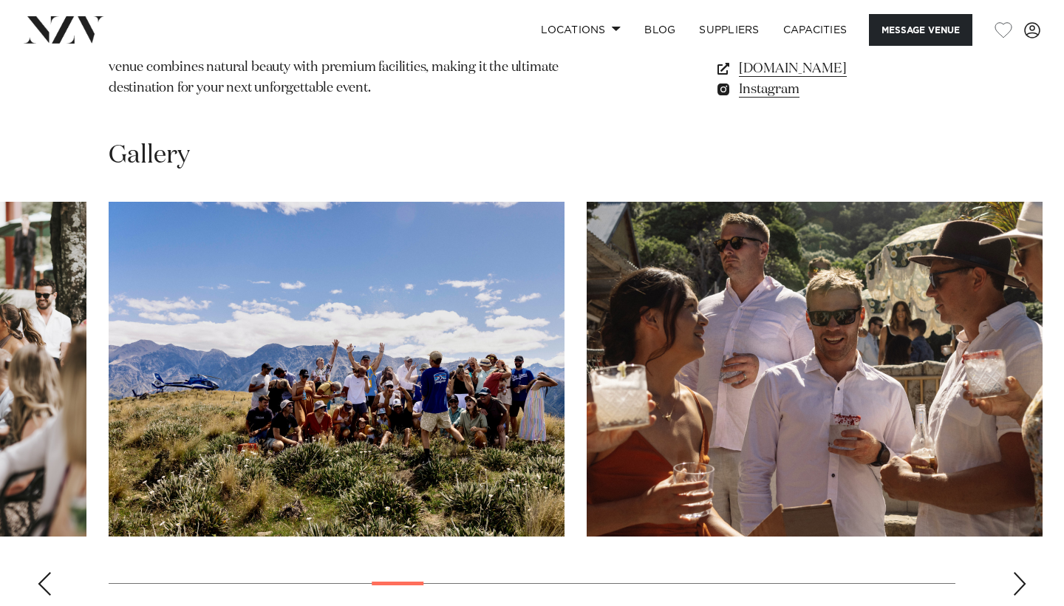
click at [1024, 572] on div "Next slide" at bounding box center [1020, 584] width 15 height 24
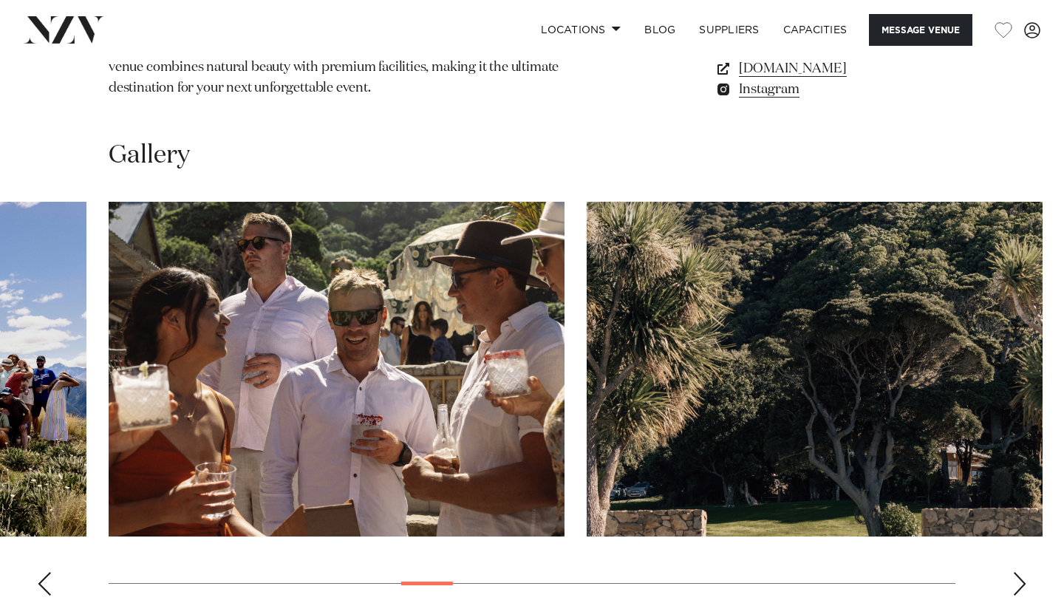
click at [1024, 572] on div "Next slide" at bounding box center [1020, 584] width 15 height 24
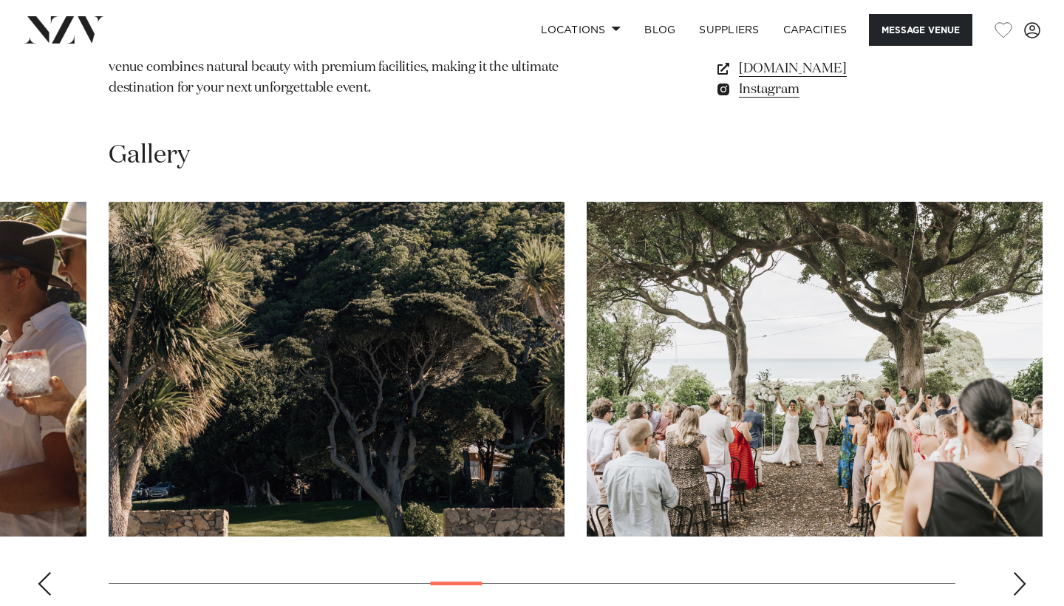
click at [1024, 572] on div "Next slide" at bounding box center [1020, 584] width 15 height 24
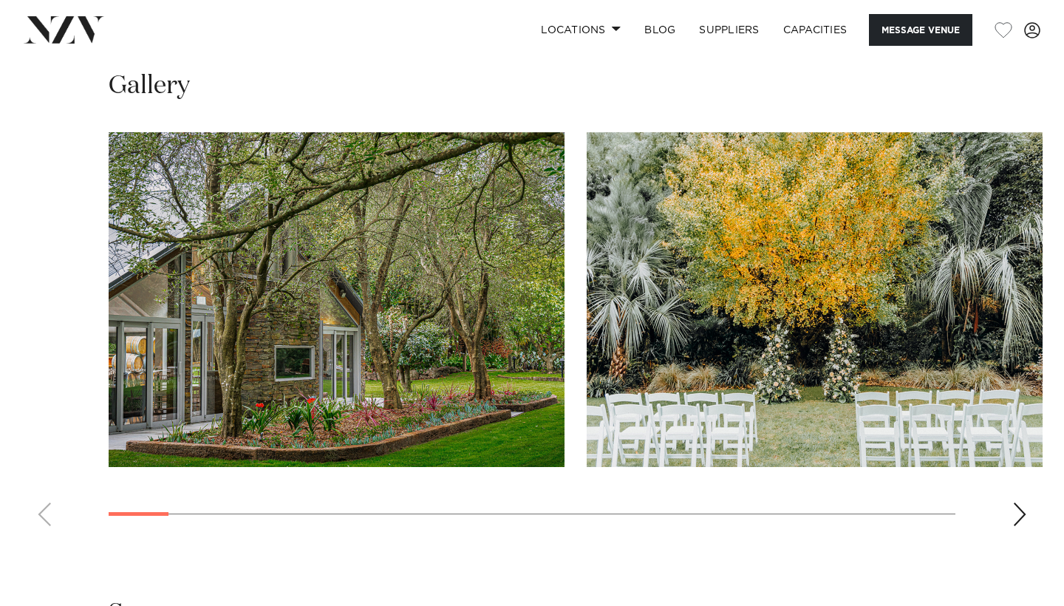
scroll to position [1493, 0]
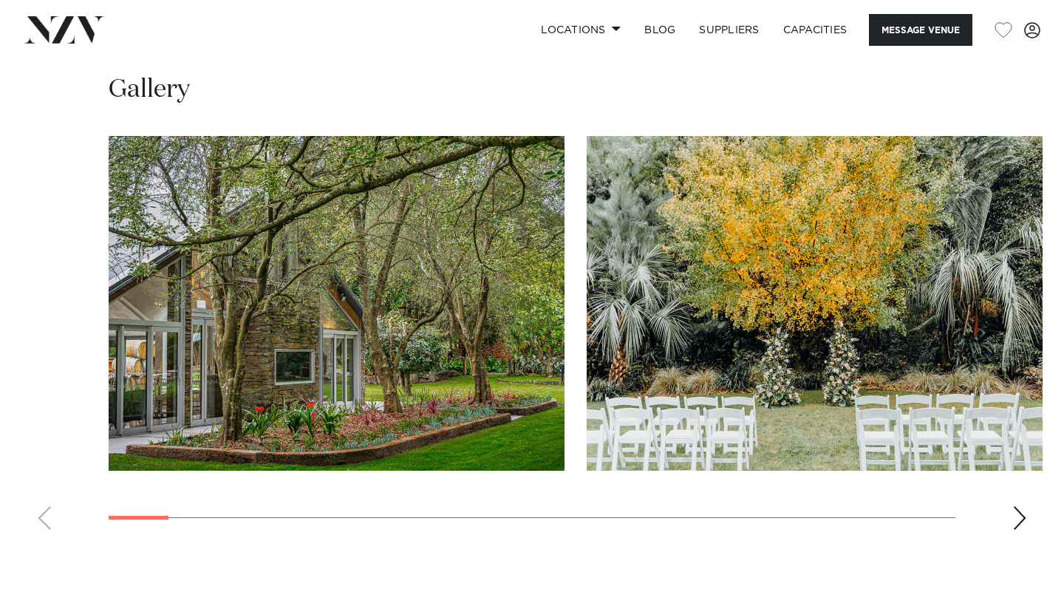
click at [1010, 491] on swiper-container at bounding box center [532, 339] width 1064 height 406
click at [1016, 506] on div "Next slide" at bounding box center [1020, 518] width 15 height 24
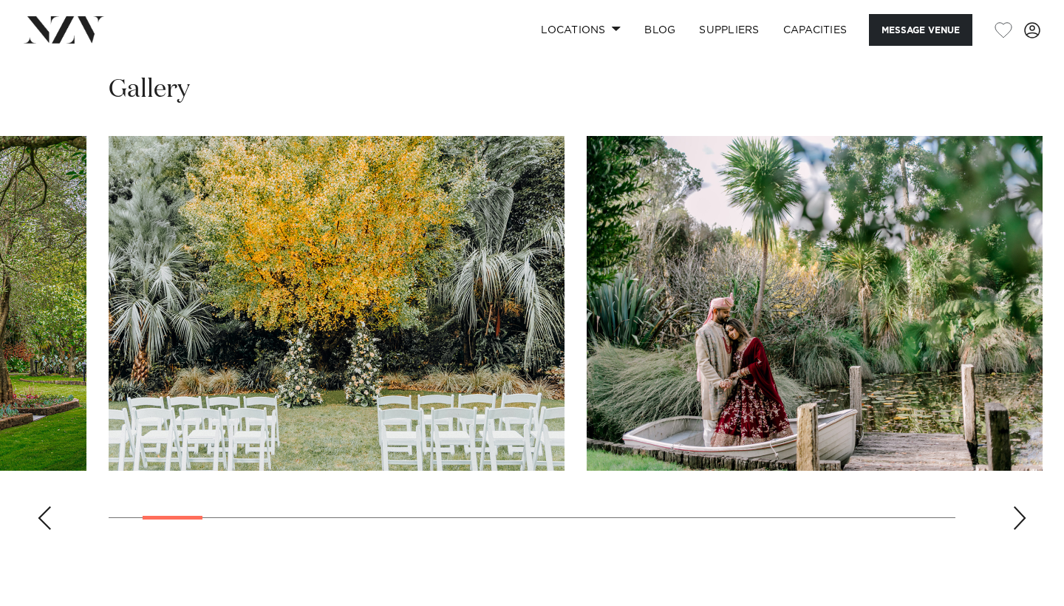
click at [1016, 506] on div "Next slide" at bounding box center [1020, 518] width 15 height 24
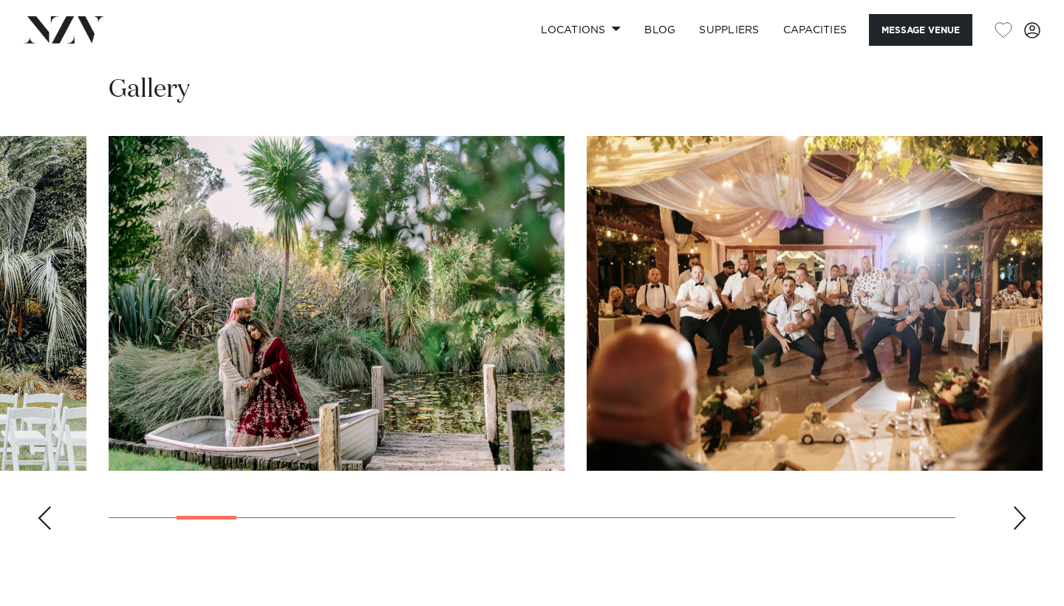
click at [1016, 506] on div "Next slide" at bounding box center [1020, 518] width 15 height 24
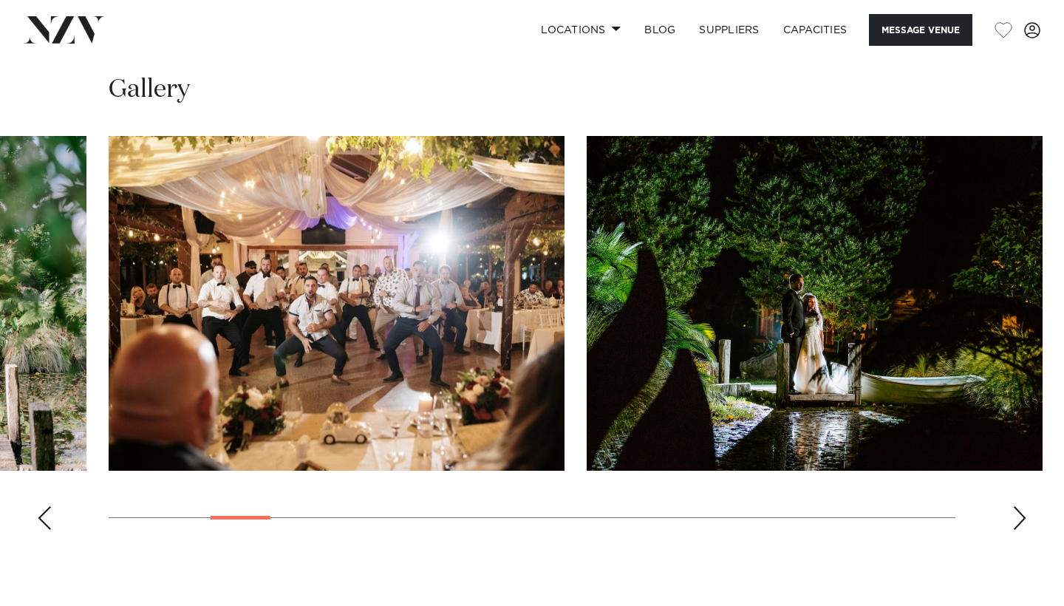
click at [1016, 506] on div "Next slide" at bounding box center [1020, 518] width 15 height 24
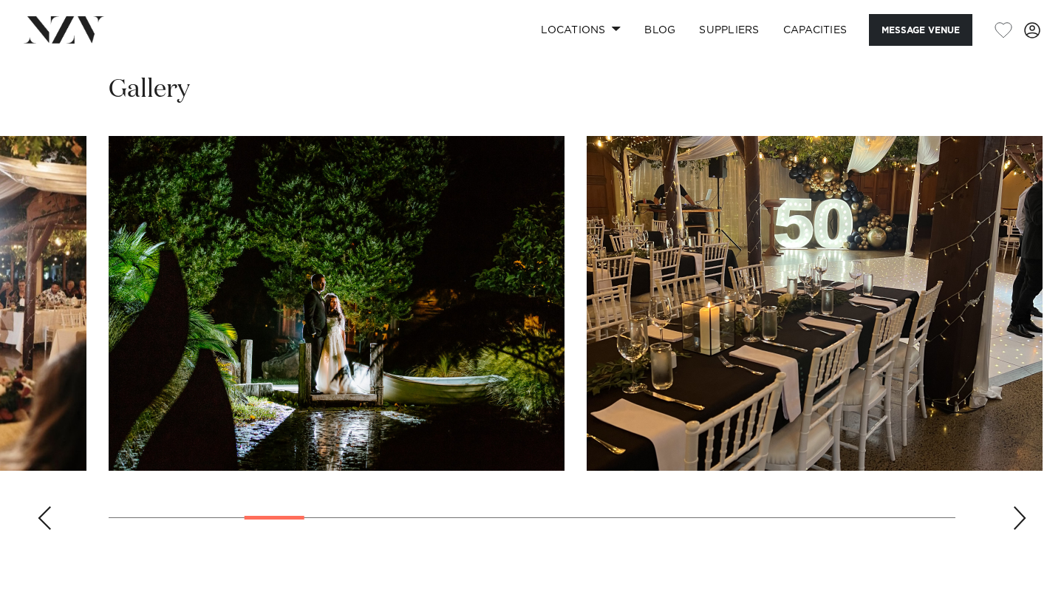
click at [1016, 506] on div "Next slide" at bounding box center [1020, 518] width 15 height 24
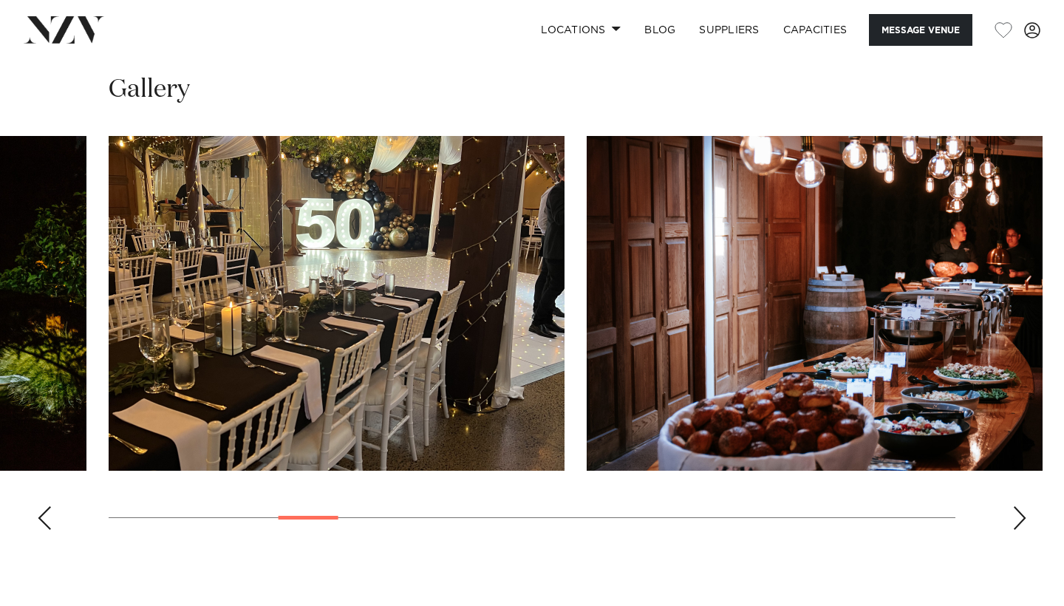
click at [1016, 506] on div "Next slide" at bounding box center [1020, 518] width 15 height 24
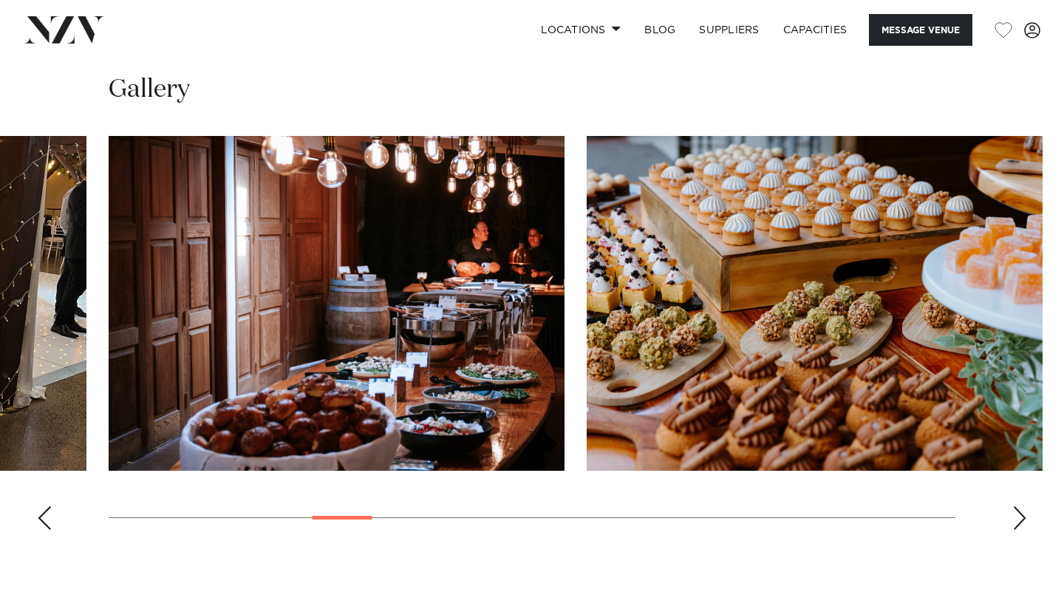
click at [1016, 506] on div "Next slide" at bounding box center [1020, 518] width 15 height 24
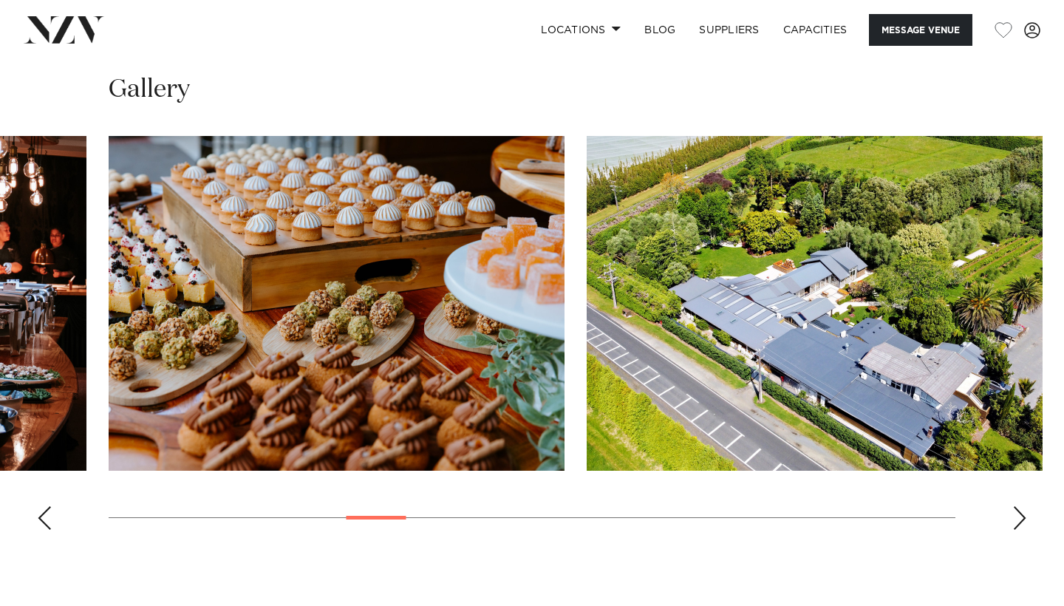
click at [1016, 506] on div "Next slide" at bounding box center [1020, 518] width 15 height 24
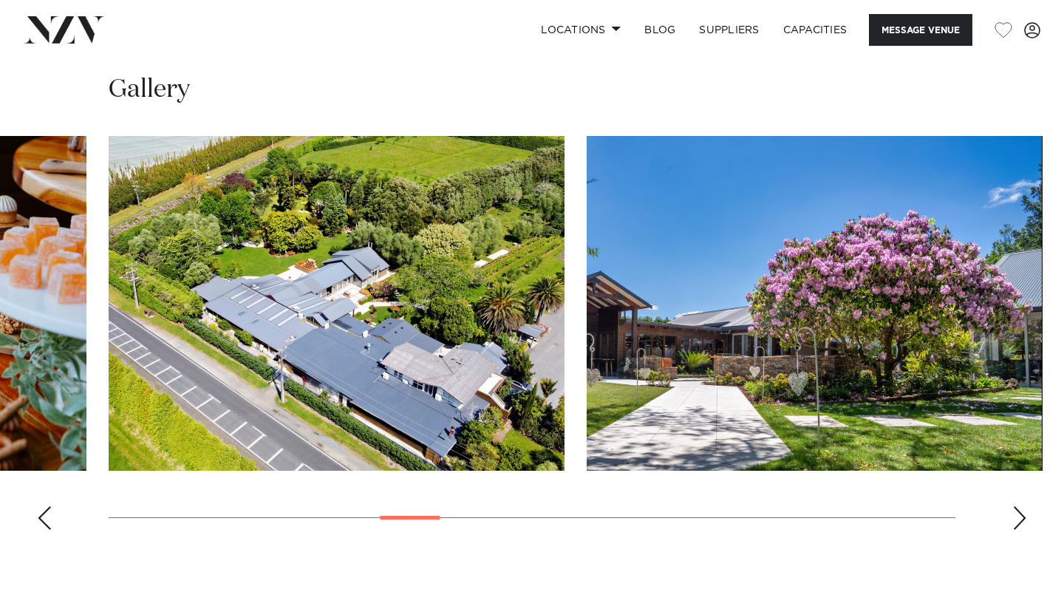
click at [1016, 506] on div "Next slide" at bounding box center [1020, 518] width 15 height 24
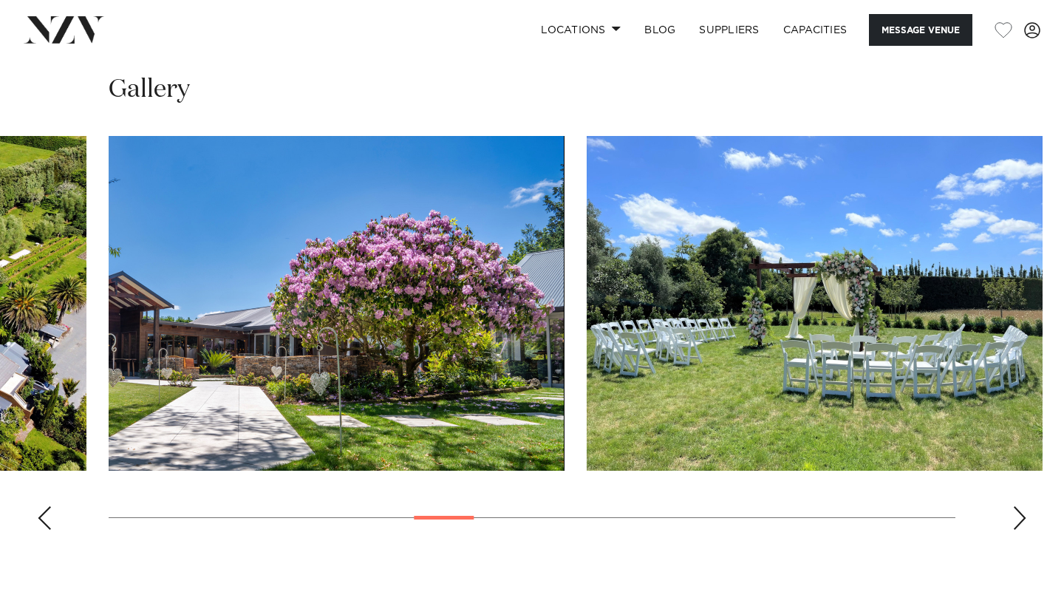
click at [1016, 506] on div "Next slide" at bounding box center [1020, 518] width 15 height 24
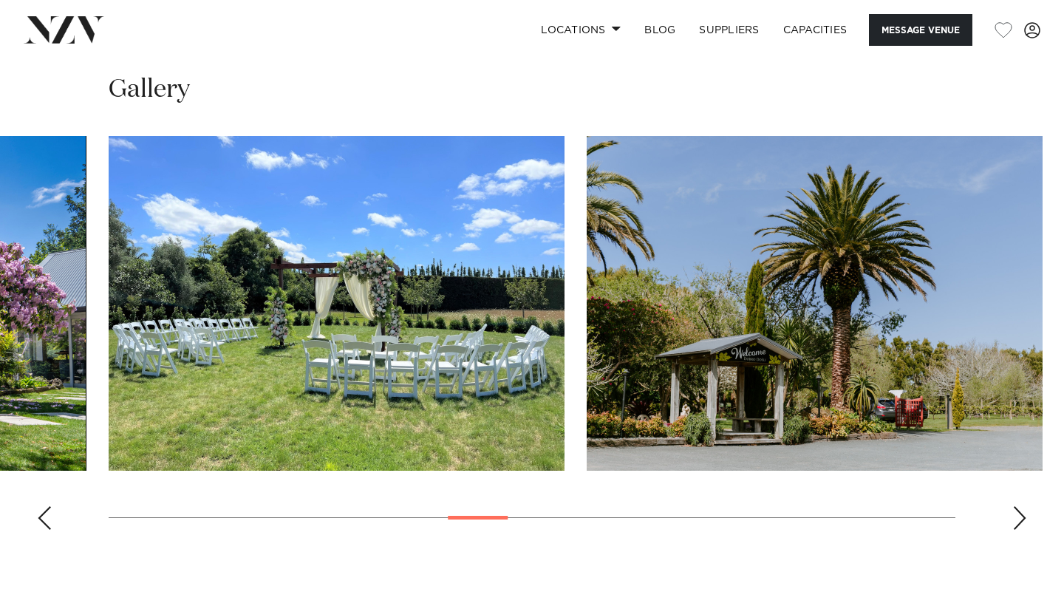
click at [1016, 506] on div "Next slide" at bounding box center [1020, 518] width 15 height 24
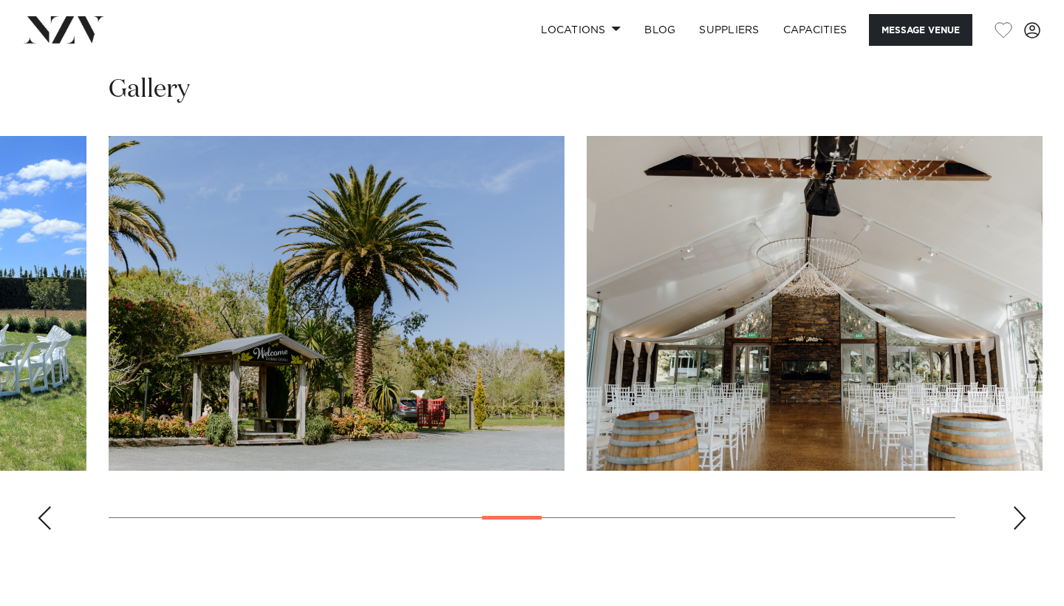
click at [1016, 506] on div "Next slide" at bounding box center [1020, 518] width 15 height 24
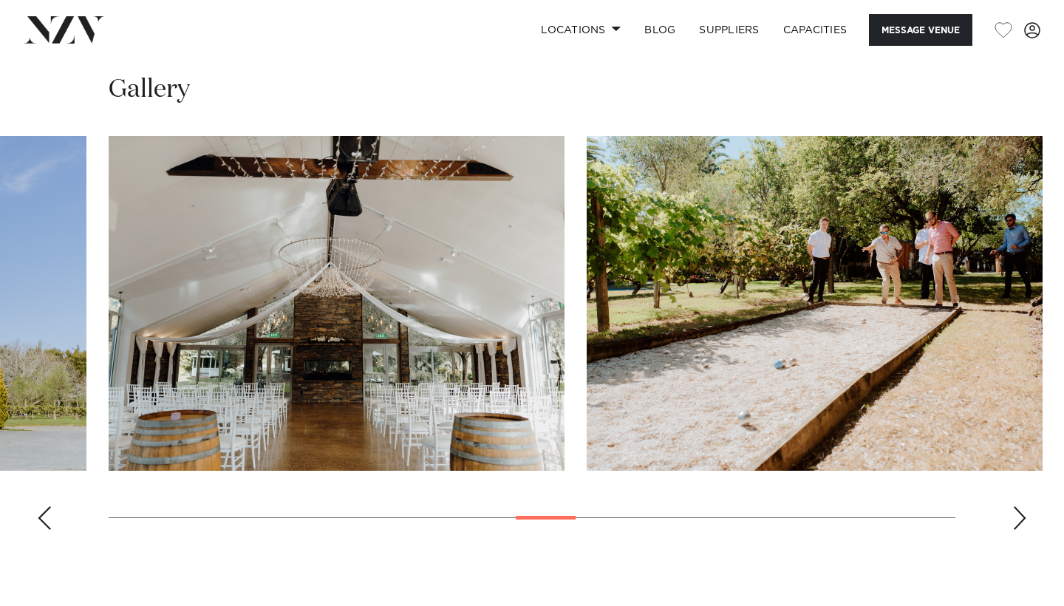
click at [1016, 506] on div "Next slide" at bounding box center [1020, 518] width 15 height 24
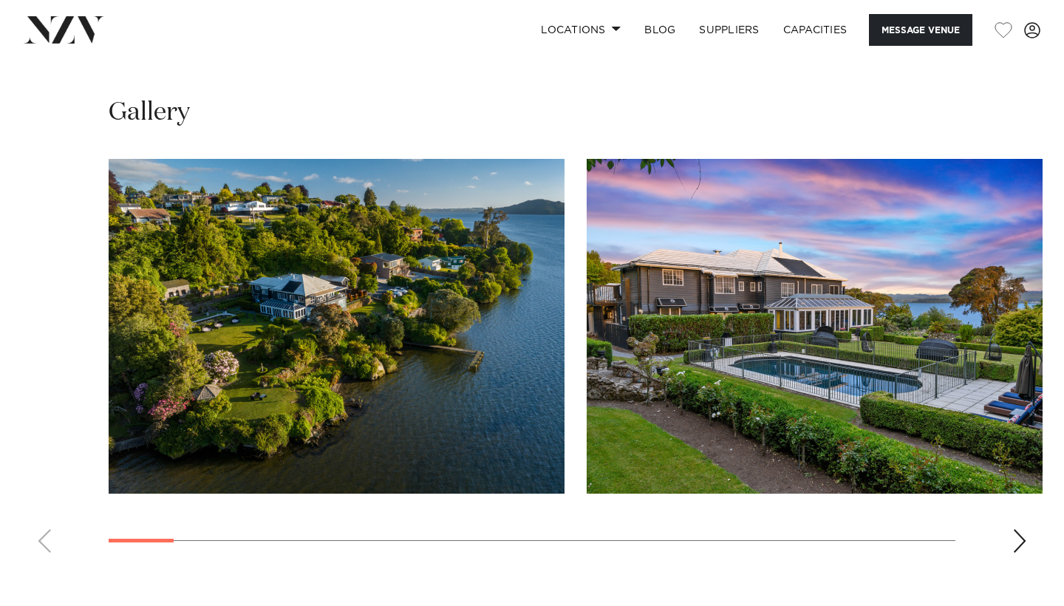
scroll to position [1310, 0]
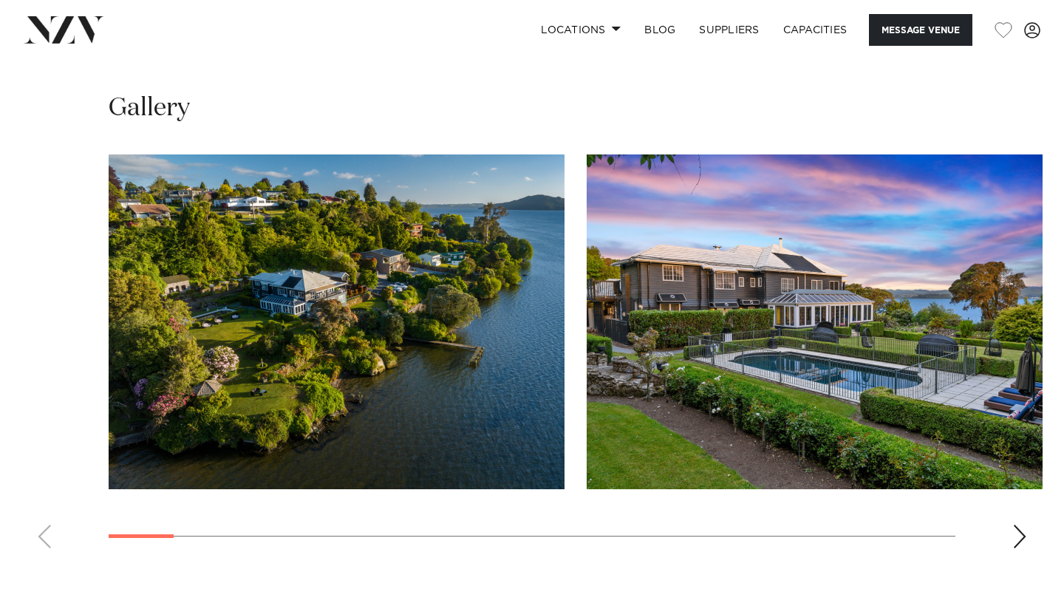
click at [1019, 528] on div "Next slide" at bounding box center [1020, 537] width 15 height 24
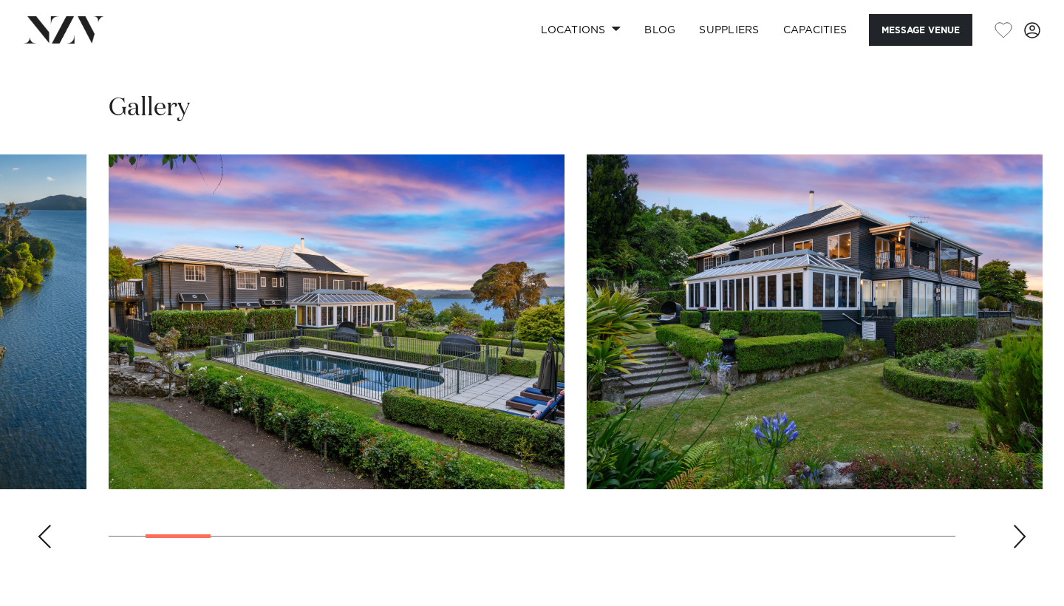
click at [1019, 528] on div "Next slide" at bounding box center [1020, 537] width 15 height 24
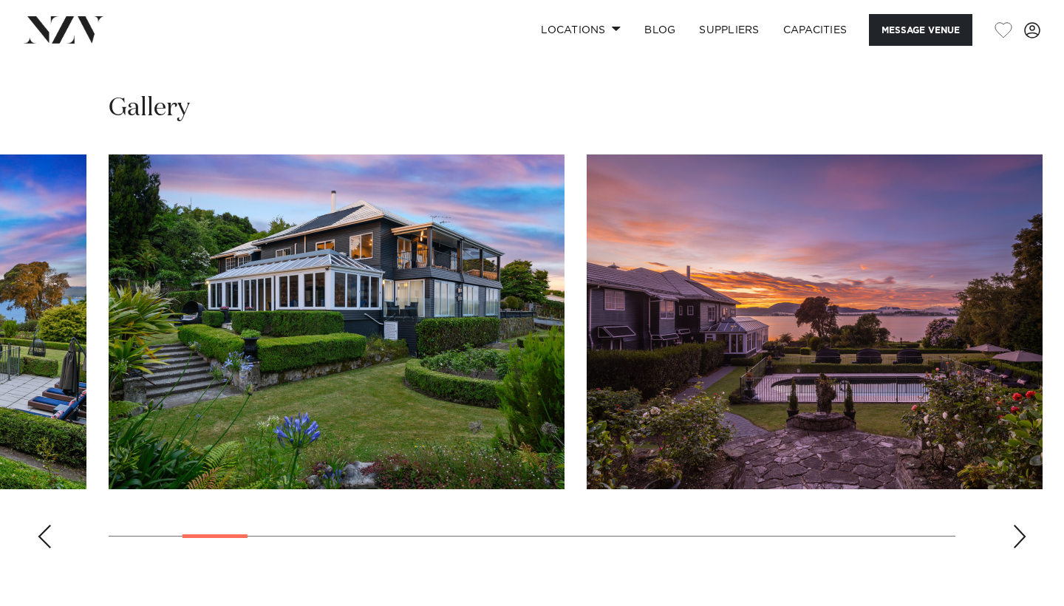
click at [1019, 528] on div "Next slide" at bounding box center [1020, 537] width 15 height 24
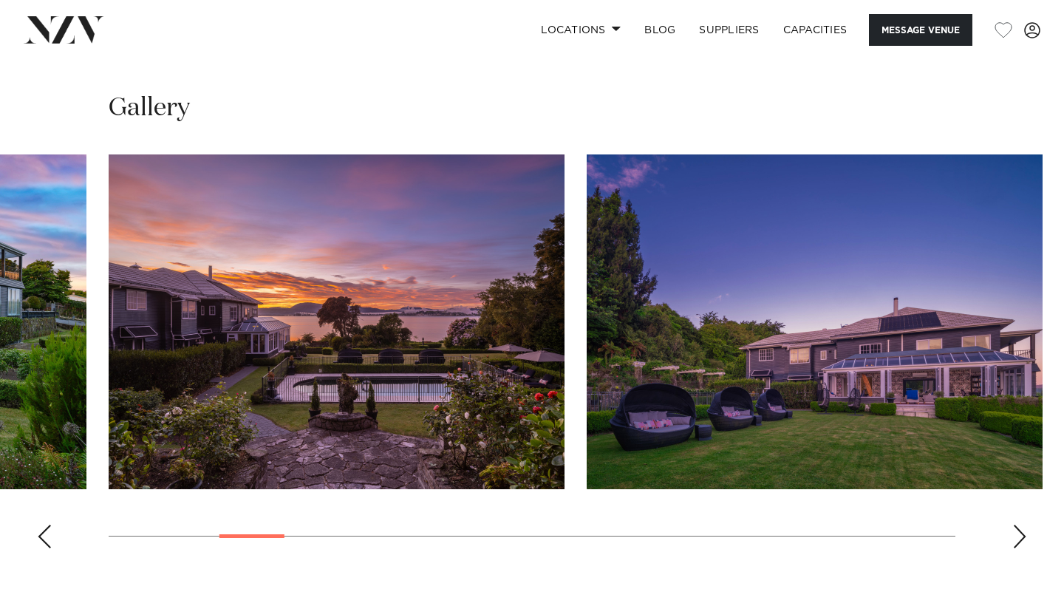
click at [1019, 528] on div "Next slide" at bounding box center [1020, 537] width 15 height 24
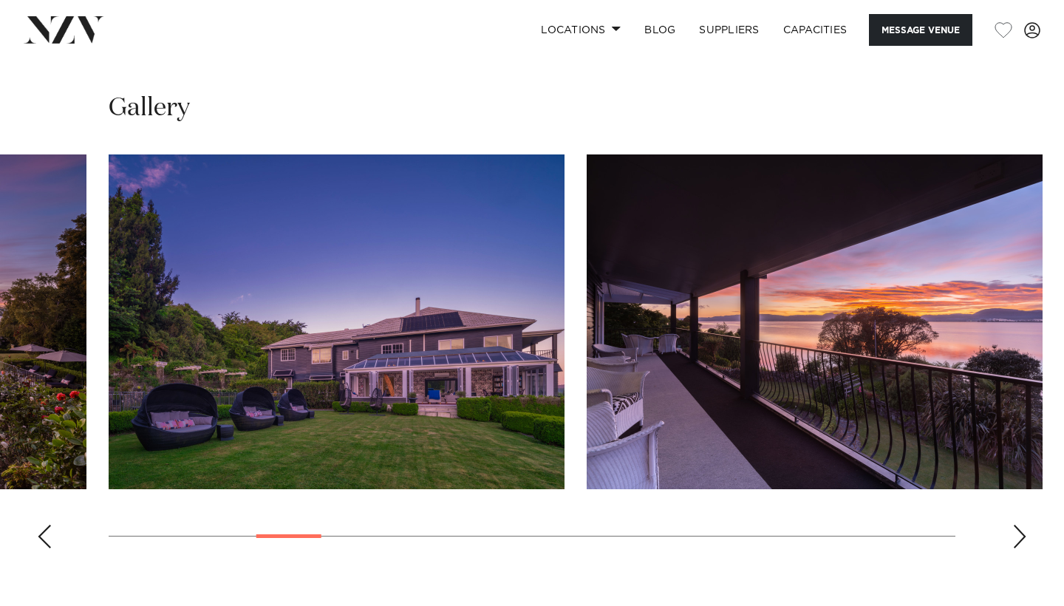
click at [1019, 528] on div "Next slide" at bounding box center [1020, 537] width 15 height 24
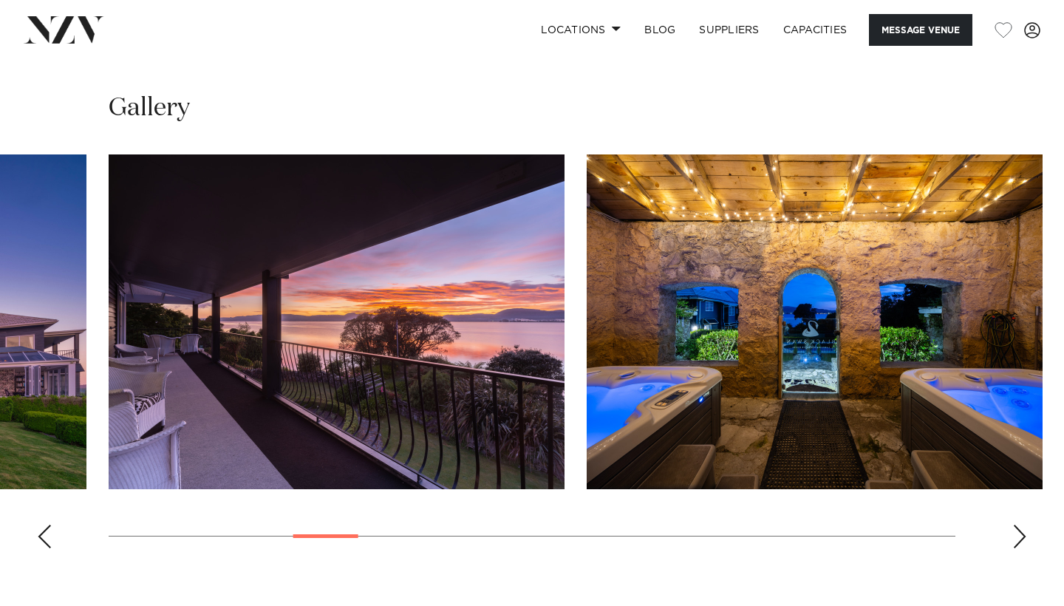
click at [1019, 528] on div "Next slide" at bounding box center [1020, 537] width 15 height 24
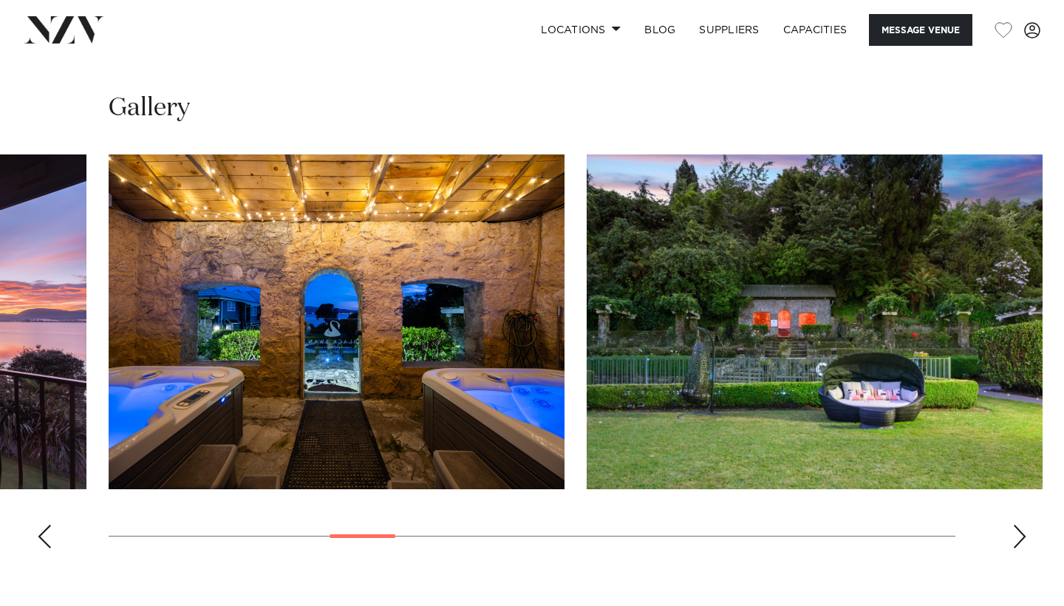
click at [1019, 528] on div "Next slide" at bounding box center [1020, 537] width 15 height 24
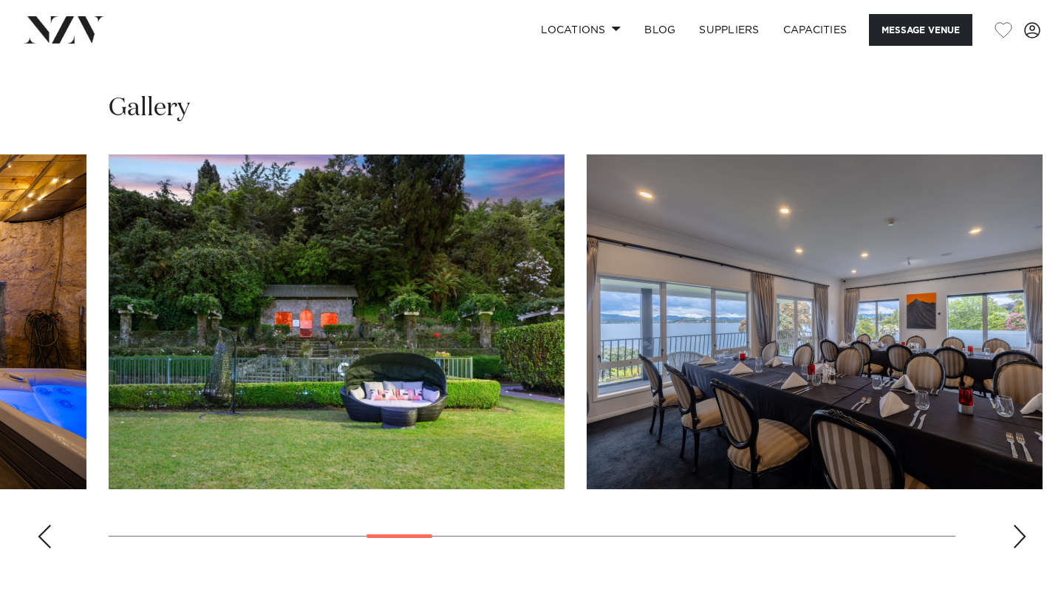
click at [1019, 528] on div "Next slide" at bounding box center [1020, 537] width 15 height 24
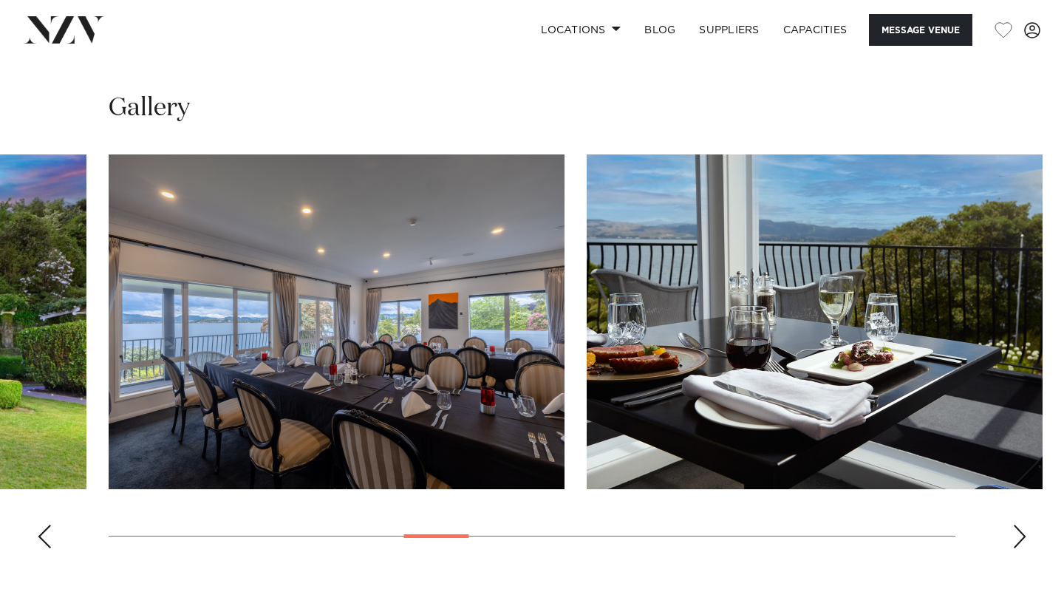
click at [1019, 528] on div "Next slide" at bounding box center [1020, 537] width 15 height 24
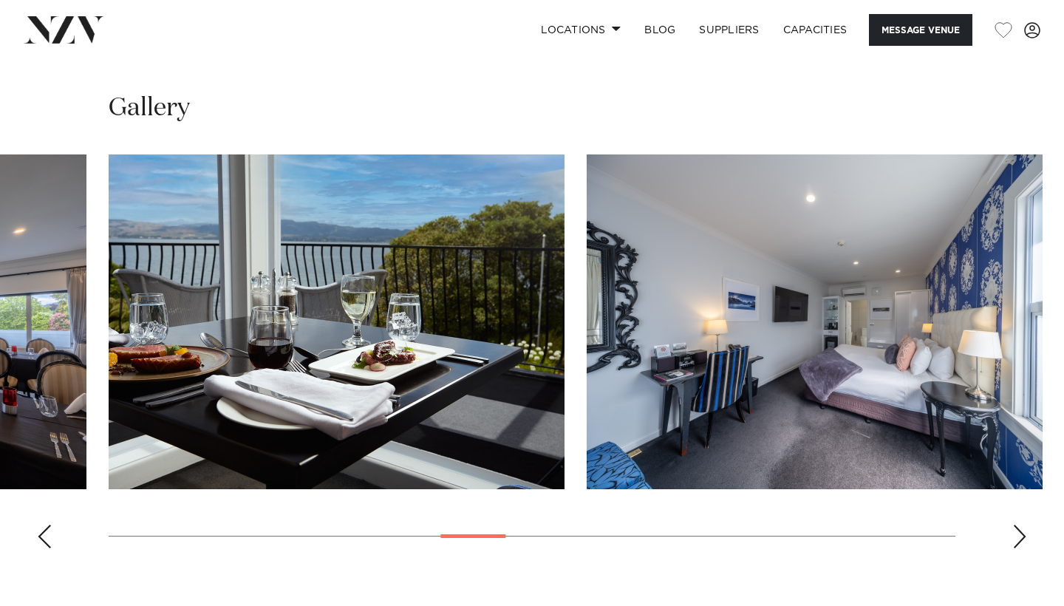
click at [1019, 528] on div "Next slide" at bounding box center [1020, 537] width 15 height 24
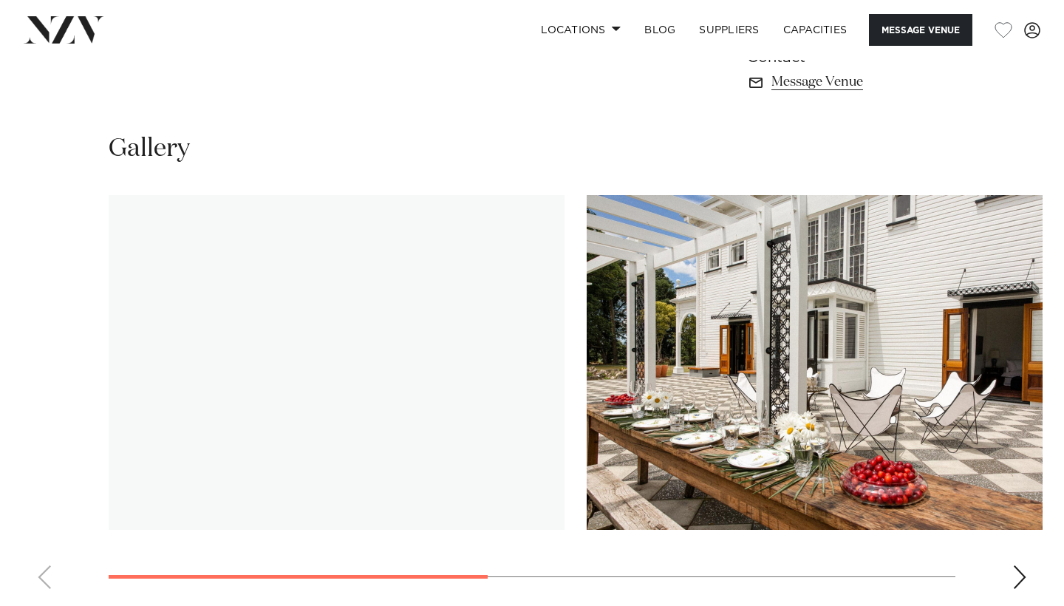
scroll to position [1079, 0]
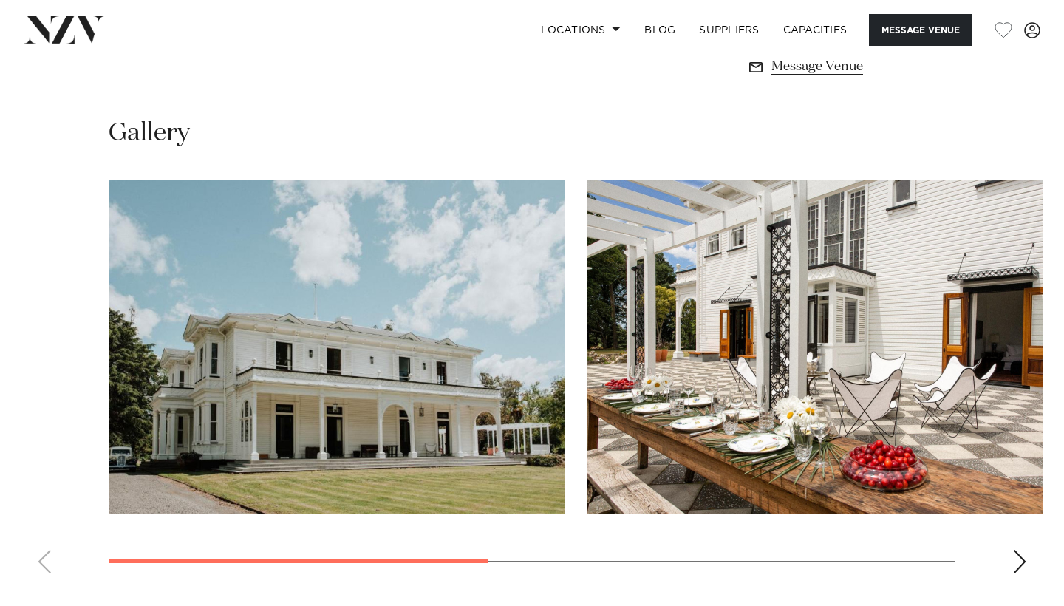
click at [1011, 471] on swiper-container at bounding box center [532, 383] width 1064 height 406
click at [1024, 550] on div "Next slide" at bounding box center [1020, 562] width 15 height 24
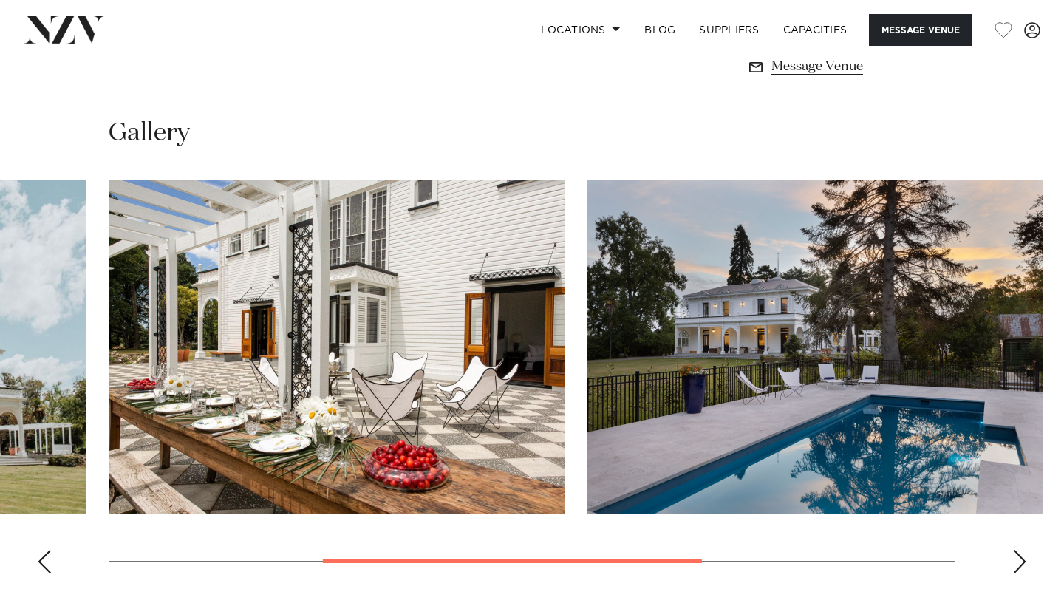
click at [1024, 550] on div "Next slide" at bounding box center [1020, 562] width 15 height 24
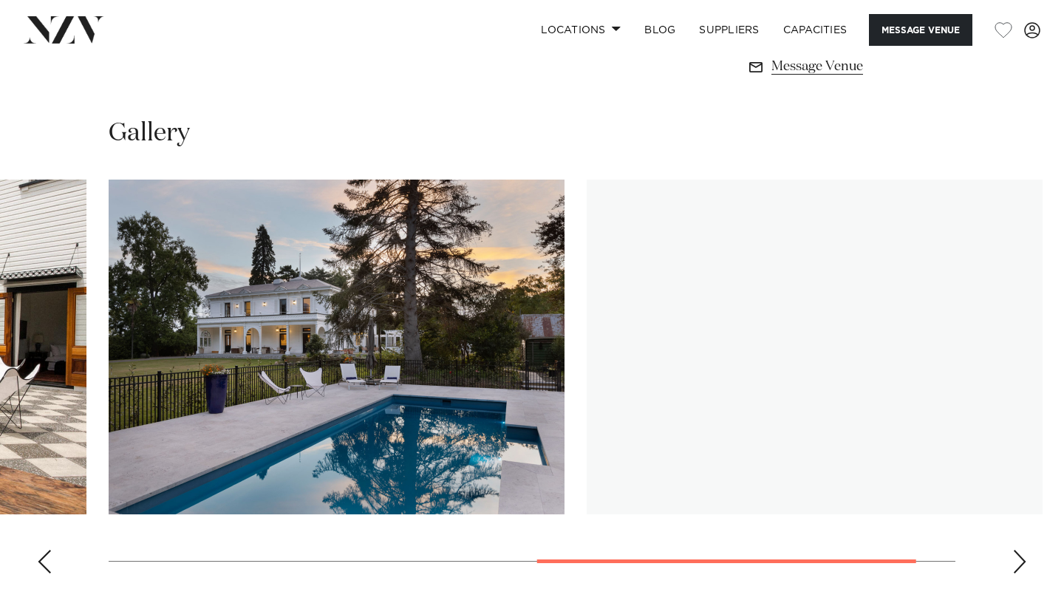
click at [1024, 550] on div "Next slide" at bounding box center [1020, 562] width 15 height 24
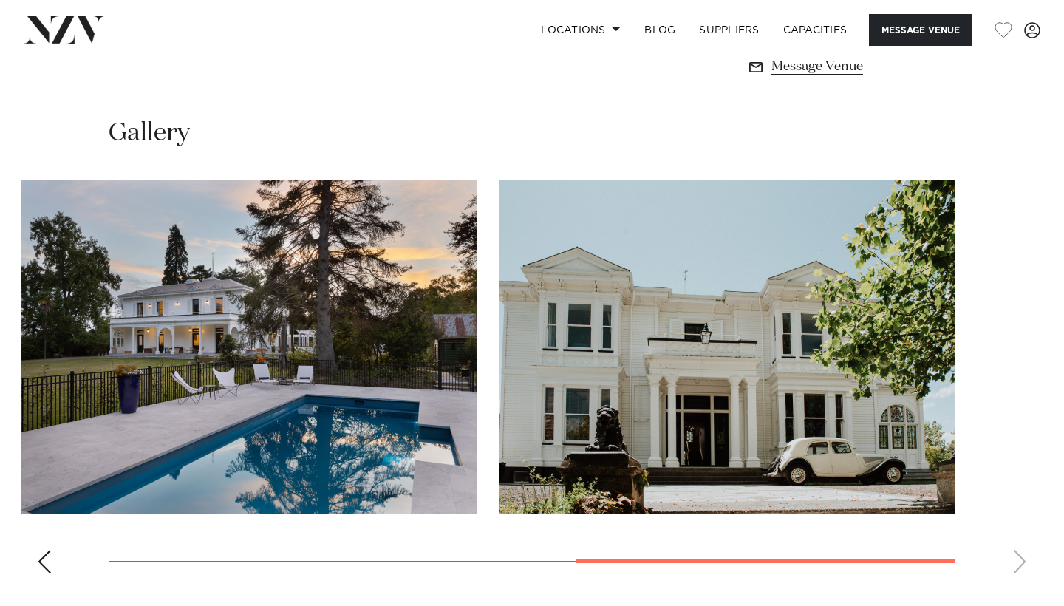
click at [1010, 477] on swiper-container at bounding box center [532, 383] width 1064 height 406
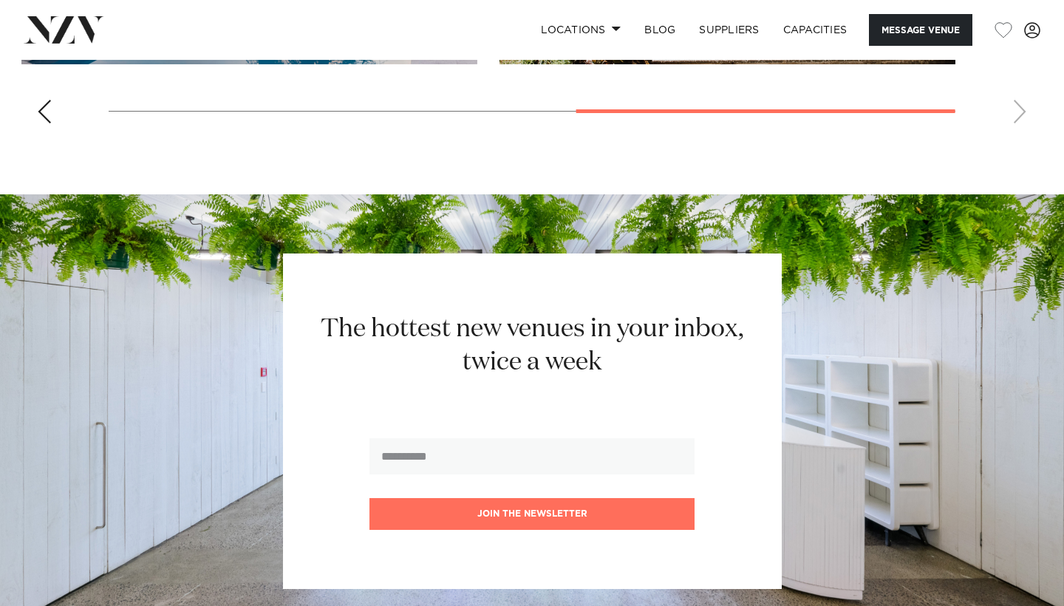
scroll to position [1531, 0]
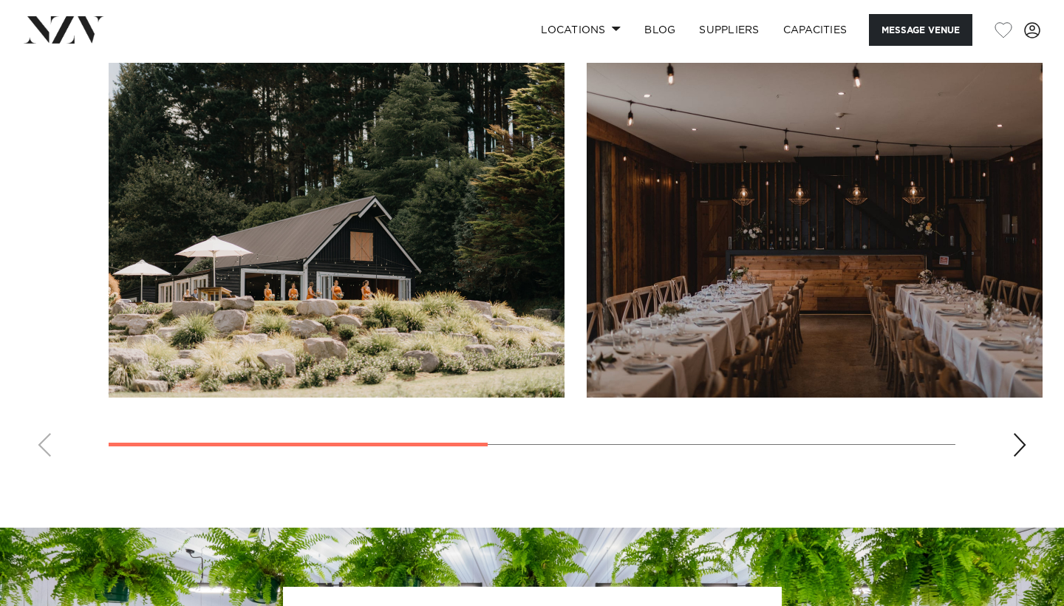
scroll to position [1109, 0]
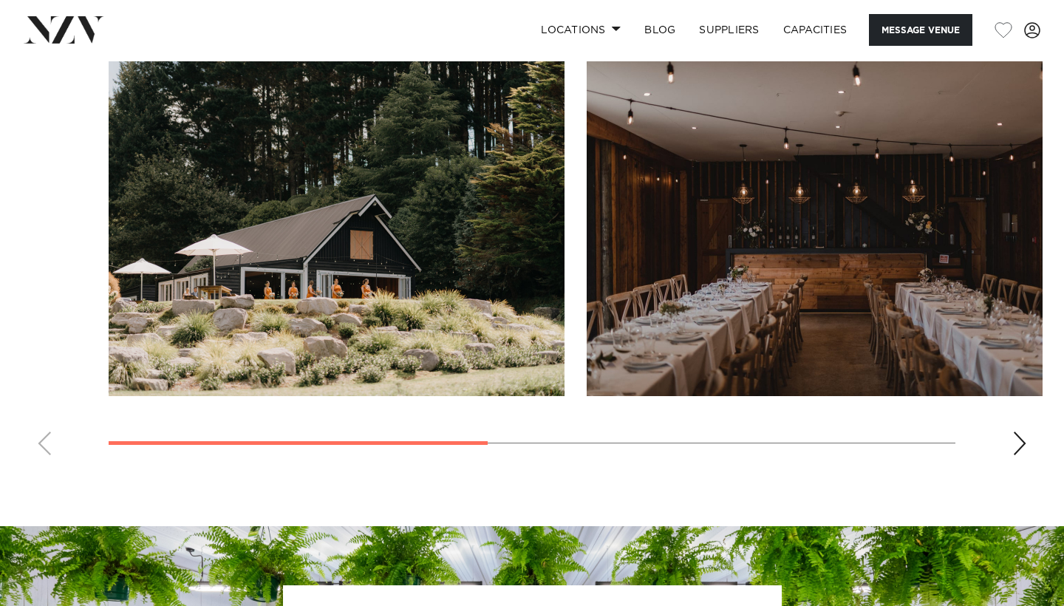
click at [1010, 452] on swiper-container at bounding box center [532, 264] width 1064 height 406
click at [1026, 437] on div "Next slide" at bounding box center [1020, 444] width 15 height 24
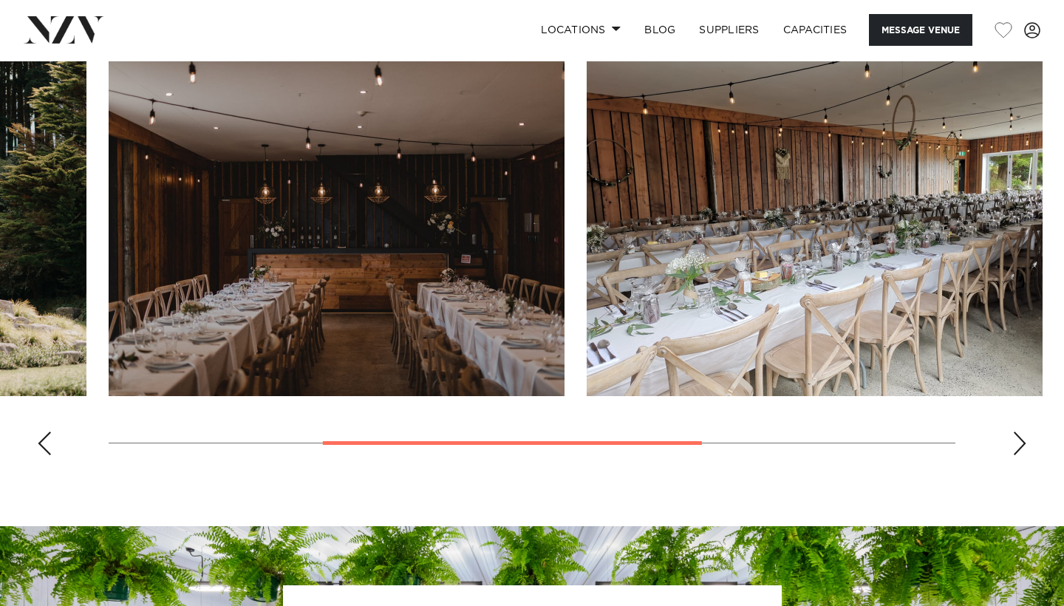
click at [1025, 437] on div "Next slide" at bounding box center [1020, 444] width 15 height 24
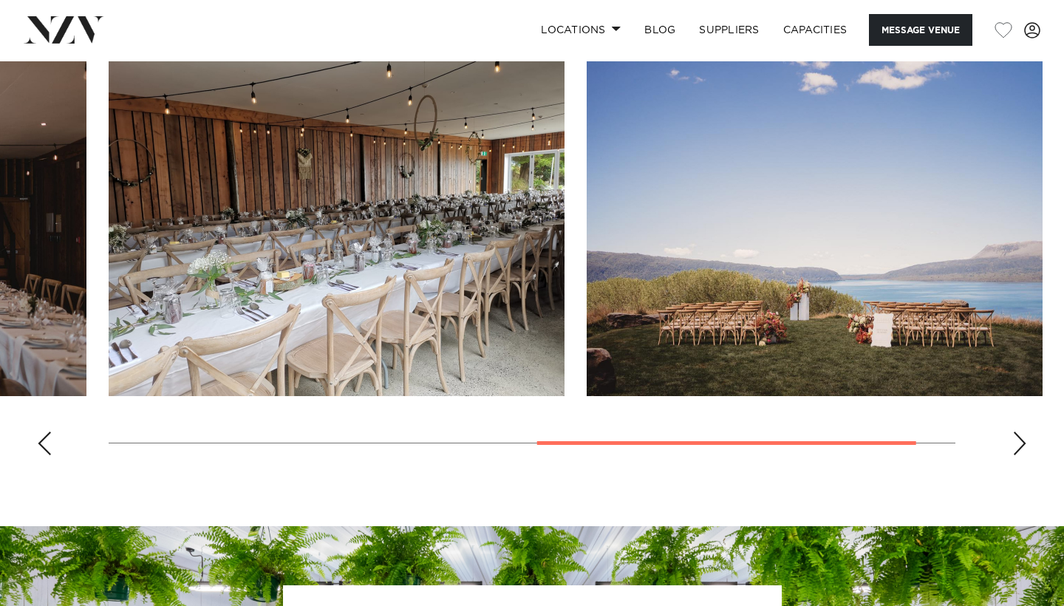
click at [1025, 437] on div "Next slide" at bounding box center [1020, 444] width 15 height 24
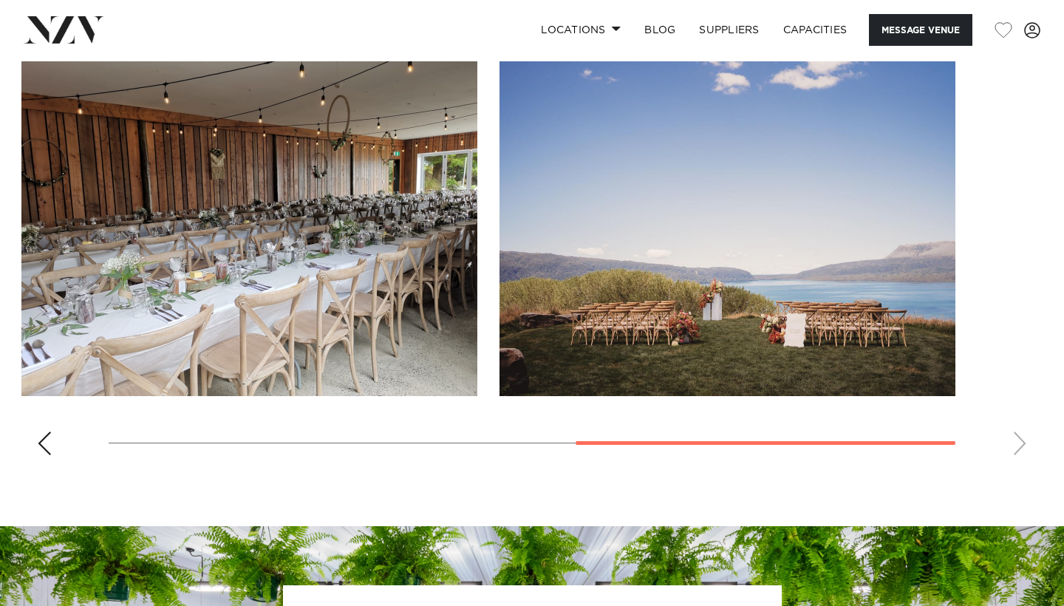
click at [1025, 437] on swiper-container at bounding box center [532, 264] width 1064 height 406
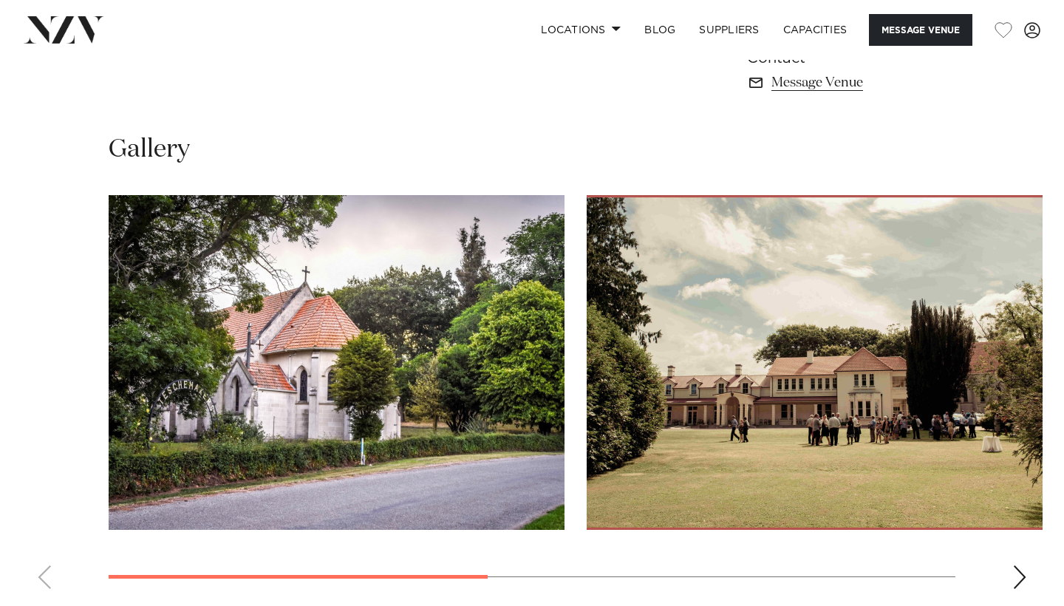
scroll to position [1032, 0]
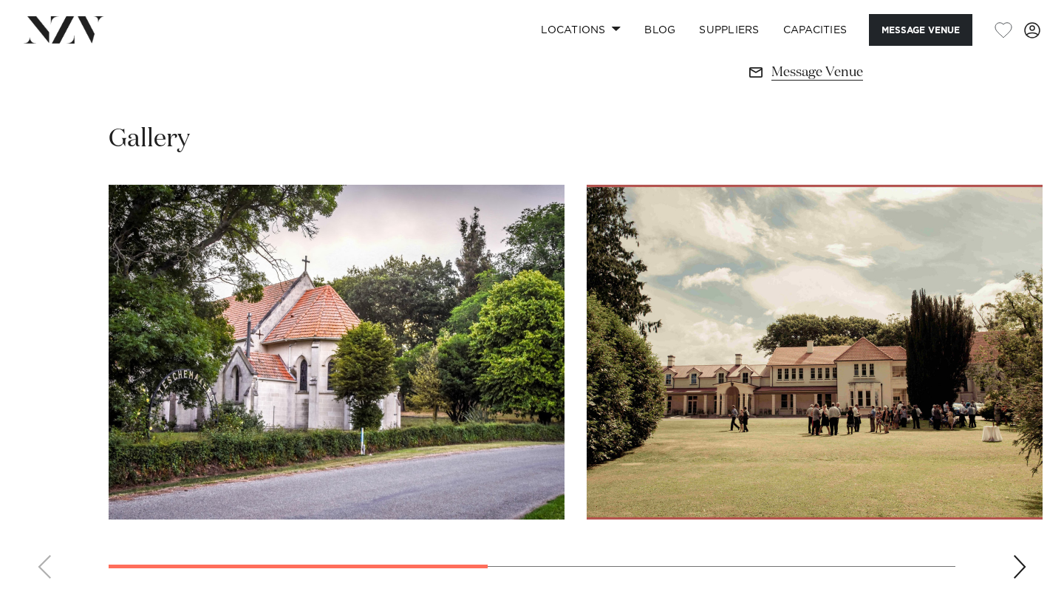
click at [1015, 565] on div "Next slide" at bounding box center [1020, 567] width 15 height 24
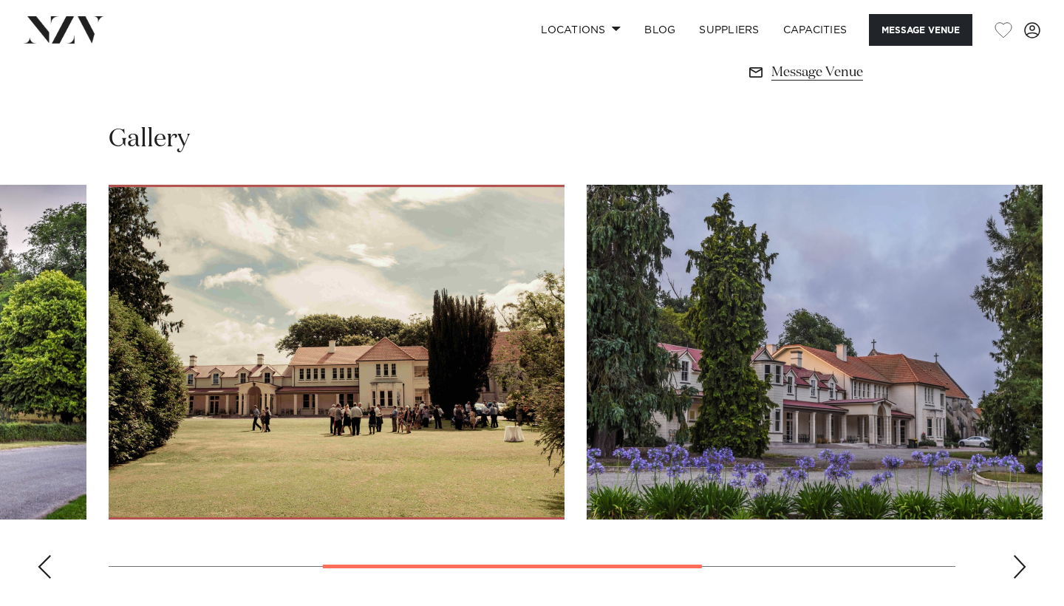
click at [1015, 565] on div "Next slide" at bounding box center [1020, 567] width 15 height 24
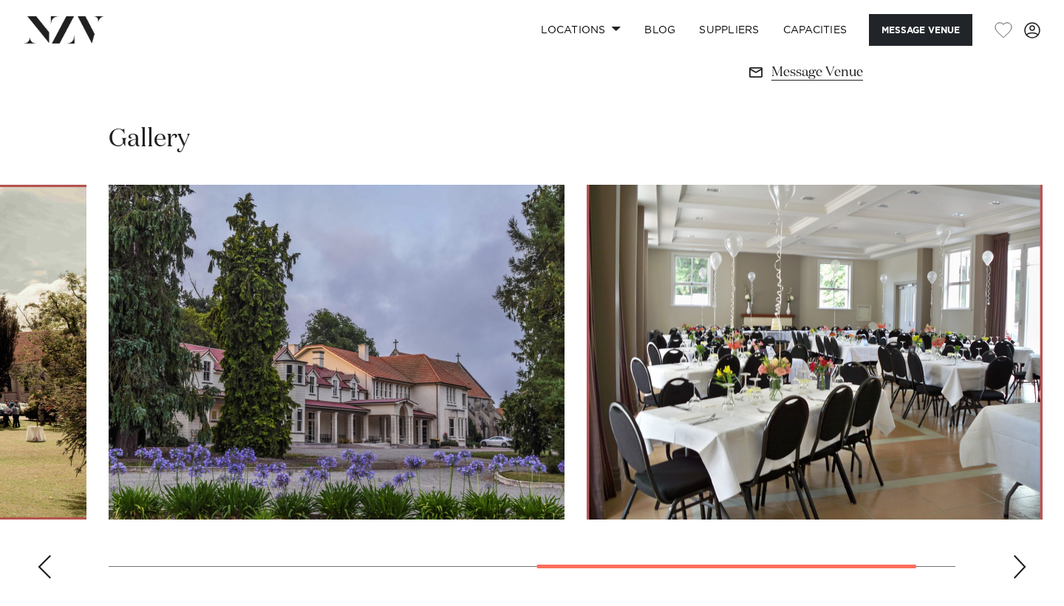
click at [1015, 565] on div "Next slide" at bounding box center [1020, 567] width 15 height 24
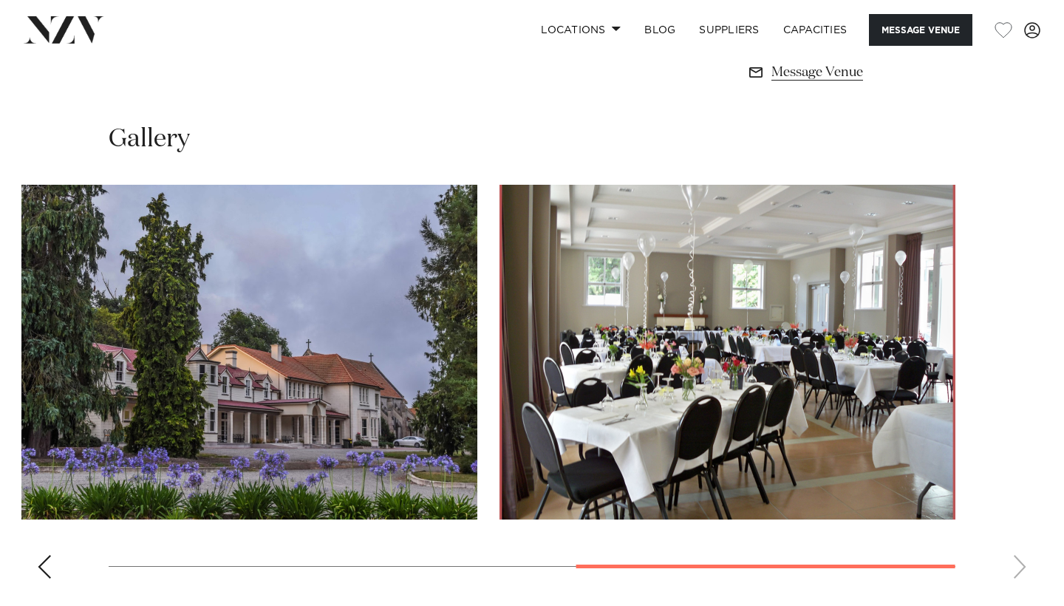
click at [1015, 565] on swiper-container at bounding box center [532, 388] width 1064 height 406
